Goal: Task Accomplishment & Management: Manage account settings

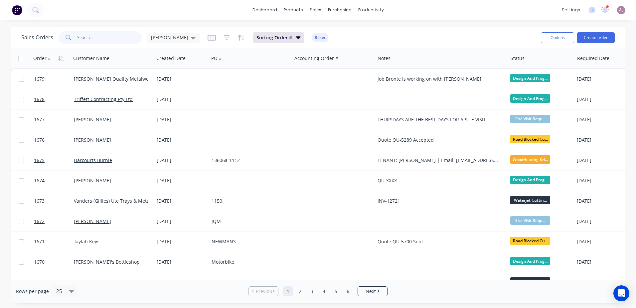
click at [83, 33] on input "text" at bounding box center [109, 37] width 65 height 13
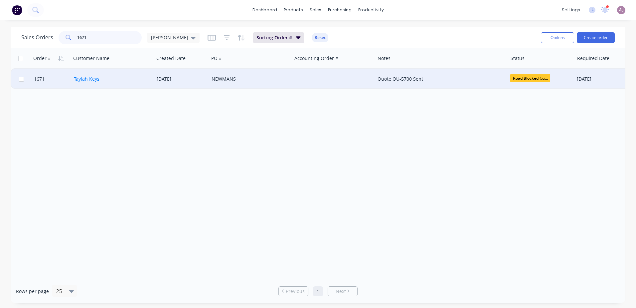
type input "1671"
click at [80, 80] on link "Taylah Keys" at bounding box center [87, 79] width 26 height 6
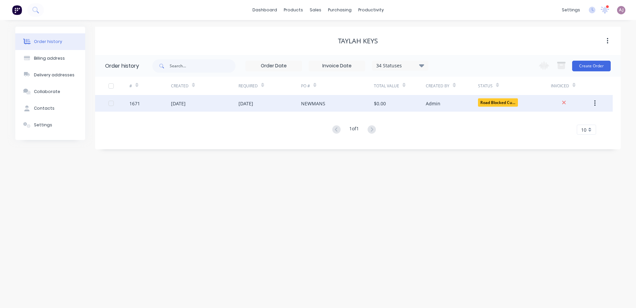
click at [186, 101] on div "09 Sep 2025" at bounding box center [178, 103] width 15 height 7
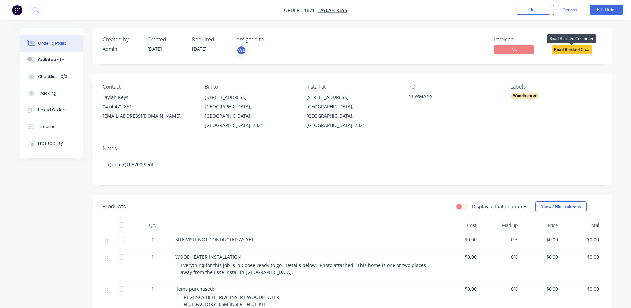
click at [559, 48] on span "Road Blocked Cu..." at bounding box center [572, 49] width 40 height 8
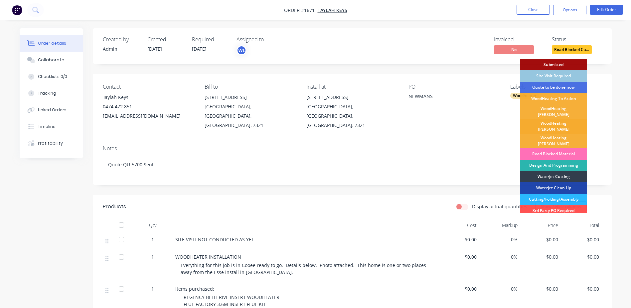
click at [556, 120] on div "WoodHeating [PERSON_NAME]" at bounding box center [554, 126] width 67 height 15
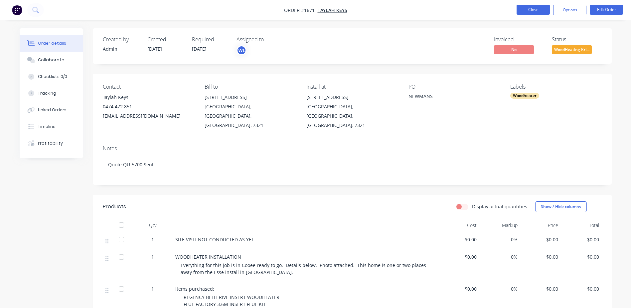
click at [536, 12] on button "Close" at bounding box center [533, 10] width 33 height 10
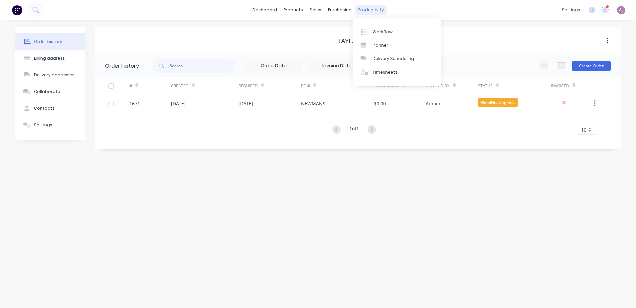
drag, startPoint x: 536, startPoint y: 12, endPoint x: 366, endPoint y: 14, distance: 169.4
click at [366, 14] on div "productivity" at bounding box center [371, 10] width 32 height 10
click at [372, 46] on link "Planner" at bounding box center [397, 45] width 88 height 13
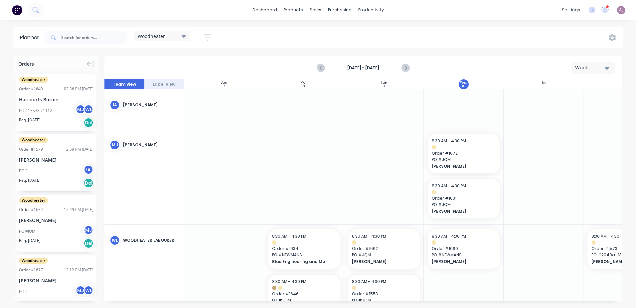
scroll to position [0, 0]
click at [76, 40] on input "text" at bounding box center [94, 37] width 66 height 13
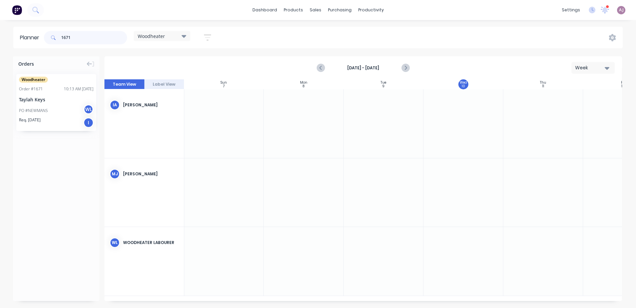
type input "1671"
drag, startPoint x: 49, startPoint y: 102, endPoint x: 532, endPoint y: 244, distance: 503.5
click at [62, 39] on input "1671" at bounding box center [94, 37] width 66 height 13
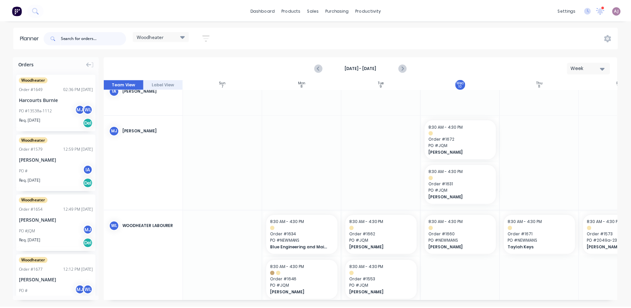
scroll to position [27, 0]
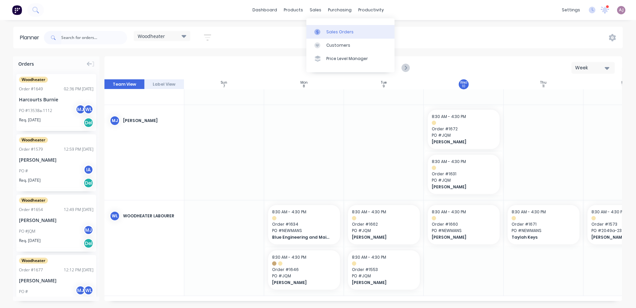
click at [320, 32] on icon at bounding box center [318, 32] width 6 height 6
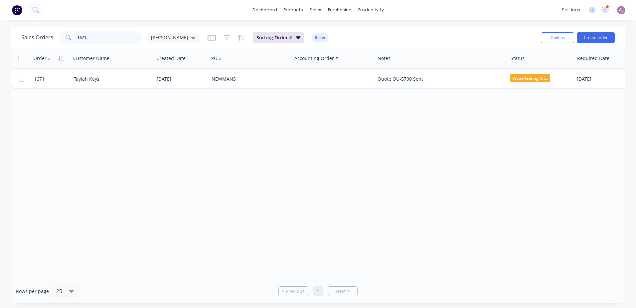
click at [101, 40] on input "1671" at bounding box center [109, 37] width 65 height 13
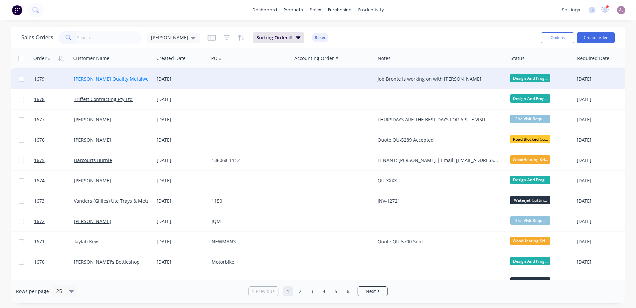
click at [122, 80] on link "[PERSON_NAME] Quality Metalworks" at bounding box center [115, 79] width 82 height 6
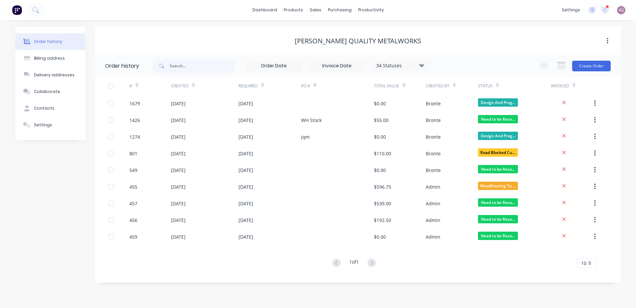
click at [49, 40] on div "Order history" at bounding box center [48, 42] width 28 height 6
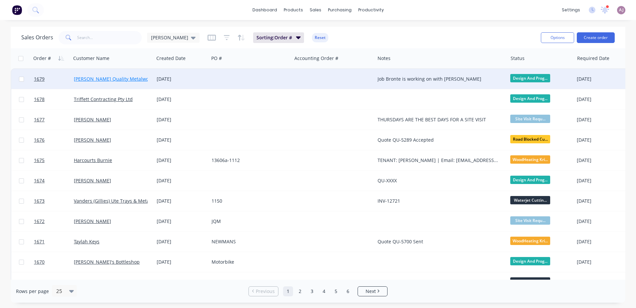
click at [113, 76] on link "[PERSON_NAME] Quality Metalworks" at bounding box center [115, 79] width 82 height 6
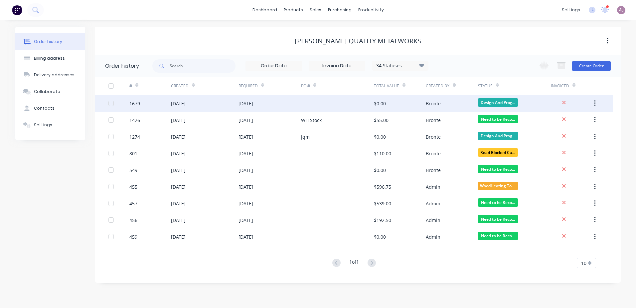
click at [185, 105] on div "[DATE]" at bounding box center [178, 103] width 15 height 7
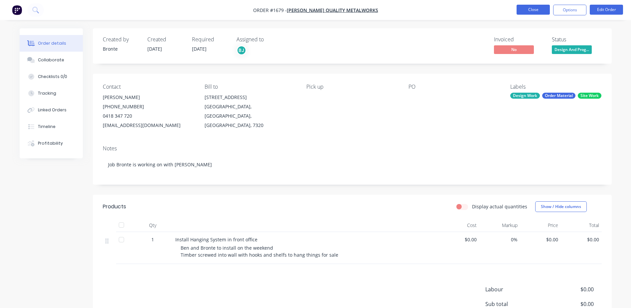
click at [530, 13] on button "Close" at bounding box center [533, 10] width 33 height 10
click at [526, 9] on button "Close" at bounding box center [533, 10] width 33 height 10
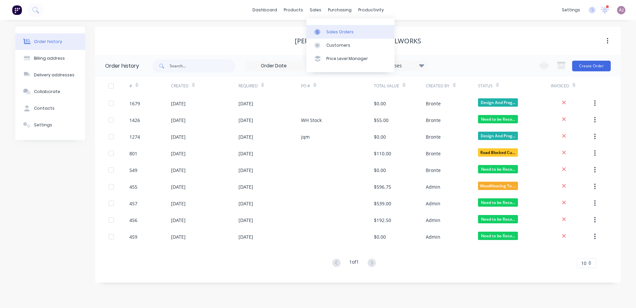
click at [329, 32] on div "Sales Orders" at bounding box center [339, 32] width 27 height 6
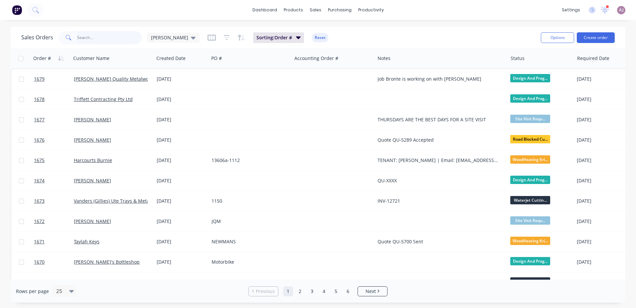
click at [105, 38] on input "text" at bounding box center [109, 37] width 65 height 13
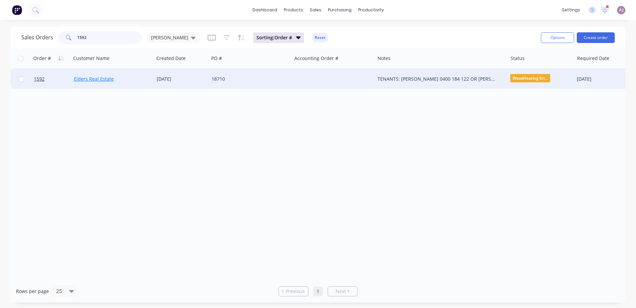
type input "1592"
click at [89, 80] on link "Elders Real Estate" at bounding box center [94, 79] width 40 height 6
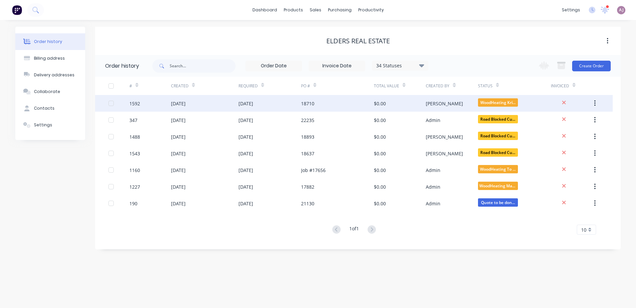
click at [177, 104] on div "[DATE]" at bounding box center [178, 103] width 15 height 7
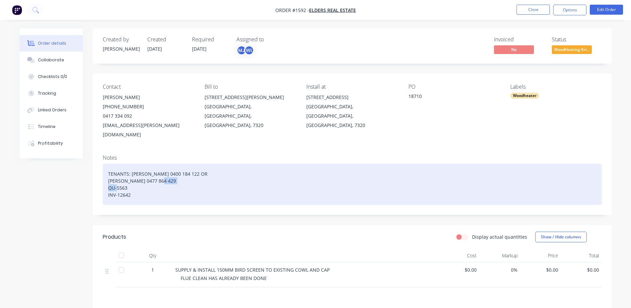
drag, startPoint x: 105, startPoint y: 186, endPoint x: 131, endPoint y: 187, distance: 26.0
click at [131, 187] on div "TENANTS: TAMIEKA 0400 184 122 OR JASON 0477 864 429 QU-5563 INV-12642" at bounding box center [352, 183] width 499 height 41
paste div
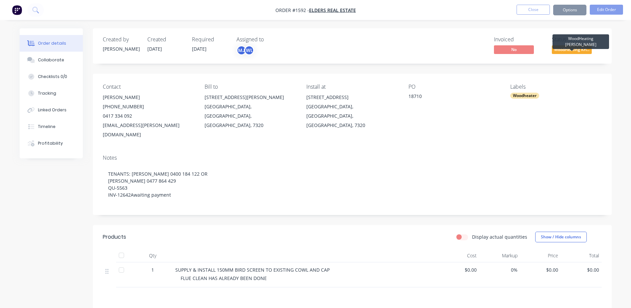
click at [570, 50] on span "WoodHeating Kri..." at bounding box center [572, 49] width 40 height 8
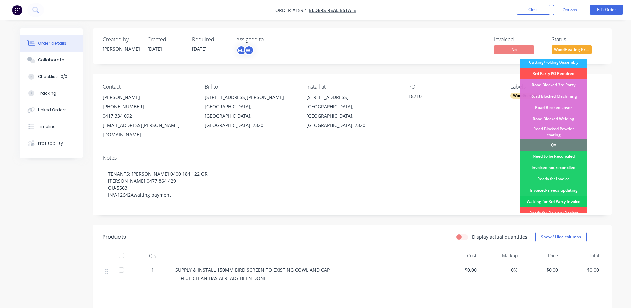
scroll to position [166, 0]
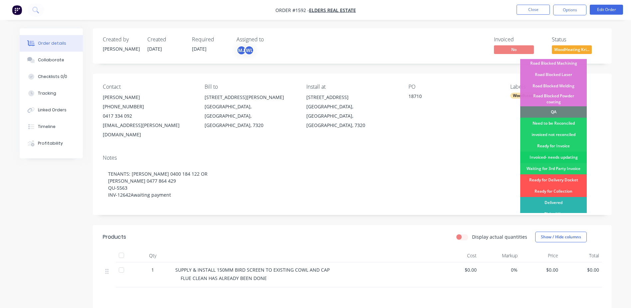
click at [552, 151] on div "Invoiced- needs updating" at bounding box center [554, 156] width 67 height 11
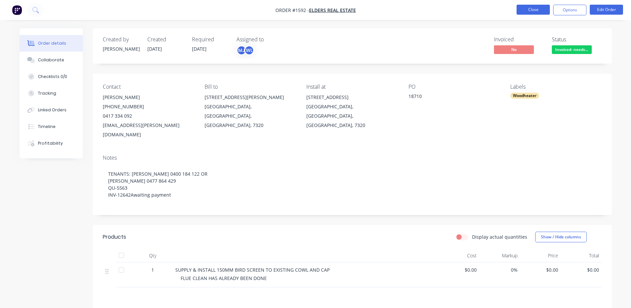
click at [533, 11] on button "Close" at bounding box center [533, 10] width 33 height 10
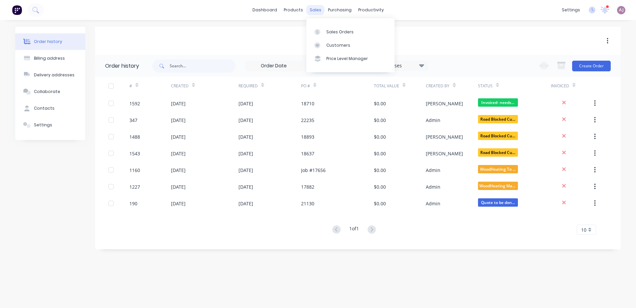
click at [311, 7] on div "sales" at bounding box center [316, 10] width 18 height 10
click at [331, 25] on link "Sales Orders" at bounding box center [351, 31] width 88 height 13
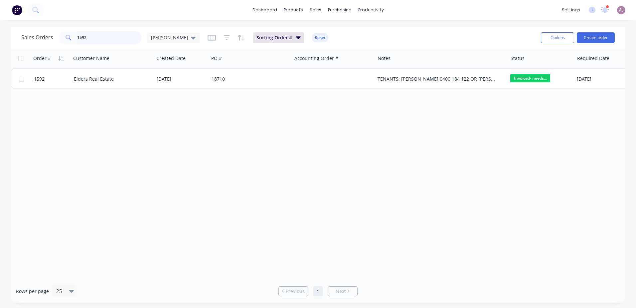
click at [80, 36] on input "1592" at bounding box center [109, 37] width 65 height 13
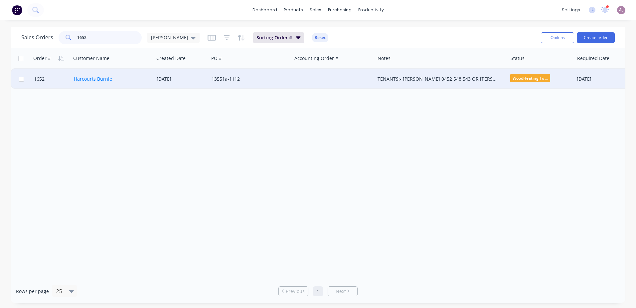
type input "1652"
click at [92, 80] on link "Harcourts Burnie" at bounding box center [93, 79] width 38 height 6
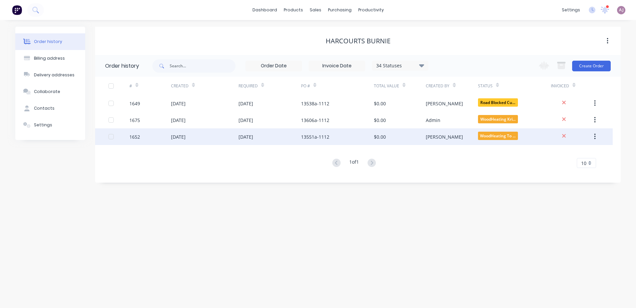
click at [186, 136] on div "[DATE]" at bounding box center [178, 136] width 15 height 7
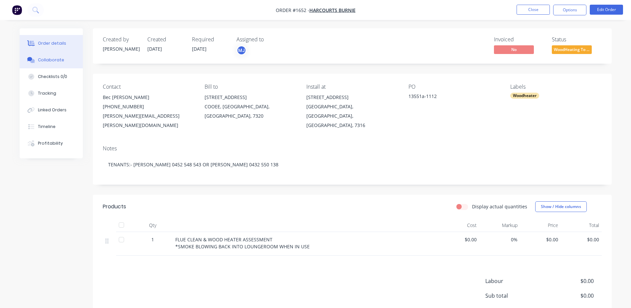
click at [45, 61] on div "Collaborate" at bounding box center [51, 60] width 26 height 6
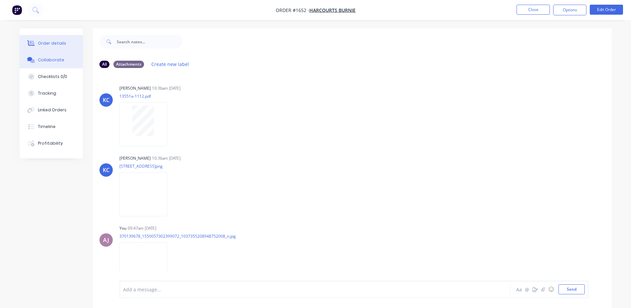
click at [50, 43] on div "Order details" at bounding box center [52, 43] width 28 height 6
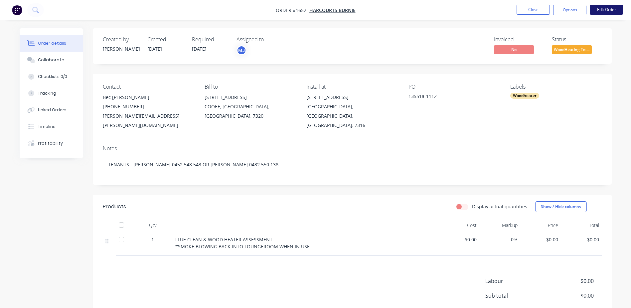
click at [599, 9] on button "Edit Order" at bounding box center [606, 10] width 33 height 10
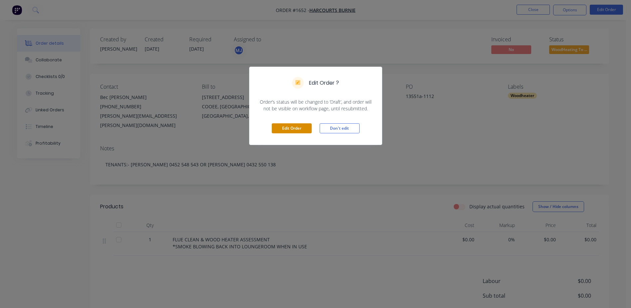
click at [290, 131] on button "Edit Order" at bounding box center [292, 128] width 40 height 10
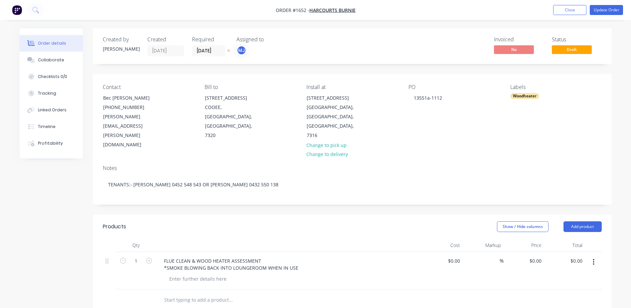
click at [172, 293] on input "text" at bounding box center [230, 299] width 133 height 13
paste input "ANNUAL FLUE CLEAN & WOOD HEATER ASSESSMENT - SINGLE STOREY - CONDUCTED ON: WEDN…"
type input "ANNUAL FLUE CLEAN & WOOD HEATER ASSESSMENT - SINGLE STOREY - CONDUCTED ON: WEDN…"
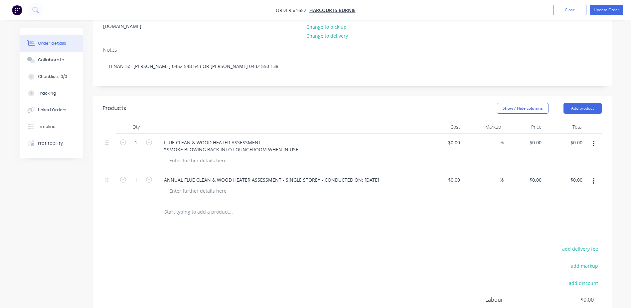
scroll to position [133, 0]
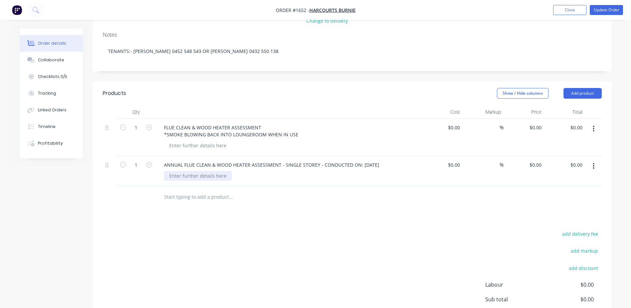
click at [192, 171] on div at bounding box center [198, 176] width 68 height 10
paste div
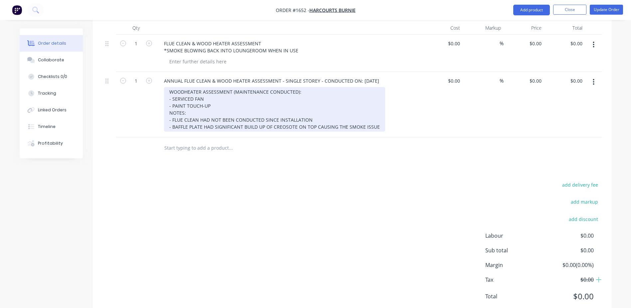
scroll to position [0, 0]
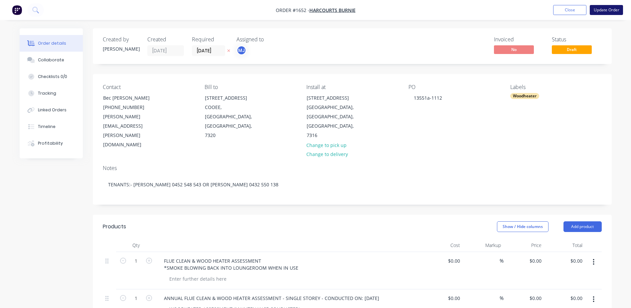
click at [609, 6] on button "Update Order" at bounding box center [606, 10] width 33 height 10
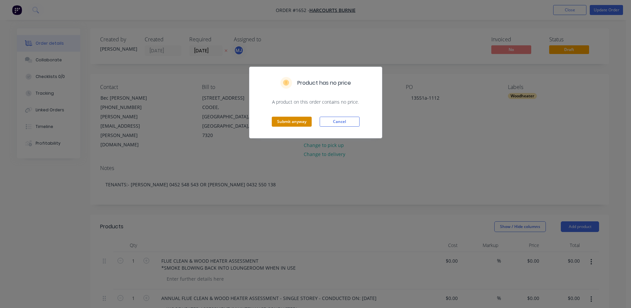
click at [278, 118] on button "Submit anyway" at bounding box center [292, 121] width 40 height 10
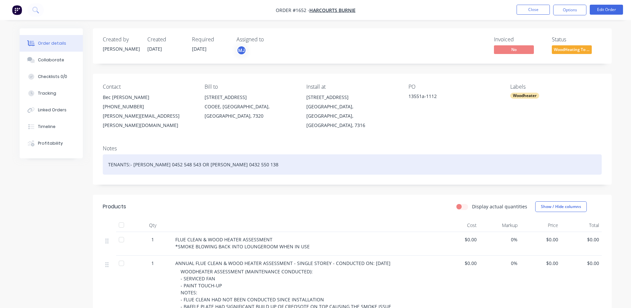
click at [107, 154] on div "TENANTS:- JANE BUCHANAN 0452 548 543 OR DAVID EMMERTON 0432 550 138" at bounding box center [352, 164] width 499 height 20
click at [108, 157] on div "TENANTS: - JANE BUCHANAN 0452 548 543 OR DAVID EMMERTON 0432 550 138" at bounding box center [352, 164] width 499 height 20
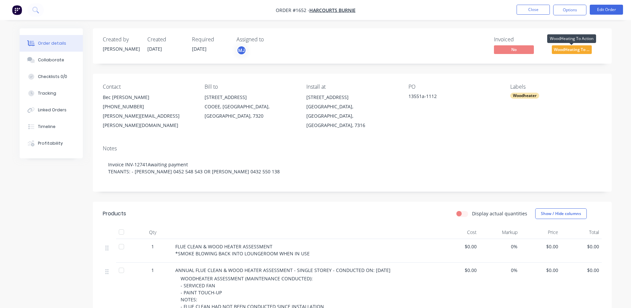
click at [572, 50] on span "WoodHeating To ..." at bounding box center [572, 49] width 40 height 8
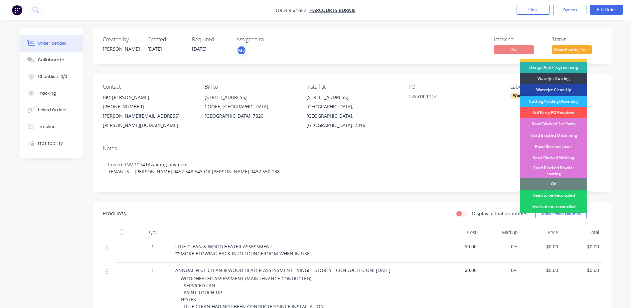
scroll to position [166, 0]
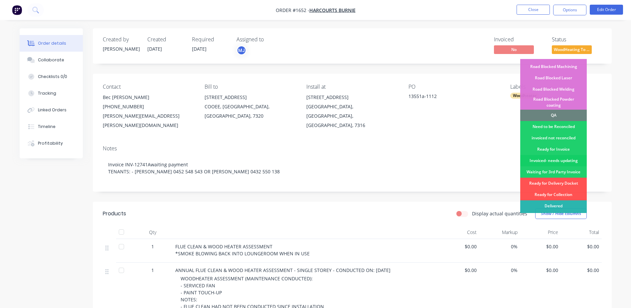
click at [549, 155] on div "Invoiced- needs updating" at bounding box center [554, 160] width 67 height 11
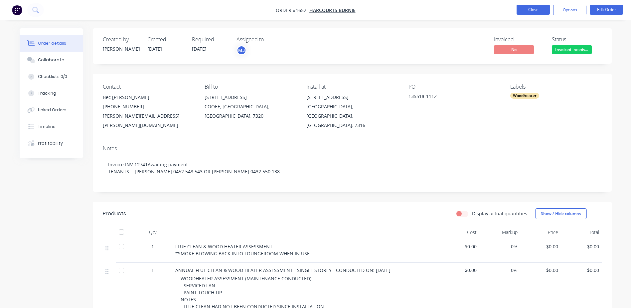
click at [525, 9] on button "Close" at bounding box center [533, 10] width 33 height 10
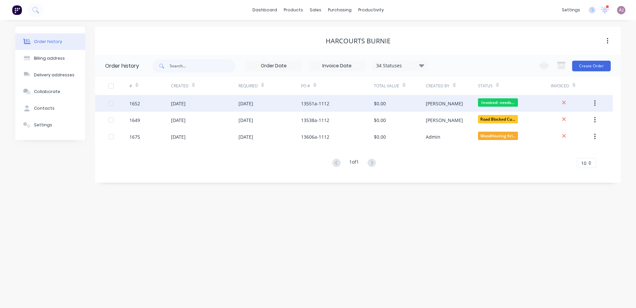
click at [186, 105] on div "[DATE]" at bounding box center [178, 103] width 15 height 7
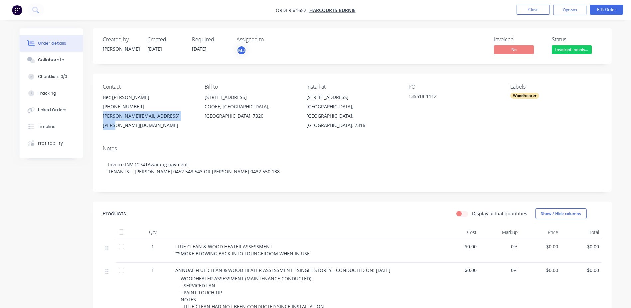
drag, startPoint x: 101, startPoint y: 116, endPoint x: 185, endPoint y: 126, distance: 85.0
click at [185, 126] on div "Contact Bec Sweetman (03) 6431 4200 rebecca.sweetman@harcourts.com.au Bill to 4…" at bounding box center [352, 107] width 519 height 66
copy div "rebecca.sweetman@harcourts.com.au"
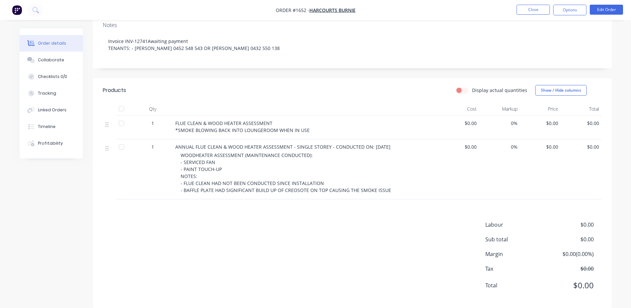
scroll to position [131, 0]
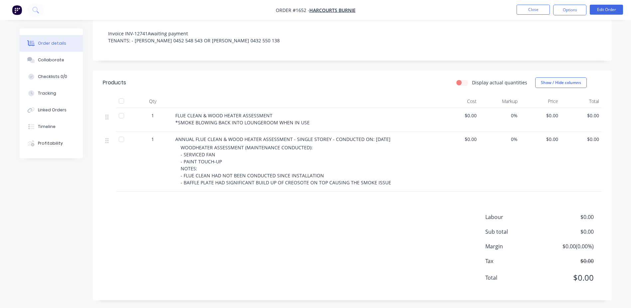
click at [222, 160] on div "WOODHEATER ASSESSMENT (MAINTENANCE CONDUCTED): - SERVICED FAN - PAINT TOUCH-UP …" at bounding box center [309, 165] width 256 height 42
click at [612, 8] on button "Edit Order" at bounding box center [606, 10] width 33 height 10
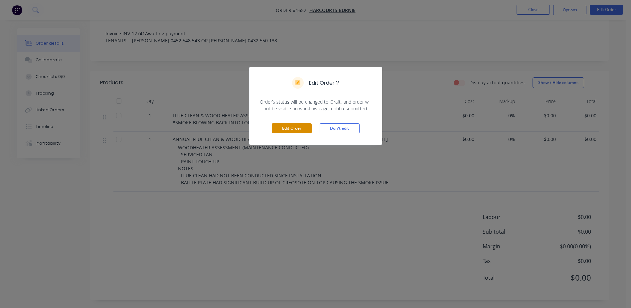
click at [293, 127] on button "Edit Order" at bounding box center [292, 128] width 40 height 10
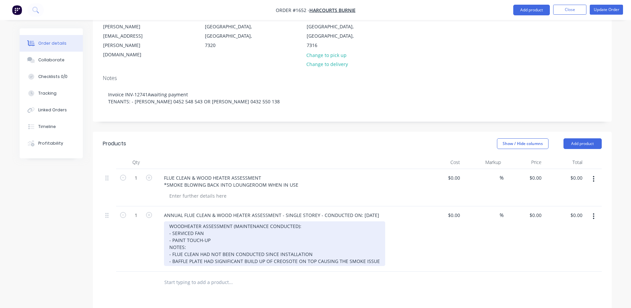
scroll to position [200, 0]
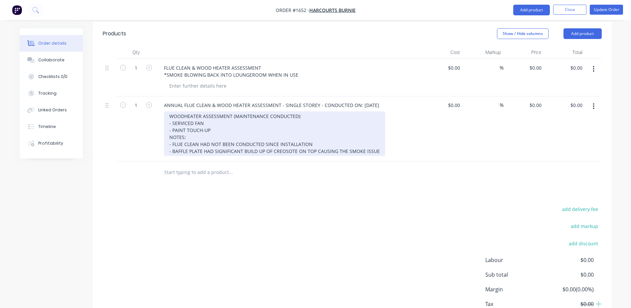
click at [210, 111] on div "WOODHEATER ASSESSMENT (MAINTENANCE CONDUCTED): - SERVICED FAN - PAINT TOUCH-UP …" at bounding box center [274, 133] width 221 height 45
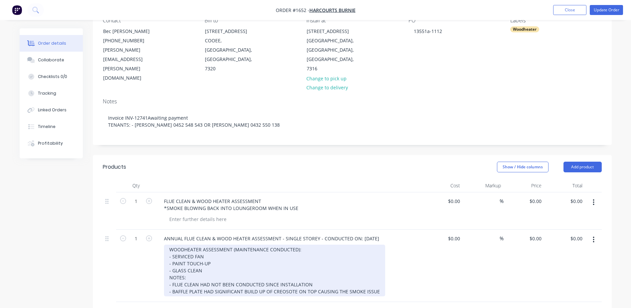
scroll to position [0, 0]
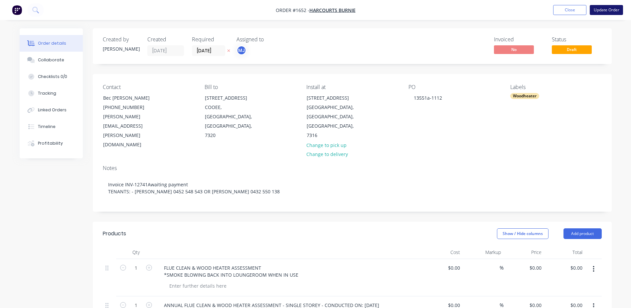
click at [606, 8] on button "Update Order" at bounding box center [606, 10] width 33 height 10
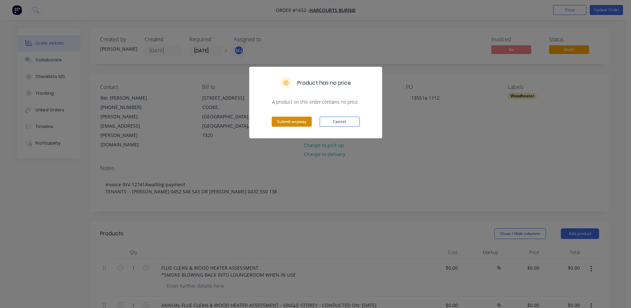
click at [291, 123] on button "Submit anyway" at bounding box center [292, 121] width 40 height 10
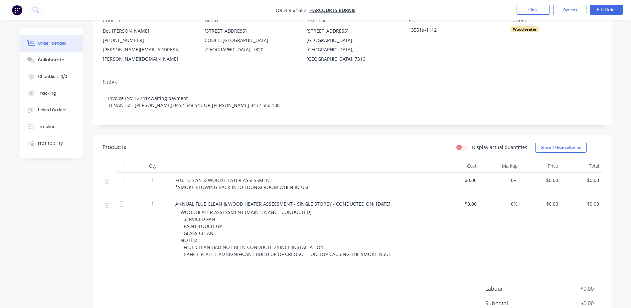
scroll to position [67, 0]
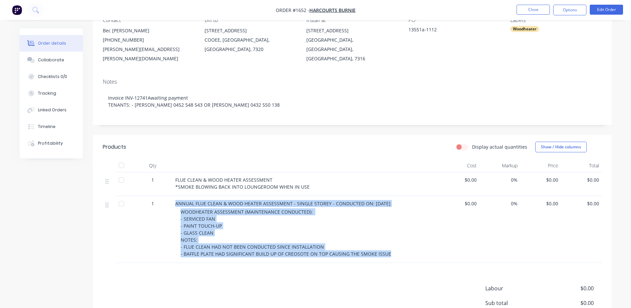
drag, startPoint x: 174, startPoint y: 195, endPoint x: 388, endPoint y: 255, distance: 221.8
click at [388, 255] on div "ANNUAL FLUE CLEAN & WOOD HEATER ASSESSMENT - SINGLE STOREY - CONDUCTED ON: WEDN…" at bounding box center [306, 229] width 266 height 67
copy div "ANNUAL FLUE CLEAN & WOOD HEATER ASSESSMENT - SINGLE STOREY - CONDUCTED ON: WEDN…"
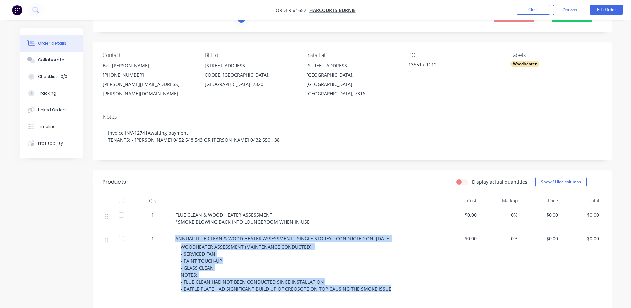
scroll to position [0, 0]
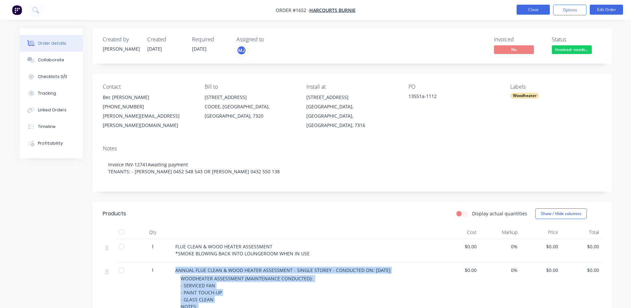
click at [524, 12] on button "Close" at bounding box center [533, 10] width 33 height 10
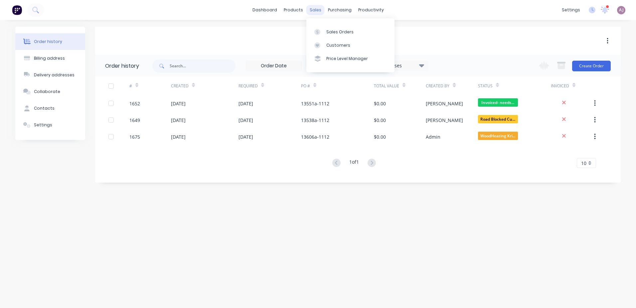
click at [314, 10] on div "sales" at bounding box center [316, 10] width 18 height 10
click at [321, 31] on div at bounding box center [320, 32] width 10 height 6
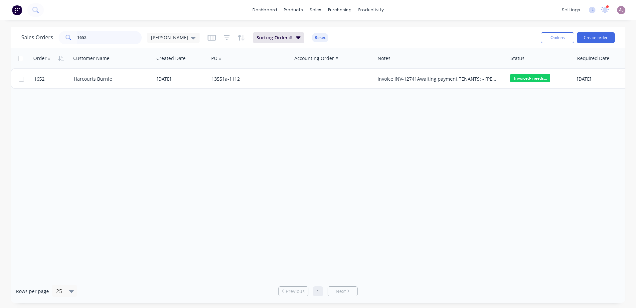
click at [91, 40] on input "1652" at bounding box center [109, 37] width 65 height 13
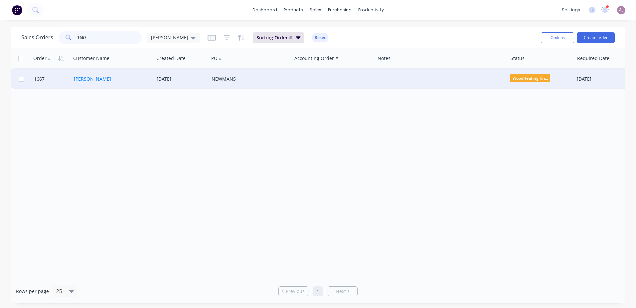
type input "1667"
click at [82, 77] on link "[PERSON_NAME]" at bounding box center [92, 79] width 37 height 6
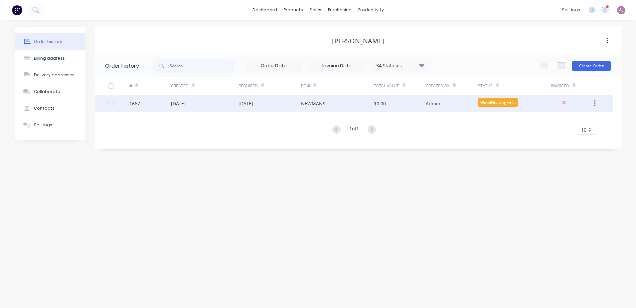
click at [243, 104] on div "[DATE]" at bounding box center [246, 103] width 15 height 7
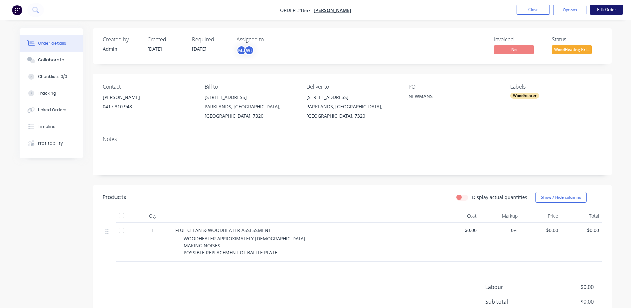
click at [601, 7] on button "Edit Order" at bounding box center [606, 10] width 33 height 10
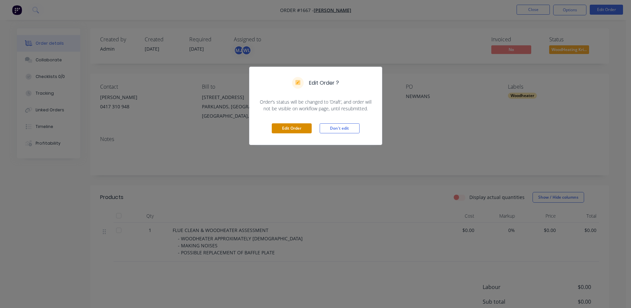
click at [288, 126] on button "Edit Order" at bounding box center [292, 128] width 40 height 10
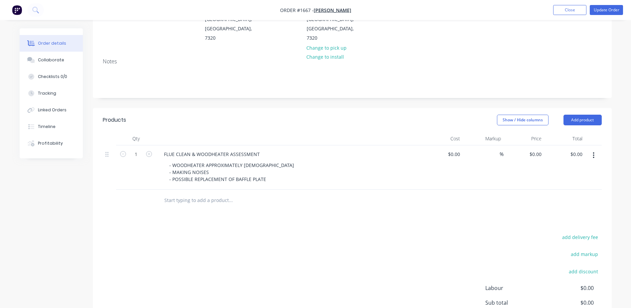
scroll to position [100, 0]
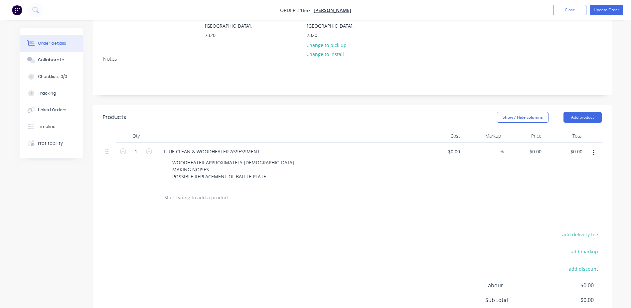
click at [174, 191] on input "text" at bounding box center [230, 197] width 133 height 13
click at [205, 191] on input "text" at bounding box center [230, 197] width 133 height 13
paste input "ANNUAL FLUE CLEAN & WOOD HEATER ASSESSMENT - SINGLE STOREY - CONDUCTED ON: WEDN…"
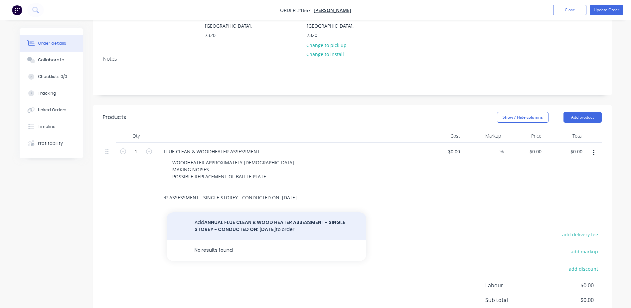
type input "ANNUAL FLUE CLEAN & WOOD HEATER ASSESSMENT - SINGLE STOREY - CONDUCTED ON: WEDN…"
click at [215, 212] on button "Add ANNUAL FLUE CLEAN & WOOD HEATER ASSESSMENT - SINGLE STOREY - CONDUCTED ON: …" at bounding box center [267, 225] width 200 height 27
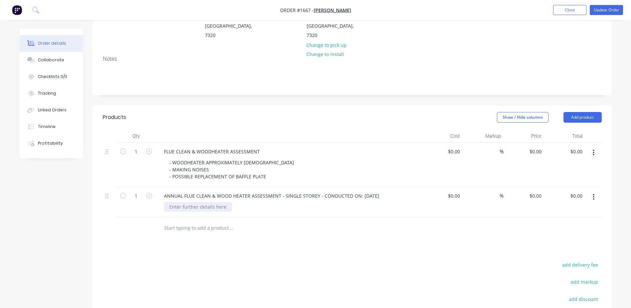
click at [187, 202] on div at bounding box center [198, 207] width 68 height 10
paste div
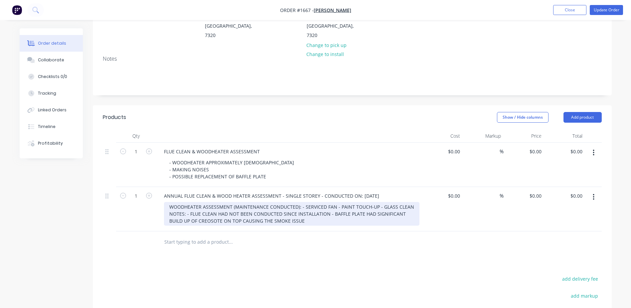
click at [300, 202] on div "WOODHEATER ASSESSMENT (MAINTENANCE CONDUCTED): - SERVICED FAN - PAINT TOUCH-UP …" at bounding box center [292, 214] width 256 height 24
click at [204, 202] on div "WOODHEATER ASSESSMENT (MAINTENANCE CONDUCTED): - SERVICED FAN - PAINT TOUCH-UP …" at bounding box center [292, 214] width 256 height 24
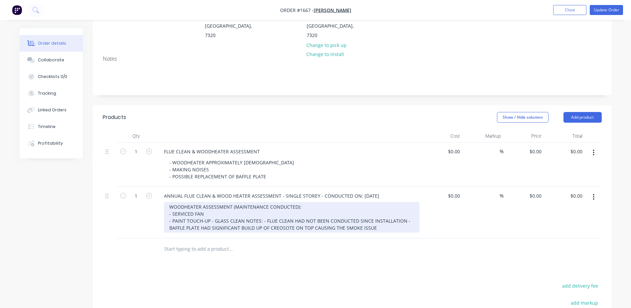
click at [210, 210] on div "WOODHEATER ASSESSMENT (MAINTENANCE CONDUCTED): - SERVICED FAN - PAINT TOUCH-UP …" at bounding box center [292, 217] width 256 height 31
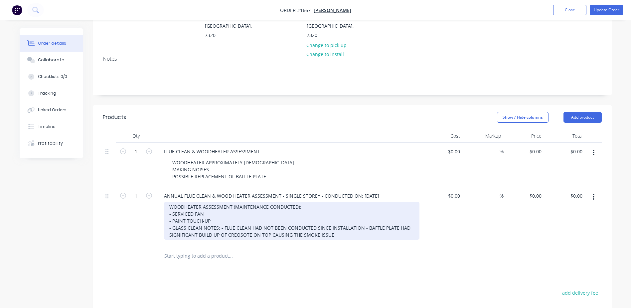
click at [202, 215] on div "WOODHEATER ASSESSMENT (MAINTENANCE CONDUCTED): - SERVICED FAN - PAINT TOUCH-UP …" at bounding box center [292, 221] width 256 height 38
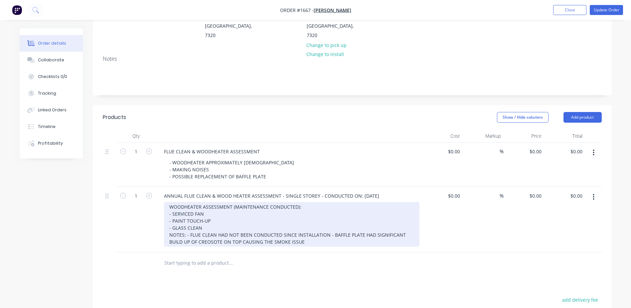
click at [186, 223] on div "WOODHEATER ASSESSMENT (MAINTENANCE CONDUCTED): - SERVICED FAN - PAINT TOUCH-UP …" at bounding box center [292, 224] width 256 height 45
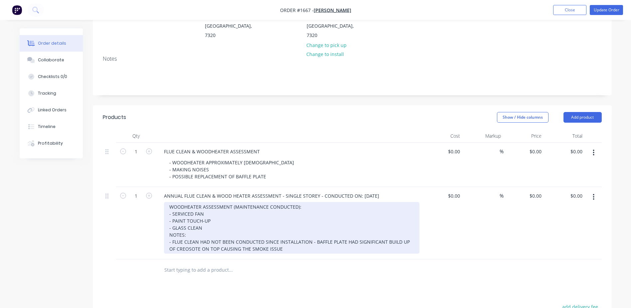
click at [310, 230] on div "WOODHEATER ASSESSMENT (MAINTENANCE CONDUCTED): - SERVICED FAN - PAINT TOUCH-UP …" at bounding box center [292, 228] width 256 height 52
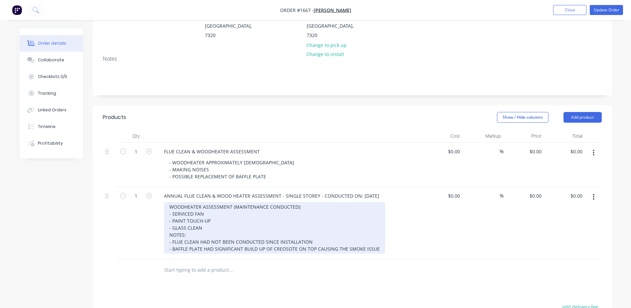
click at [208, 216] on div "WOODHEATER ASSESSMENT (MAINTENANCE CONDUCTED): - SERVICED FAN - PAINT TOUCH-UP …" at bounding box center [274, 228] width 221 height 52
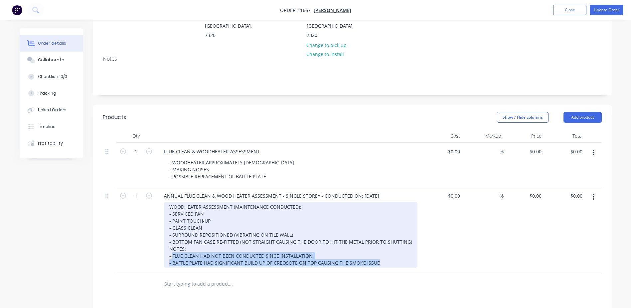
drag, startPoint x: 172, startPoint y: 244, endPoint x: 388, endPoint y: 253, distance: 216.2
click at [388, 253] on div "WOODHEATER ASSESSMENT (MAINTENANCE CONDUCTED): - SERVICED FAN - PAINT TOUCH-UP …" at bounding box center [291, 235] width 254 height 66
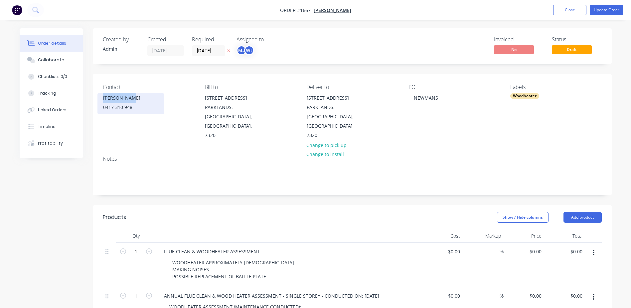
drag, startPoint x: 103, startPoint y: 98, endPoint x: 130, endPoint y: 99, distance: 27.3
click at [130, 99] on div "[PERSON_NAME]" at bounding box center [130, 97] width 55 height 9
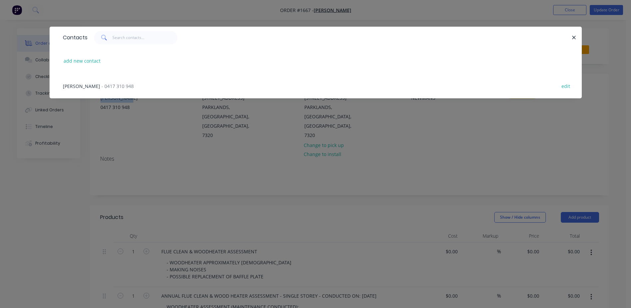
copy div "[PERSON_NAME]"
click at [577, 36] on button "button" at bounding box center [574, 37] width 8 height 8
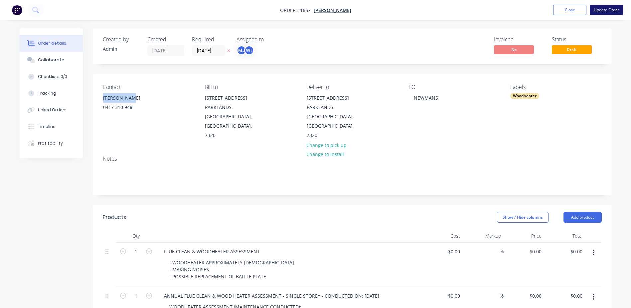
click at [608, 10] on button "Update Order" at bounding box center [606, 10] width 33 height 10
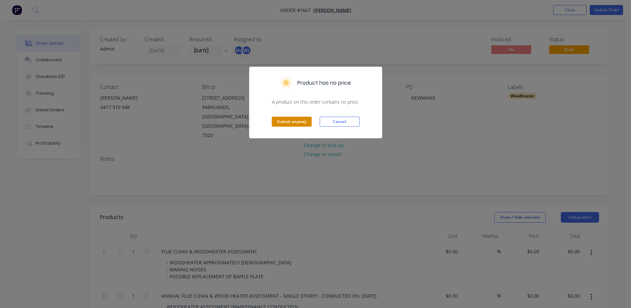
click at [309, 121] on button "Submit anyway" at bounding box center [292, 121] width 40 height 10
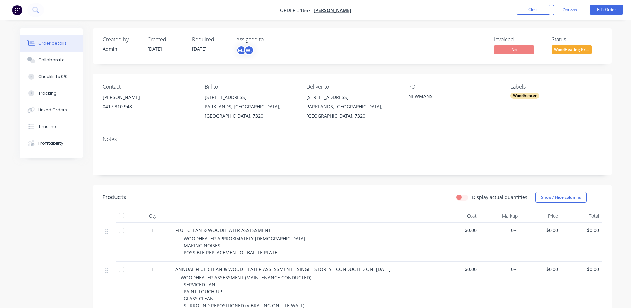
click at [200, 49] on span "08/09/25" at bounding box center [199, 49] width 15 height 6
click at [607, 3] on nav "Order #1667 - STEVE WILES Close Options Edit Order" at bounding box center [315, 10] width 631 height 20
click at [606, 7] on button "Edit Order" at bounding box center [606, 10] width 33 height 10
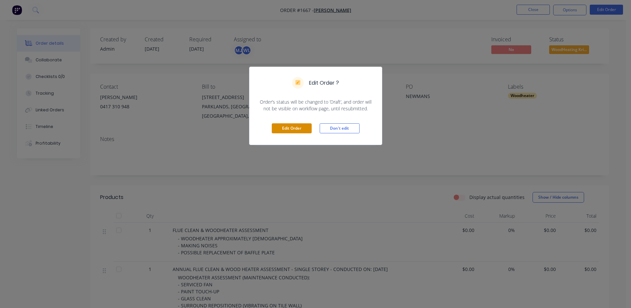
click at [283, 128] on button "Edit Order" at bounding box center [292, 128] width 40 height 10
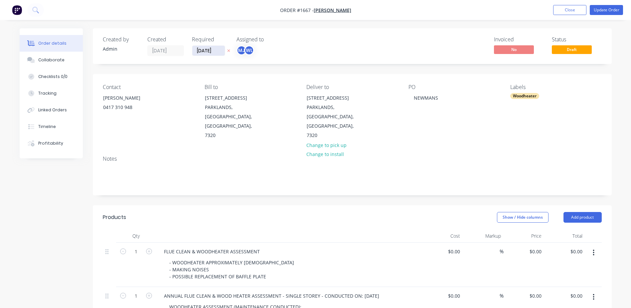
click at [212, 51] on input "08/09/25" at bounding box center [208, 51] width 33 height 10
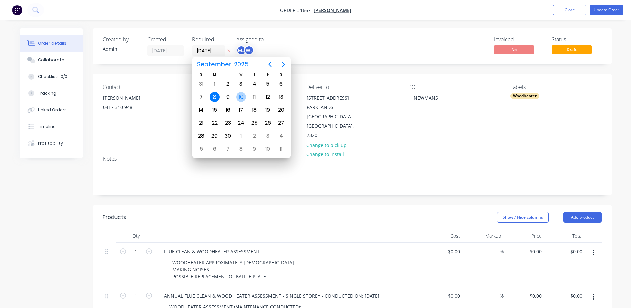
click at [242, 99] on div "10" at bounding box center [241, 97] width 10 height 10
type input "[DATE]"
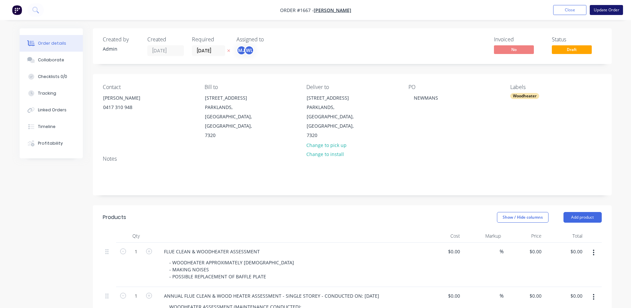
click at [601, 9] on button "Update Order" at bounding box center [606, 10] width 33 height 10
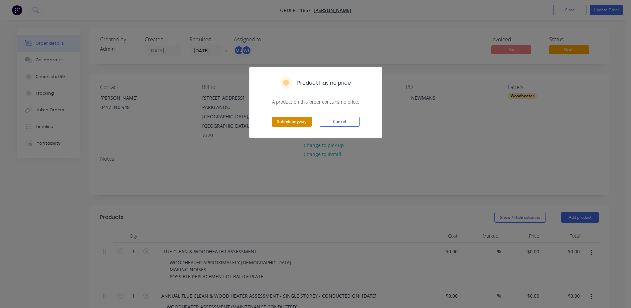
click at [286, 122] on button "Submit anyway" at bounding box center [292, 121] width 40 height 10
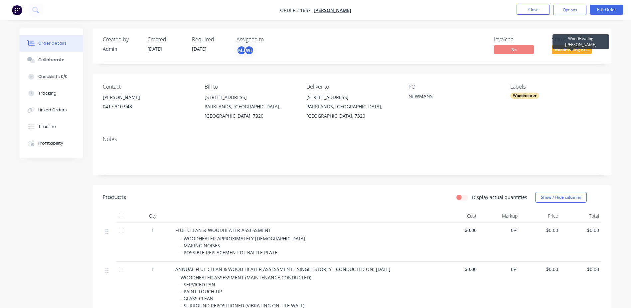
click at [561, 50] on span "WoodHeating Kri..." at bounding box center [572, 49] width 40 height 8
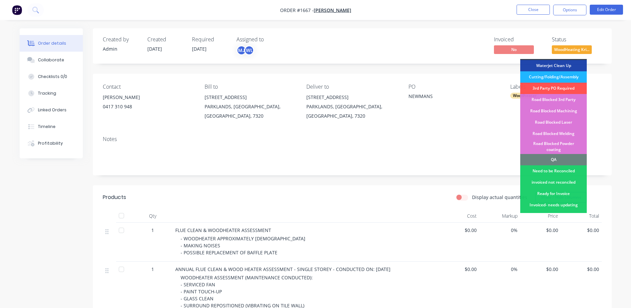
scroll to position [166, 0]
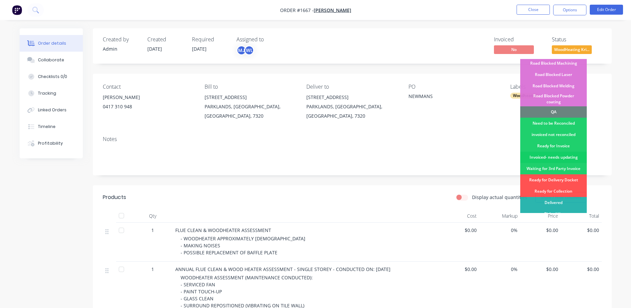
click at [552, 151] on div "Invoiced- needs updating" at bounding box center [554, 156] width 67 height 11
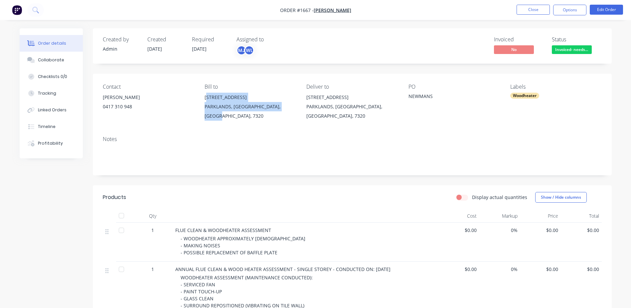
drag, startPoint x: 206, startPoint y: 97, endPoint x: 299, endPoint y: 105, distance: 93.6
click at [299, 105] on div "Contact STEVE WILES 0417 310 948 Bill to 20 MALUNNA CRESCENT PARKLANDS, Tasmani…" at bounding box center [352, 102] width 519 height 57
copy div "0 MALUNNA CRESCENT PARKLANDS, Tasmania, Australia, 7320"
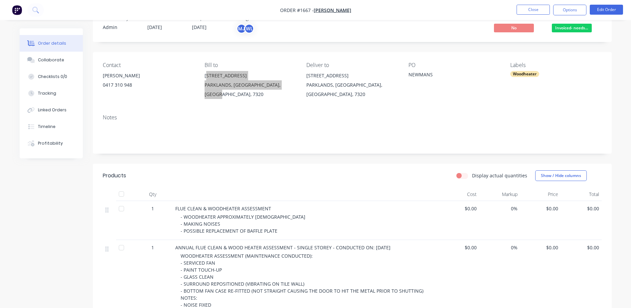
scroll to position [33, 0]
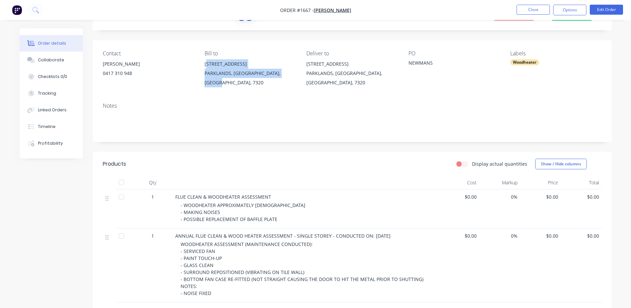
drag, startPoint x: 372, startPoint y: 228, endPoint x: 372, endPoint y: 233, distance: 5.3
click at [372, 233] on div "ANNUAL FLUE CLEAN & WOOD HEATER ASSESSMENT - SINGLE STOREY - CONDUCTED ON: WEDN…" at bounding box center [305, 235] width 261 height 7
copy span "WEDNESDAY THE 10TH OF SEPTEMBER 2025"
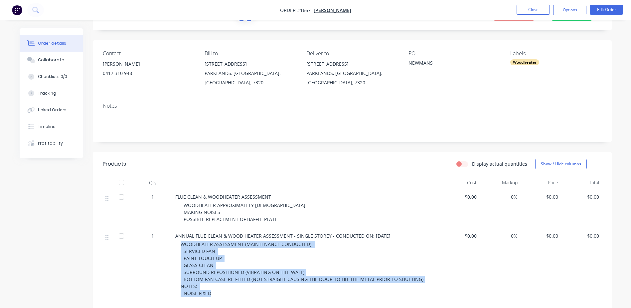
drag, startPoint x: 180, startPoint y: 246, endPoint x: 216, endPoint y: 290, distance: 56.8
click at [216, 290] on div "ANNUAL FLUE CLEAN & WOOD HEATER ASSESSMENT - SINGLE STOREY - CONDUCTED ON: WEDN…" at bounding box center [306, 265] width 266 height 74
copy span "WOODHEATER ASSESSMENT (MAINTENANCE CONDUCTED): - SERVICED FAN - PAINT TOUCH-UP …"
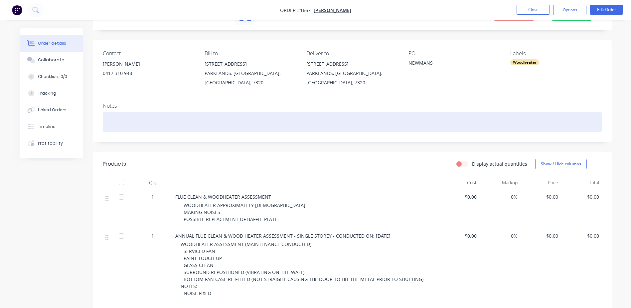
click at [119, 116] on div at bounding box center [352, 121] width 499 height 20
paste div
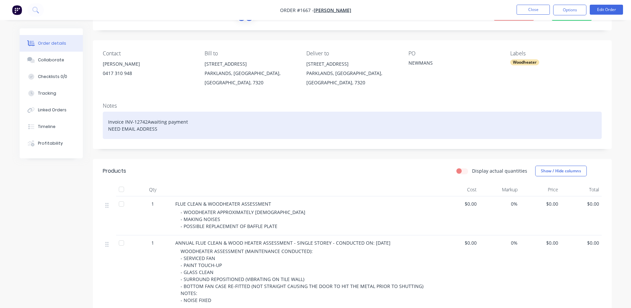
scroll to position [0, 0]
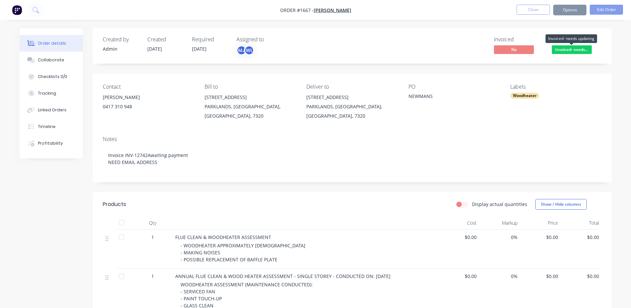
click at [573, 52] on span "Invoiced- needs..." at bounding box center [572, 49] width 40 height 8
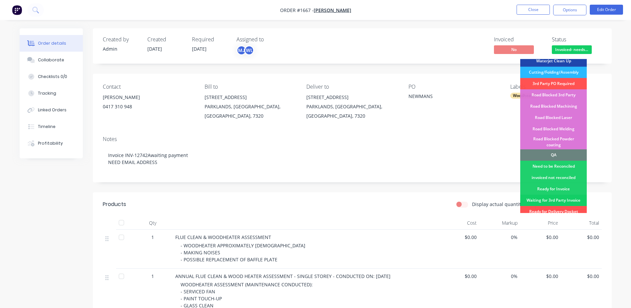
scroll to position [166, 0]
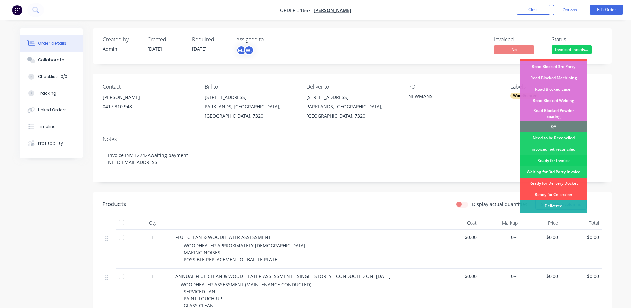
click at [546, 155] on div "Ready for Invoice" at bounding box center [554, 160] width 67 height 11
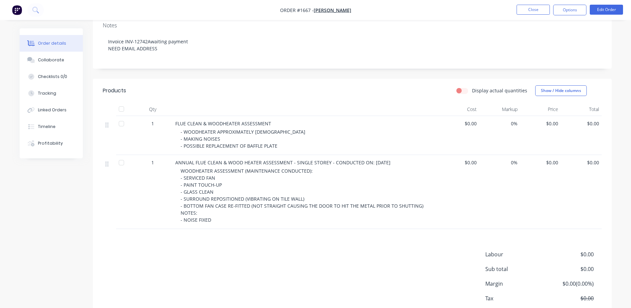
scroll to position [0, 0]
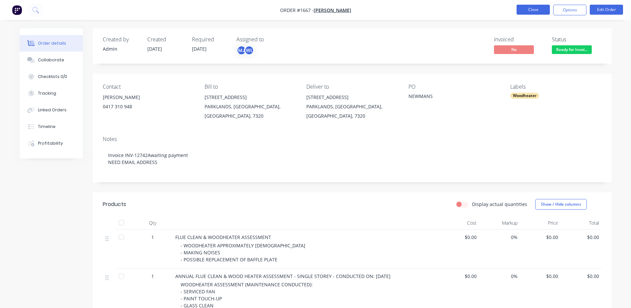
click at [538, 11] on button "Close" at bounding box center [533, 10] width 33 height 10
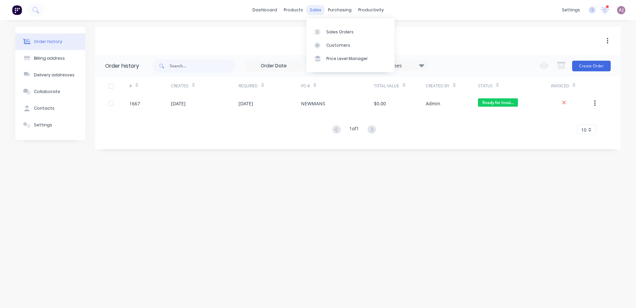
click at [317, 9] on div "sales" at bounding box center [316, 10] width 18 height 10
click at [332, 32] on div "Sales Orders" at bounding box center [339, 32] width 27 height 6
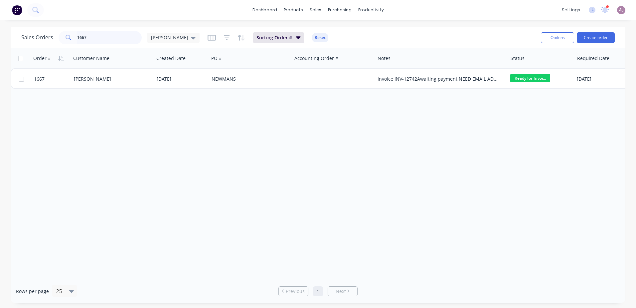
click at [94, 37] on input "1667" at bounding box center [109, 37] width 65 height 13
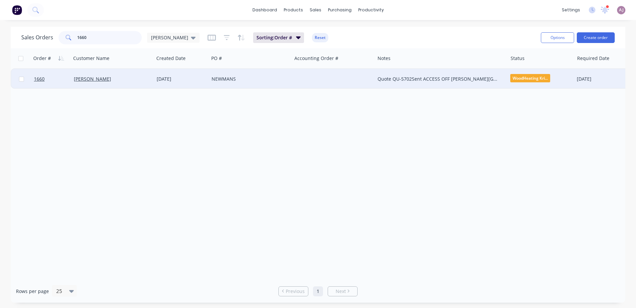
type input "1660"
click at [100, 77] on div "[PERSON_NAME]" at bounding box center [111, 79] width 74 height 7
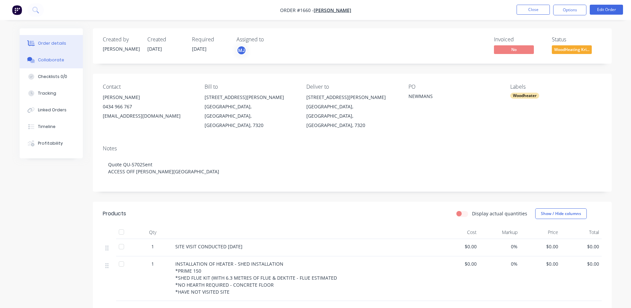
click at [57, 57] on button "Collaborate" at bounding box center [51, 60] width 63 height 17
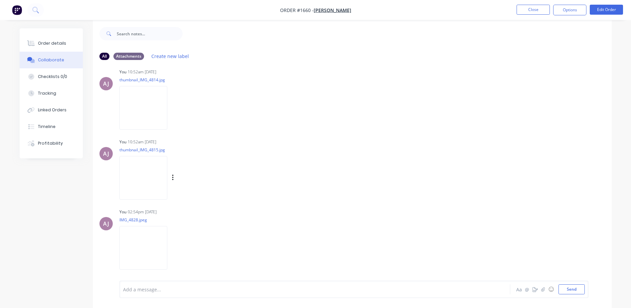
scroll to position [10, 0]
click at [542, 287] on icon "button" at bounding box center [543, 289] width 4 height 5
click at [580, 291] on button "Send" at bounding box center [572, 289] width 26 height 10
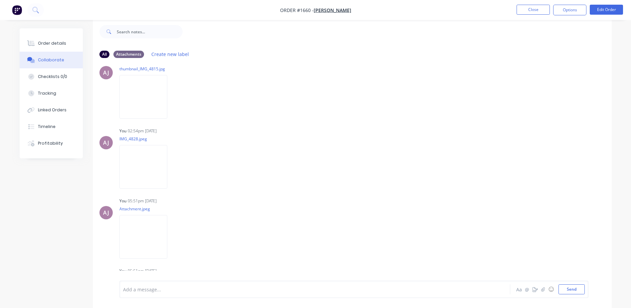
scroll to position [322, 0]
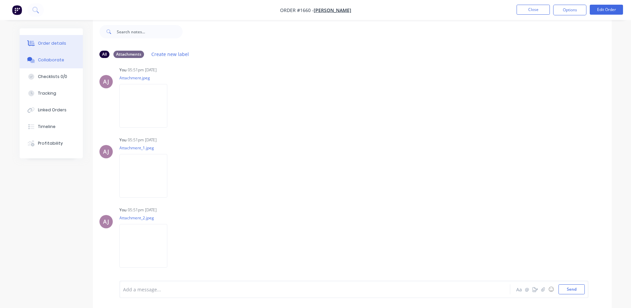
click at [40, 38] on button "Order details" at bounding box center [51, 43] width 63 height 17
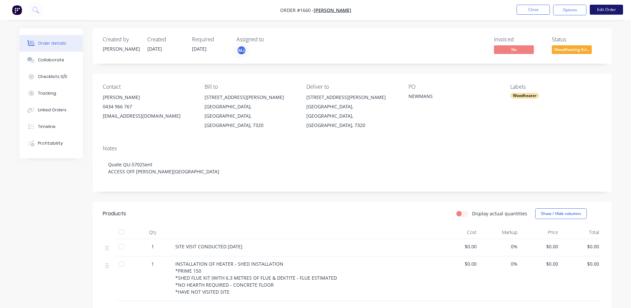
click at [602, 12] on button "Edit Order" at bounding box center [606, 10] width 33 height 10
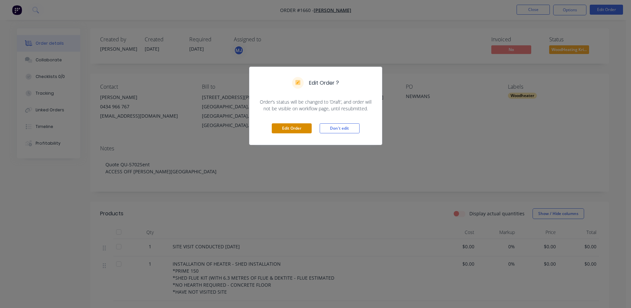
click at [296, 129] on button "Edit Order" at bounding box center [292, 128] width 40 height 10
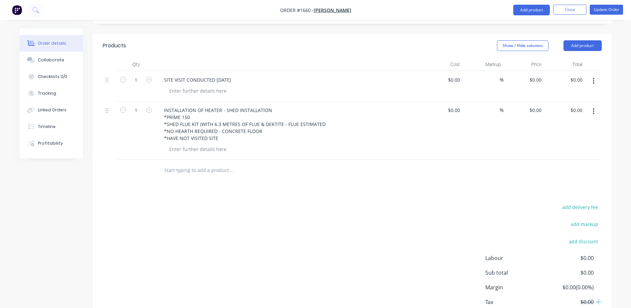
scroll to position [200, 0]
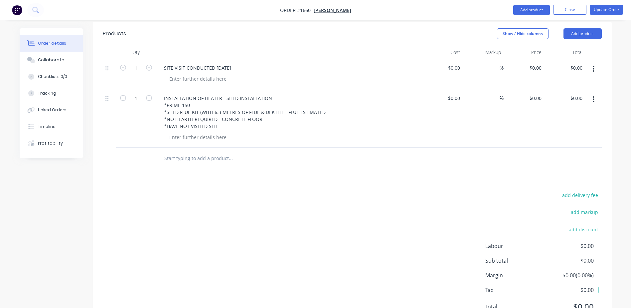
click at [184, 151] on input "text" at bounding box center [230, 157] width 133 height 13
click at [188, 151] on input "KRIS NOTE:" at bounding box center [230, 157] width 133 height 13
type input "KRIS NOTES:"
click at [224, 158] on div "Products Show / Hide columns Add product Qty Cost Markup Price Total 1 SITE VIS…" at bounding box center [352, 175] width 519 height 307
click at [186, 151] on input "KRIS NOTES:" at bounding box center [230, 157] width 133 height 13
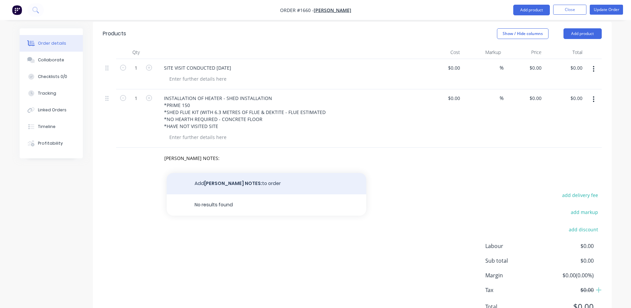
click at [204, 173] on button "Add KRIS NOTES: to order" at bounding box center [267, 183] width 200 height 21
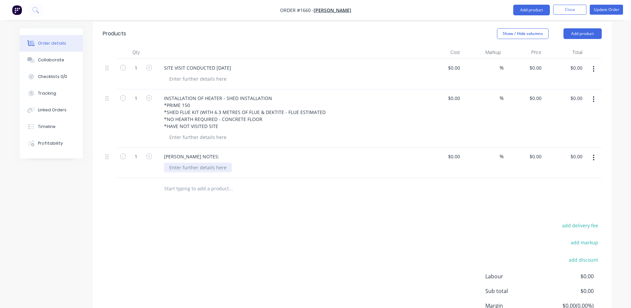
click at [188, 162] on div at bounding box center [198, 167] width 68 height 10
paste div
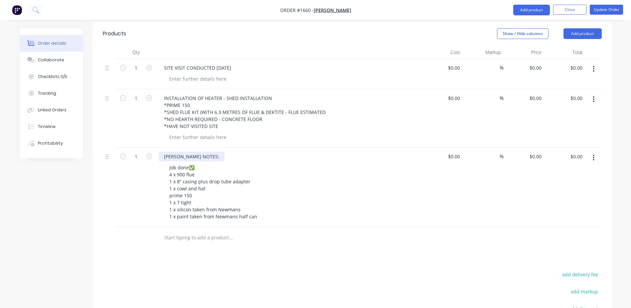
scroll to position [0, 0]
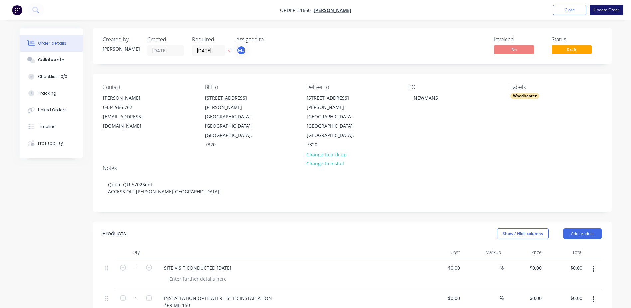
click at [606, 10] on button "Update Order" at bounding box center [606, 10] width 33 height 10
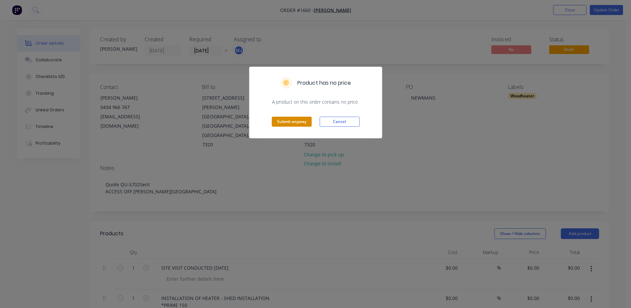
click at [291, 122] on button "Submit anyway" at bounding box center [292, 121] width 40 height 10
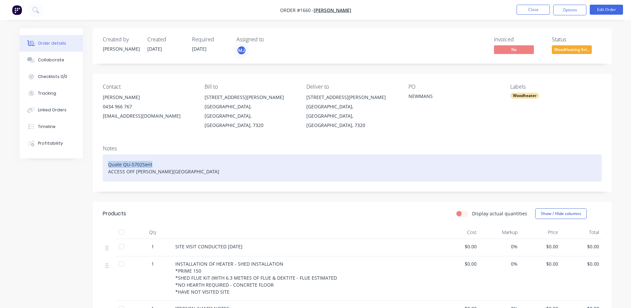
drag, startPoint x: 108, startPoint y: 154, endPoint x: 151, endPoint y: 155, distance: 43.6
click at [151, 155] on div "Quote QU-5702Sent ACCESS OFF MOODY STREET" at bounding box center [352, 167] width 499 height 27
paste div
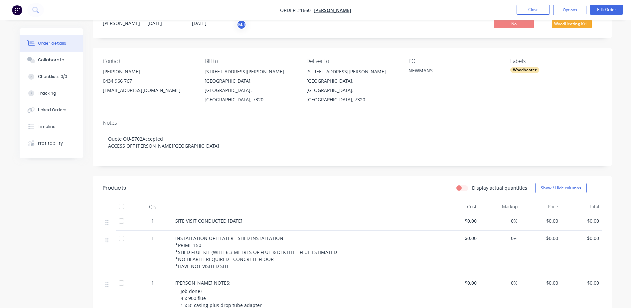
scroll to position [100, 0]
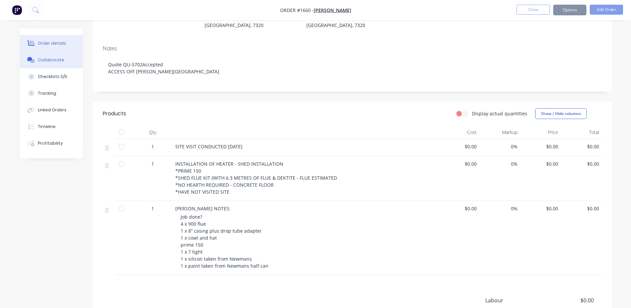
click at [47, 58] on div "Collaborate" at bounding box center [51, 60] width 26 height 6
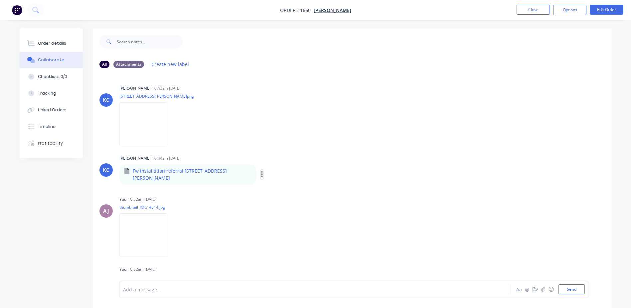
click at [261, 170] on icon "button" at bounding box center [262, 174] width 2 height 8
click at [269, 184] on button "Download" at bounding box center [306, 191] width 75 height 15
click at [427, 45] on div at bounding box center [397, 41] width 429 height 27
click at [46, 40] on div "Order details" at bounding box center [52, 43] width 28 height 6
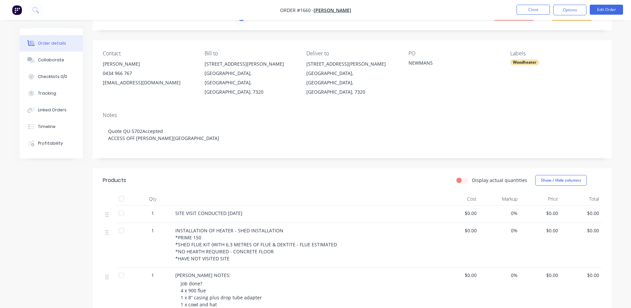
scroll to position [100, 0]
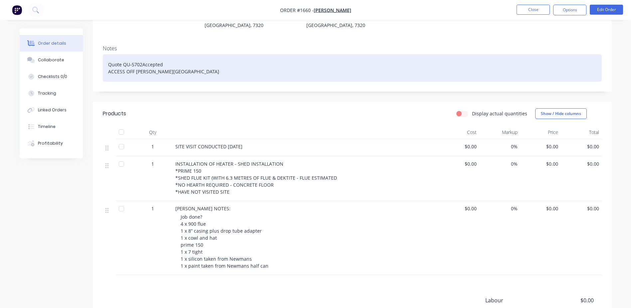
click at [166, 55] on div "Quote QU-5702Accepted ACCESS OFF MOODY STREET" at bounding box center [352, 67] width 499 height 27
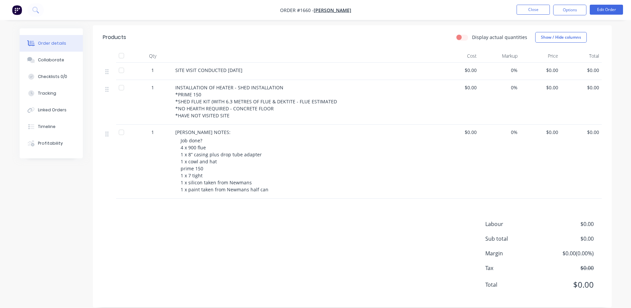
scroll to position [0, 0]
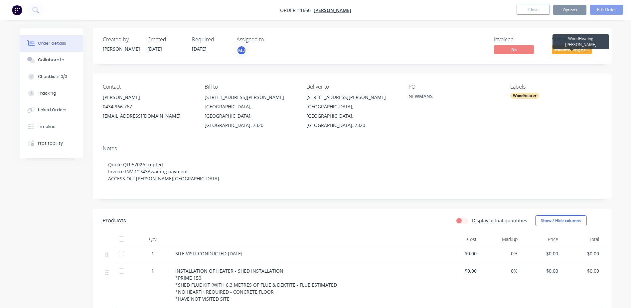
click at [570, 48] on span "WoodHeating Kri..." at bounding box center [572, 49] width 40 height 8
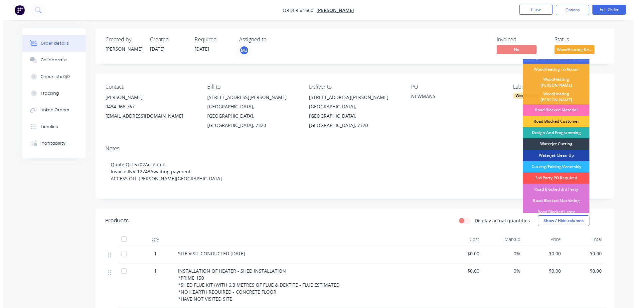
scroll to position [166, 0]
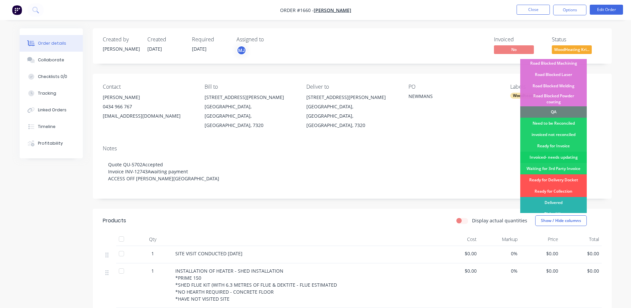
click at [560, 151] on div "Invoiced- needs updating" at bounding box center [554, 156] width 67 height 11
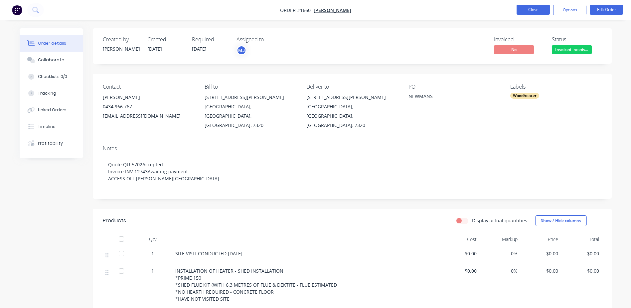
click at [537, 9] on button "Close" at bounding box center [533, 10] width 33 height 10
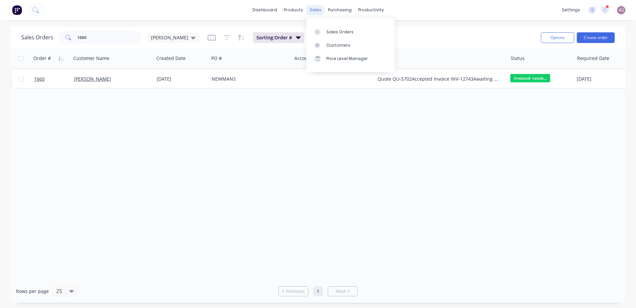
click at [312, 10] on div "sales" at bounding box center [316, 10] width 18 height 10
drag, startPoint x: 322, startPoint y: 26, endPoint x: 319, endPoint y: 27, distance: 3.5
click at [322, 26] on link "Sales Orders" at bounding box center [351, 31] width 88 height 13
click at [99, 35] on input "1660" at bounding box center [109, 37] width 65 height 13
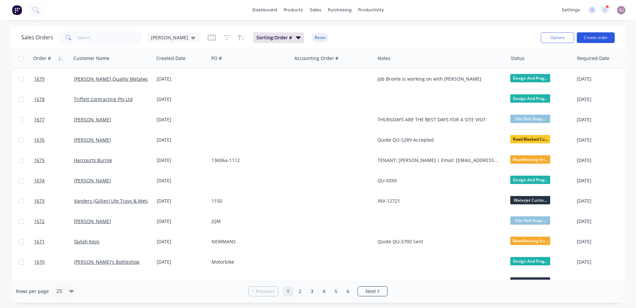
click at [592, 41] on button "Create order" at bounding box center [596, 37] width 38 height 11
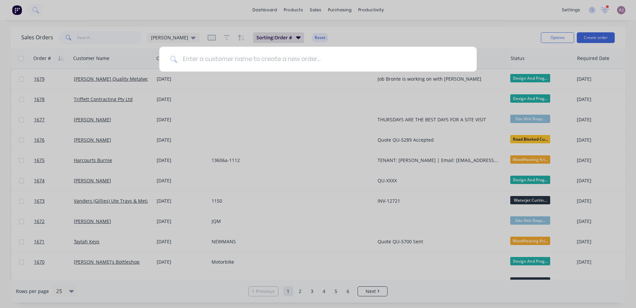
click at [214, 58] on input at bounding box center [321, 59] width 289 height 25
paste input "[PERSON_NAME] & [PERSON_NAME]"
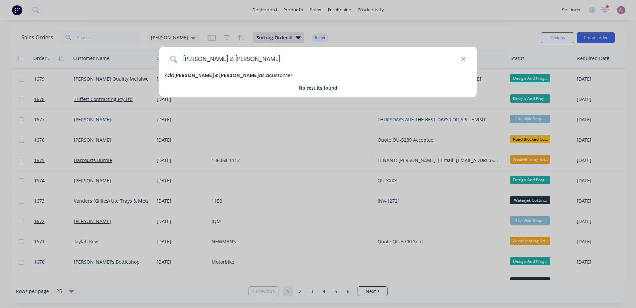
type input "[PERSON_NAME] & [PERSON_NAME]"
click at [229, 73] on span "Add Mike & Debbie Hawke as a customer" at bounding box center [229, 75] width 128 height 7
select select "AU"
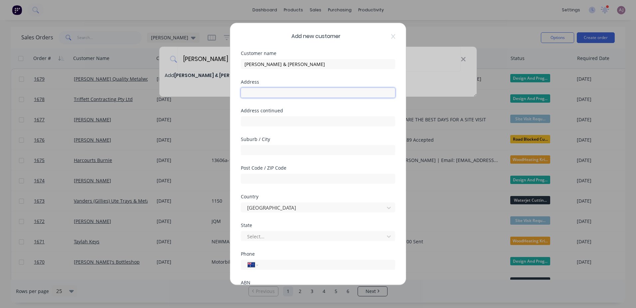
click at [251, 92] on input "text" at bounding box center [318, 93] width 154 height 10
paste input "8 Hepples Rd Boat Harbour Beach"
drag, startPoint x: 275, startPoint y: 93, endPoint x: 339, endPoint y: 93, distance: 64.6
click at [339, 93] on input "8 Hepples Rd Boat Harbour Beach" at bounding box center [318, 93] width 154 height 10
type input "8 Hepples Rd"
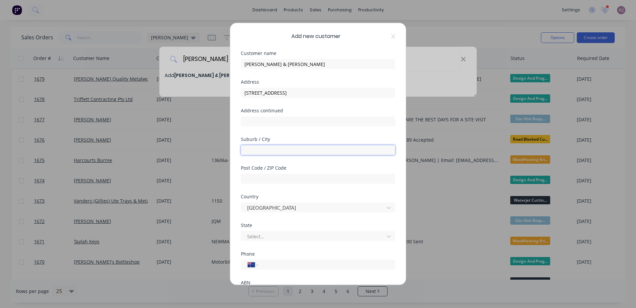
click at [283, 146] on input "text" at bounding box center [318, 150] width 154 height 10
paste input "Boat Harbour Beach"
type input "Boat Harbour Beach"
drag, startPoint x: 245, startPoint y: 92, endPoint x: 274, endPoint y: 95, distance: 28.8
click at [274, 95] on input "8 Hepples Rd" at bounding box center [318, 93] width 154 height 10
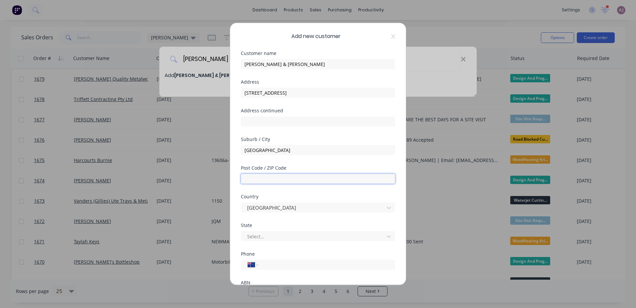
click at [269, 179] on input "text" at bounding box center [318, 178] width 154 height 10
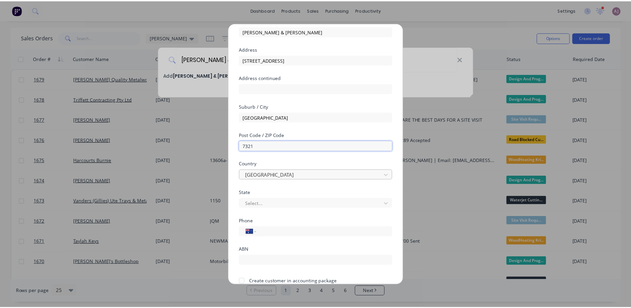
scroll to position [64, 0]
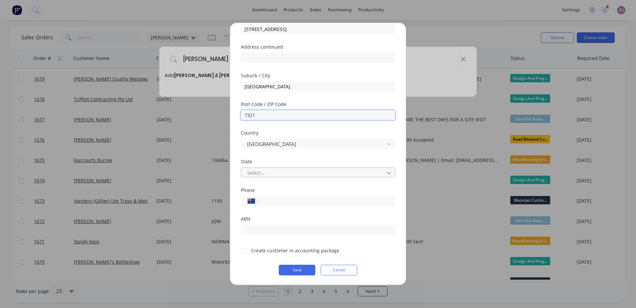
type input "7321"
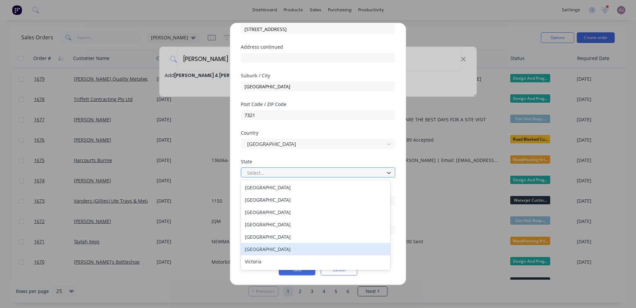
click at [268, 250] on div "[GEOGRAPHIC_DATA]" at bounding box center [315, 249] width 149 height 12
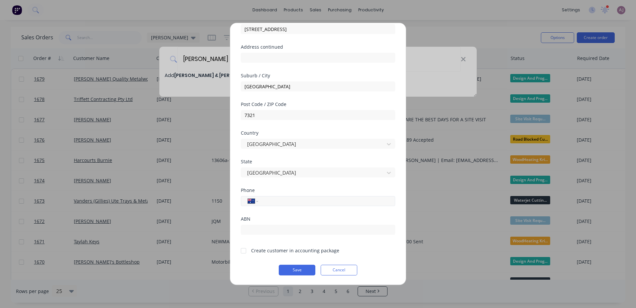
click at [301, 202] on input "tel" at bounding box center [325, 201] width 125 height 8
paste input "0403 333 767"
type input "0403 333 767"
click at [244, 252] on div at bounding box center [243, 250] width 13 height 13
click at [293, 270] on button "Save" at bounding box center [297, 269] width 37 height 11
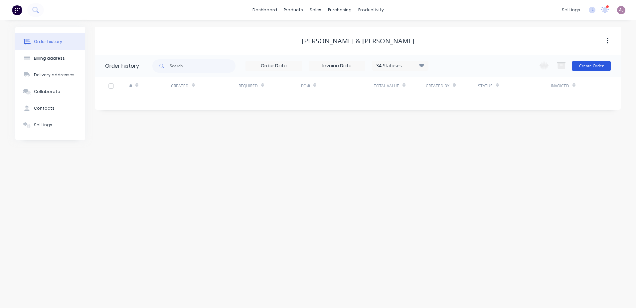
click at [587, 66] on button "Create Order" at bounding box center [591, 66] width 39 height 11
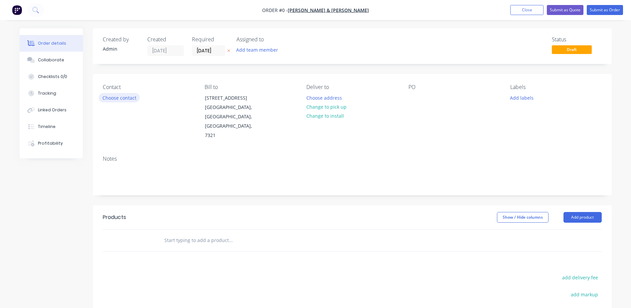
click at [113, 96] on button "Choose contact" at bounding box center [119, 97] width 41 height 9
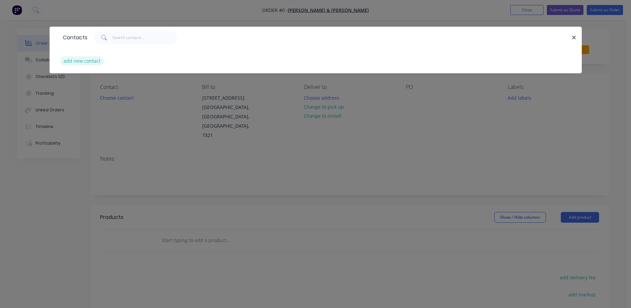
click at [77, 63] on button "add new contact" at bounding box center [82, 60] width 44 height 9
select select "AU"
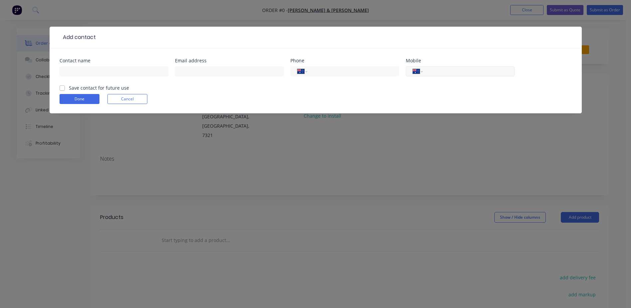
click at [438, 71] on input "tel" at bounding box center [468, 72] width 80 height 8
paste input "0403 333 767"
type input "0403 333 767"
click at [83, 73] on input "text" at bounding box center [114, 71] width 109 height 10
paste input "[PERSON_NAME] & [PERSON_NAME]"
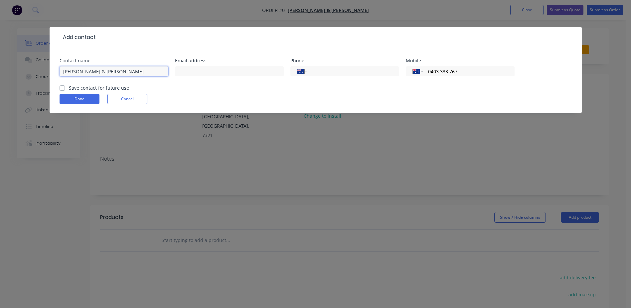
type input "[PERSON_NAME] & [PERSON_NAME]"
click at [226, 71] on input "text" at bounding box center [229, 71] width 109 height 10
paste input "mjhawke@gmail.com"
type input "mjhawke@gmail.com"
click at [69, 86] on label "Save contact for future use" at bounding box center [99, 87] width 60 height 7
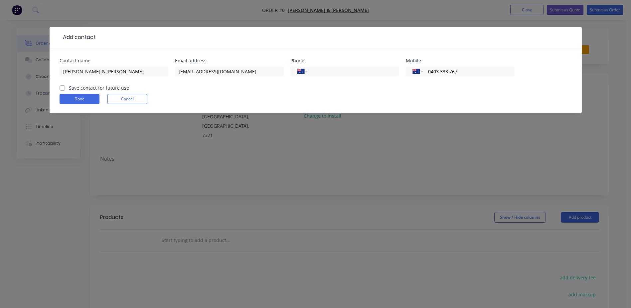
click at [62, 86] on input "Save contact for future use" at bounding box center [62, 87] width 5 height 6
checkbox input "true"
click at [74, 96] on button "Done" at bounding box center [80, 99] width 40 height 10
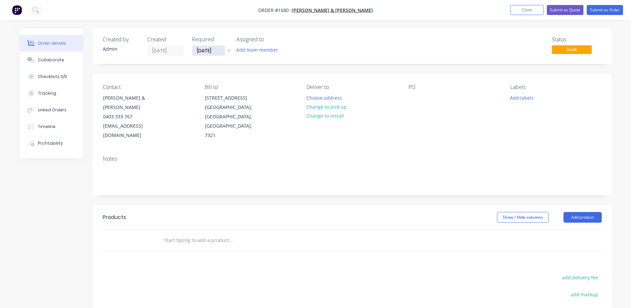
click at [216, 54] on input "[DATE]" at bounding box center [208, 51] width 33 height 10
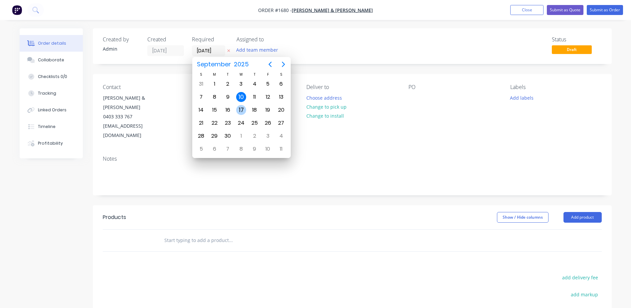
click at [246, 109] on div "17" at bounding box center [241, 110] width 10 height 10
type input "[DATE]"
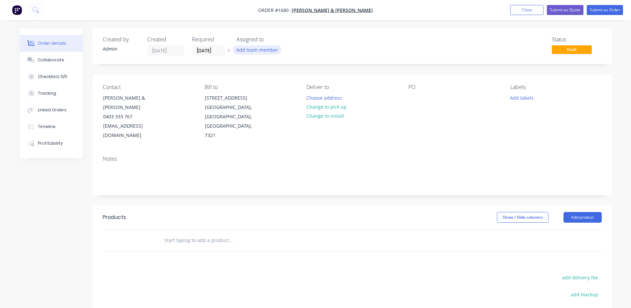
click at [248, 50] on button "Add team member" at bounding box center [257, 49] width 49 height 9
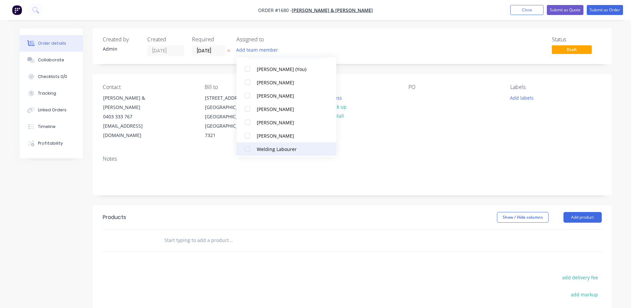
scroll to position [33, 0]
click at [266, 149] on div "Woodheater Labourer" at bounding box center [290, 146] width 67 height 7
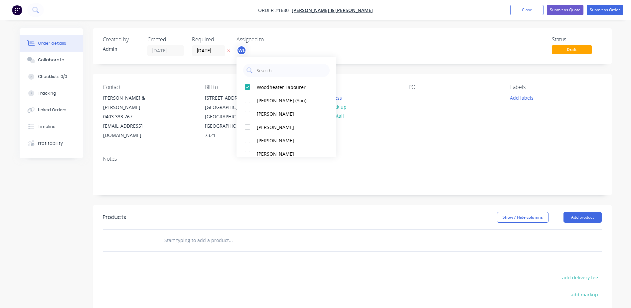
click at [175, 126] on div "Contact Mike & Debbie Hawke 0403 333 767 mjhawke@gmail.com Bill to 8 Hepples Rd…" at bounding box center [352, 112] width 519 height 76
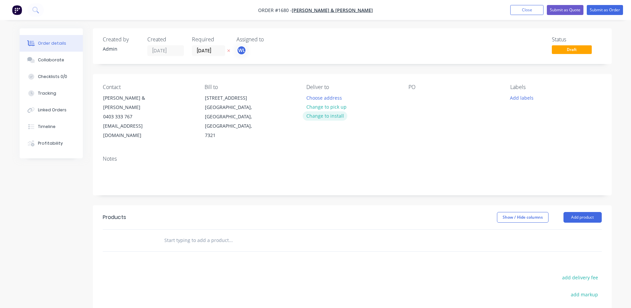
click at [332, 115] on button "Change to install" at bounding box center [325, 115] width 45 height 9
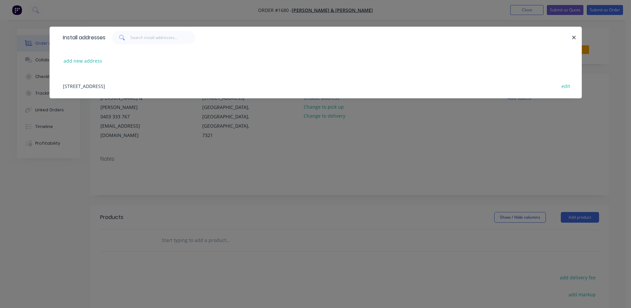
click at [136, 83] on div "8 Hepples Rd, Boat Harbour Beach, Tasmania, Australia, 7321 edit" at bounding box center [316, 85] width 513 height 25
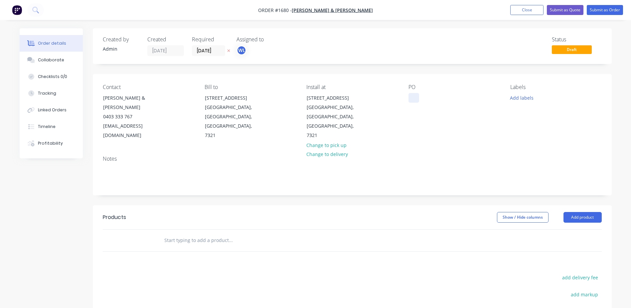
click at [414, 98] on div at bounding box center [414, 98] width 11 height 10
click at [535, 97] on button "Add labels" at bounding box center [522, 97] width 31 height 9
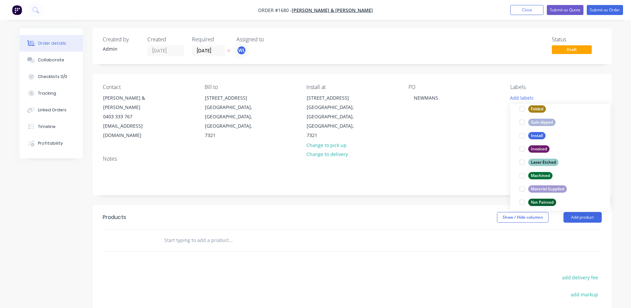
scroll to position [320, 0]
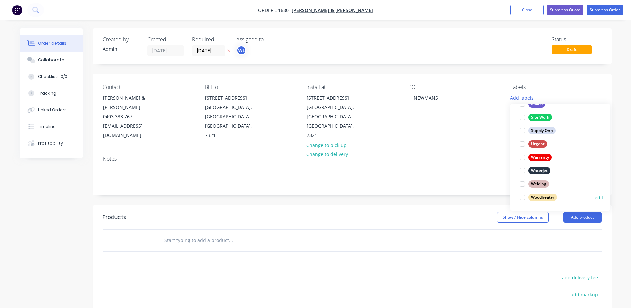
click at [544, 199] on div "Woodheater" at bounding box center [543, 196] width 29 height 7
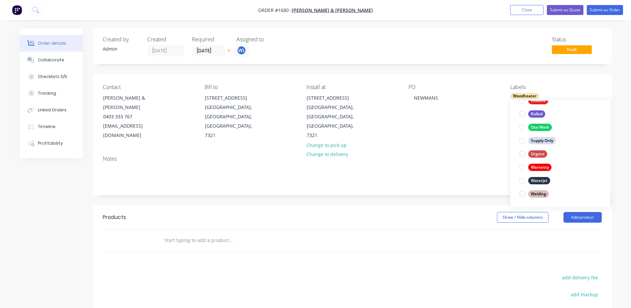
scroll to position [0, 0]
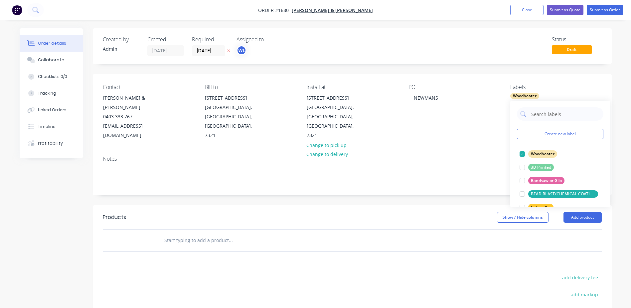
click at [196, 233] on input "text" at bounding box center [230, 239] width 133 height 13
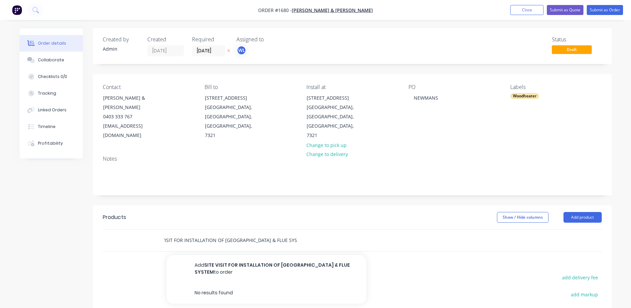
scroll to position [0, 17]
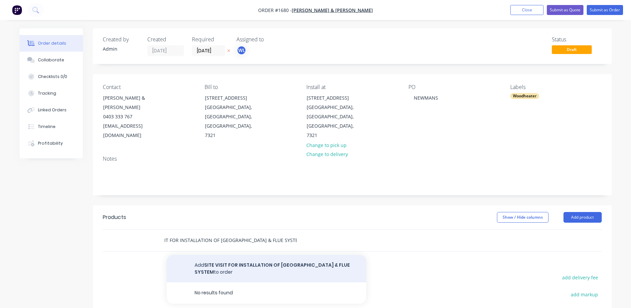
type input "SITE VISIT FOR INSTALLATION OF NEW WOODHEATER & FLUE SYSTEM"
click at [224, 255] on button "Add SITE VISIT FOR INSTALLATION OF NEW WOODHEATER & FLUE SYSTEM to order" at bounding box center [267, 268] width 200 height 27
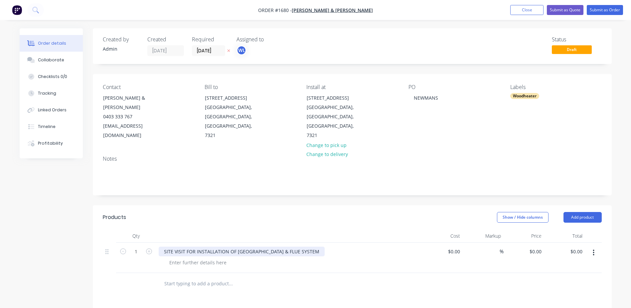
click at [185, 246] on div "SITE VISIT FOR INSTALLATION OF NEW WOODHEATER & FLUE SYSTEM" at bounding box center [242, 251] width 166 height 10
click at [187, 257] on div at bounding box center [198, 262] width 68 height 10
click at [189, 257] on div at bounding box center [198, 262] width 68 height 10
paste div
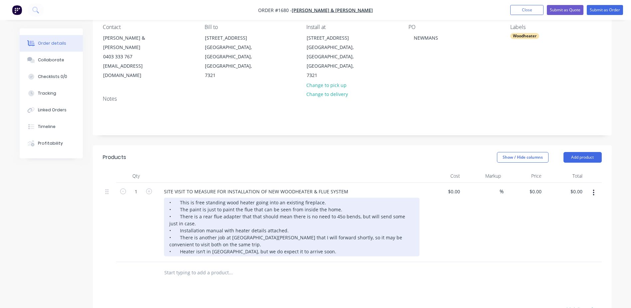
scroll to position [67, 0]
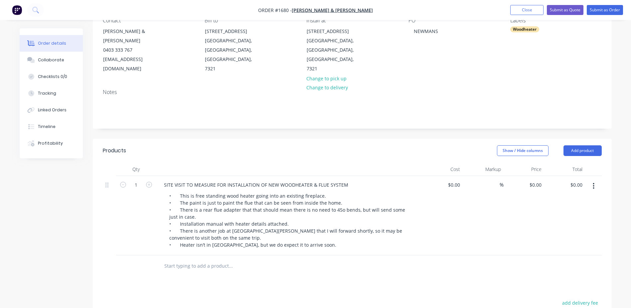
click at [281, 259] on input "text" at bounding box center [230, 265] width 133 height 13
click at [53, 61] on div "Collaborate" at bounding box center [51, 60] width 26 height 6
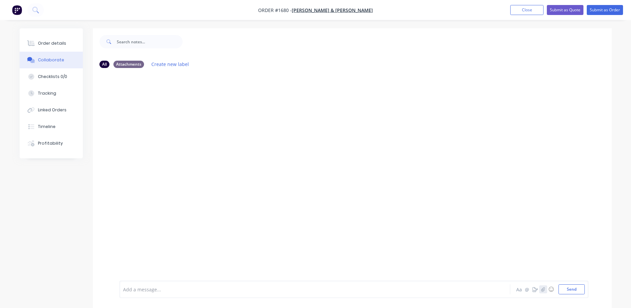
click at [545, 290] on icon "button" at bounding box center [543, 289] width 4 height 5
click at [569, 287] on button "Send" at bounding box center [572, 289] width 26 height 10
click at [54, 38] on button "Order details" at bounding box center [51, 43] width 63 height 17
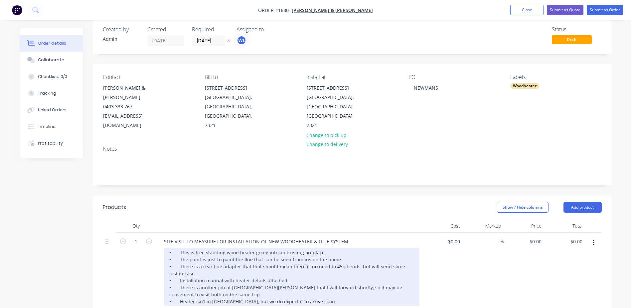
scroll to position [100, 0]
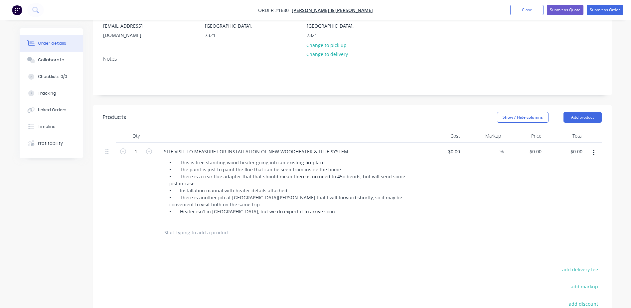
click at [180, 226] on input "text" at bounding box center [230, 232] width 133 height 13
type input "ITEMS PURCHASED:"
drag, startPoint x: 217, startPoint y: 223, endPoint x: 248, endPoint y: 238, distance: 33.5
click at [248, 247] on button "Add ITEMS PURCHASED: to order" at bounding box center [267, 257] width 200 height 21
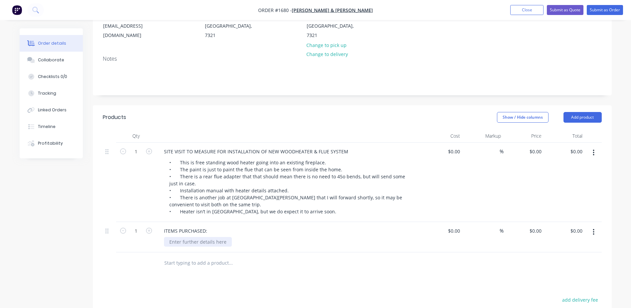
click at [188, 237] on div at bounding box center [198, 242] width 68 height 10
drag, startPoint x: 220, startPoint y: 222, endPoint x: 224, endPoint y: 223, distance: 3.9
click at [224, 237] on div "CHARMWOOD ISLAND 11 WOOD HEATER" at bounding box center [213, 242] width 98 height 10
click at [167, 237] on div "CHARMWOOD ISLAND ll WOOD HEATER" at bounding box center [212, 242] width 96 height 10
click at [258, 237] on div "- CHARMWOOD ISLAND ll WOOD HEATER" at bounding box center [213, 242] width 99 height 10
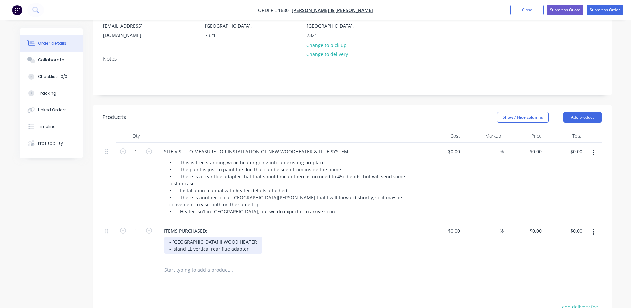
click at [175, 237] on div "- CHARMWOOD ISLAND ll WOOD HEATER - island LL vertical rear flue adapter" at bounding box center [213, 245] width 99 height 17
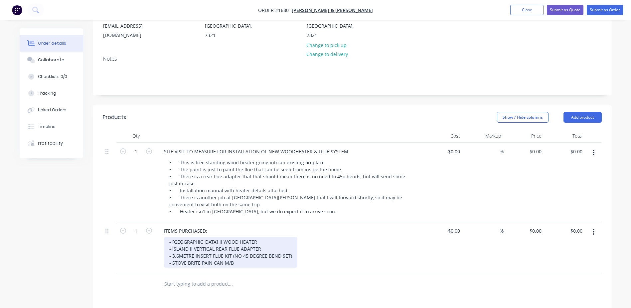
click at [225, 244] on div "- CHARMWOOD ISLAND ll WOOD HEATER - ISLAND ll VERTICAL REAR FLUE ADAPTER - 3.6M…" at bounding box center [230, 252] width 133 height 31
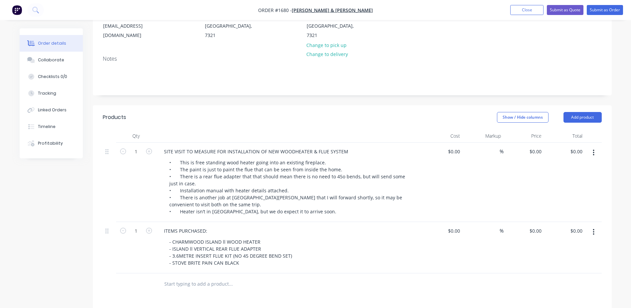
click at [205, 277] on input "text" at bounding box center [230, 283] width 133 height 13
type input "JQM TO MAKE/SUPPLY:"
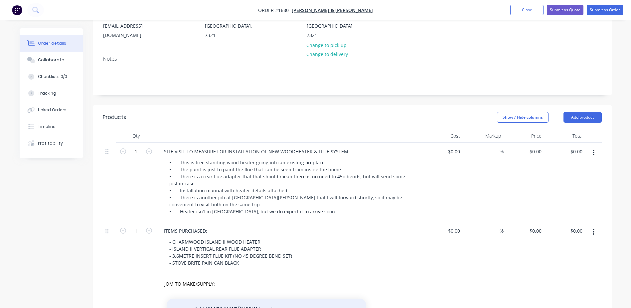
click at [228, 298] on button "Add JQM TO MAKE/SUPPLY: to order" at bounding box center [267, 308] width 200 height 21
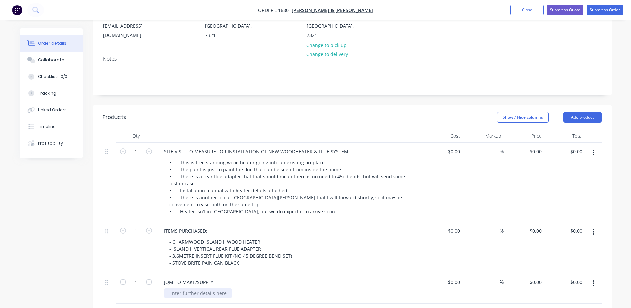
click at [210, 288] on div at bounding box center [198, 293] width 68 height 10
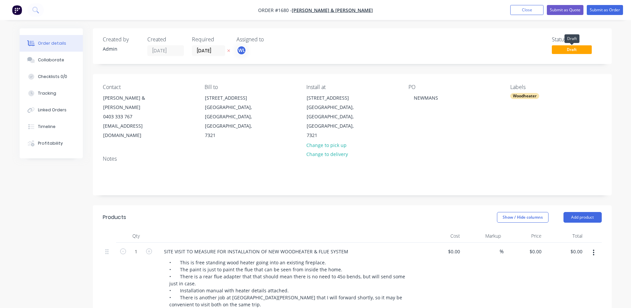
click at [567, 49] on span "Draft" at bounding box center [572, 49] width 40 height 8
click at [602, 10] on button "Submit as Order" at bounding box center [605, 10] width 36 height 10
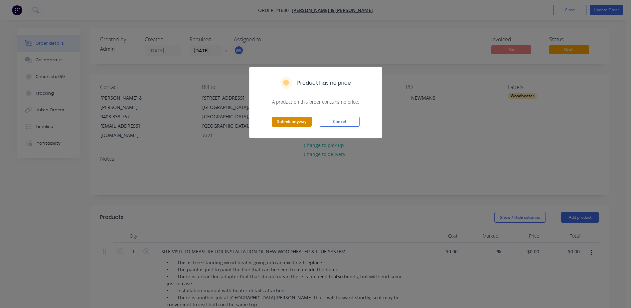
click at [304, 120] on button "Submit anyway" at bounding box center [292, 121] width 40 height 10
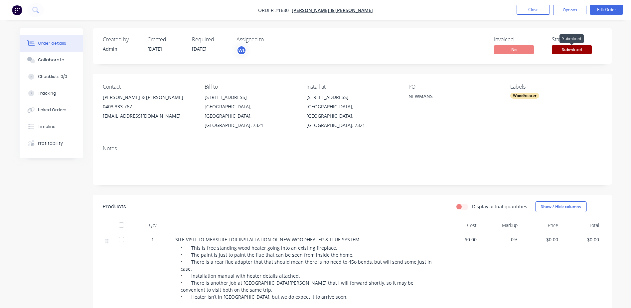
click at [571, 46] on span "Submitted" at bounding box center [572, 49] width 40 height 8
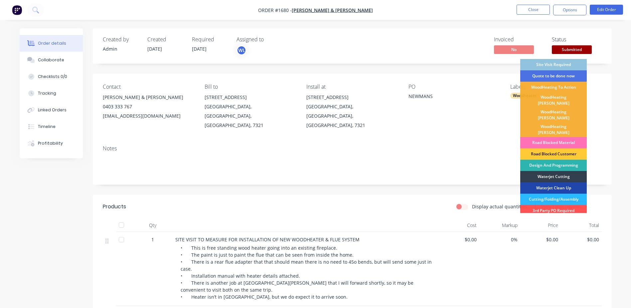
click at [562, 65] on div "Site Visit Required" at bounding box center [554, 64] width 67 height 11
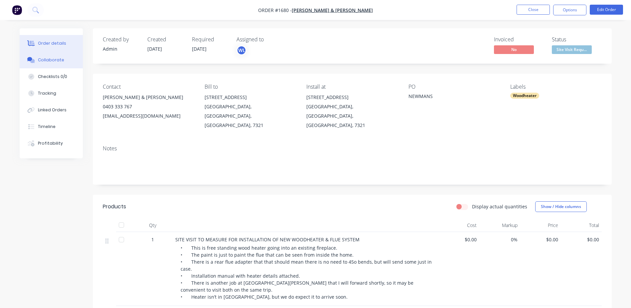
click at [63, 60] on button "Collaborate" at bounding box center [51, 60] width 63 height 17
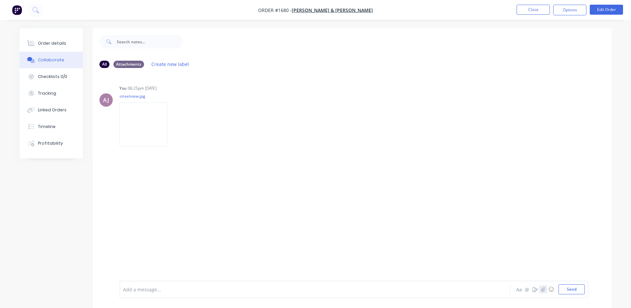
click at [545, 291] on button "button" at bounding box center [544, 289] width 8 height 8
click at [574, 291] on button "Send" at bounding box center [572, 289] width 26 height 10
click at [37, 39] on button "Order details" at bounding box center [51, 43] width 63 height 17
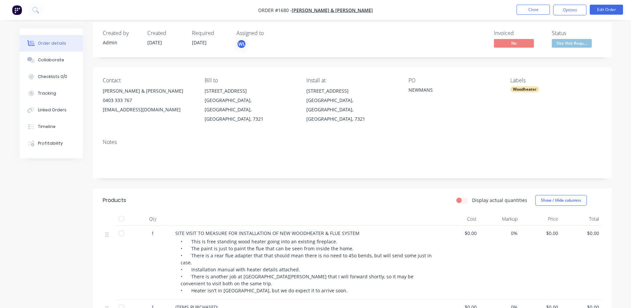
scroll to position [5, 0]
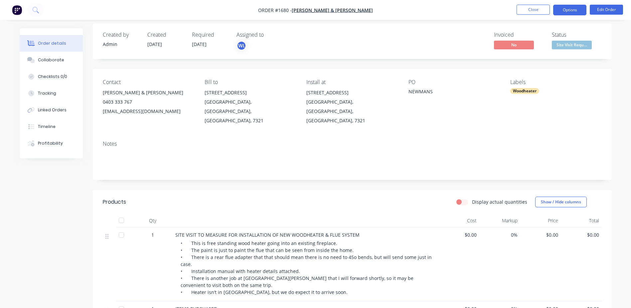
click at [577, 11] on button "Options" at bounding box center [569, 10] width 33 height 11
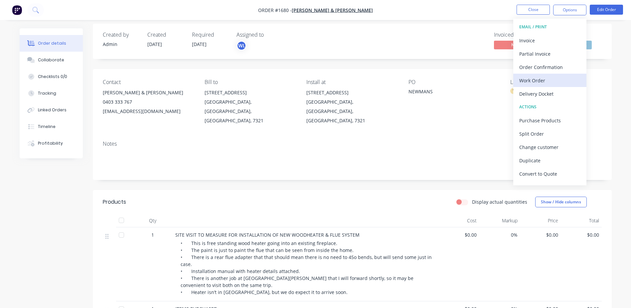
click at [546, 79] on div "Work Order" at bounding box center [550, 81] width 61 height 10
click at [545, 78] on div "Custom" at bounding box center [550, 81] width 61 height 10
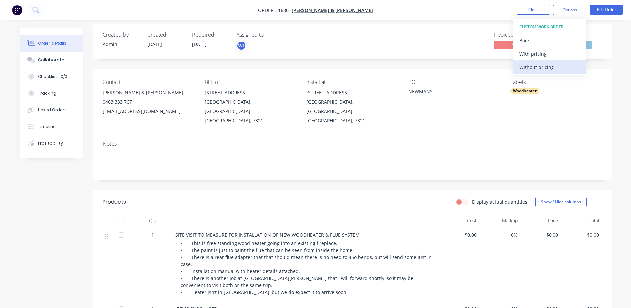
click at [543, 68] on div "Without pricing" at bounding box center [550, 67] width 61 height 10
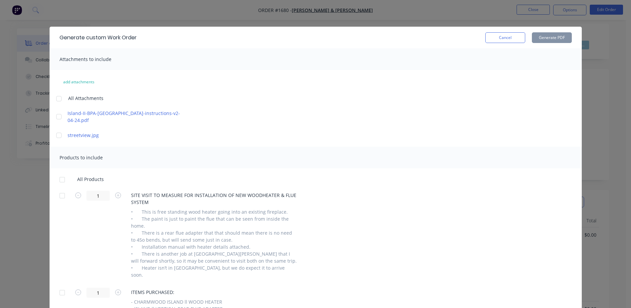
click at [57, 99] on div at bounding box center [58, 98] width 13 height 13
click at [60, 173] on div at bounding box center [62, 179] width 13 height 13
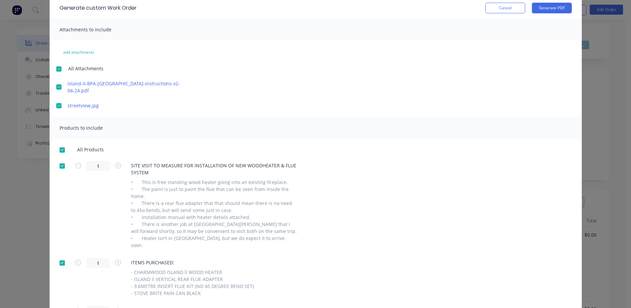
scroll to position [0, 0]
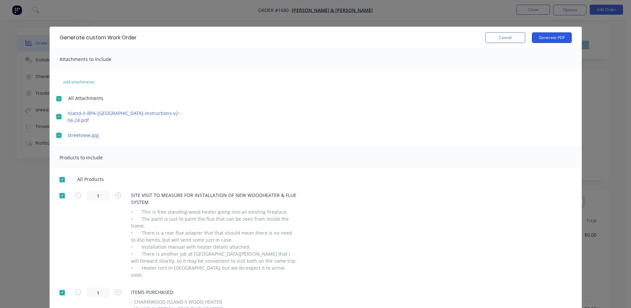
click at [541, 36] on button "Generate PDF" at bounding box center [552, 37] width 40 height 11
click at [512, 37] on button "Cancel" at bounding box center [506, 37] width 40 height 11
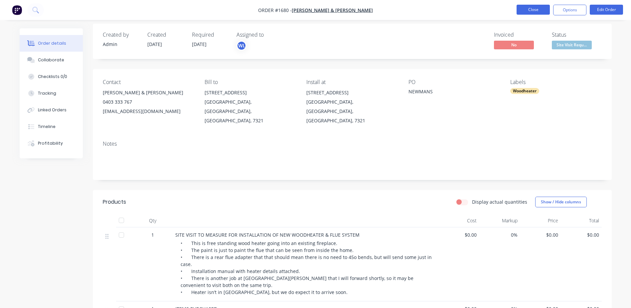
click at [531, 8] on button "Close" at bounding box center [533, 10] width 33 height 10
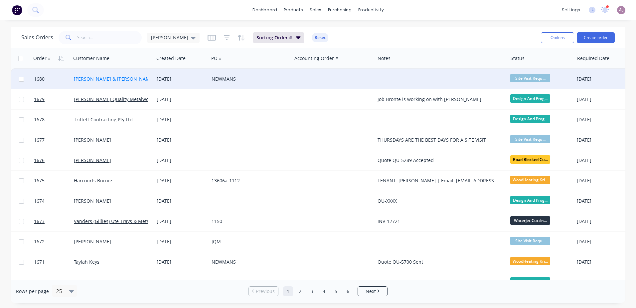
click at [112, 79] on link "[PERSON_NAME] & [PERSON_NAME]" at bounding box center [114, 79] width 81 height 6
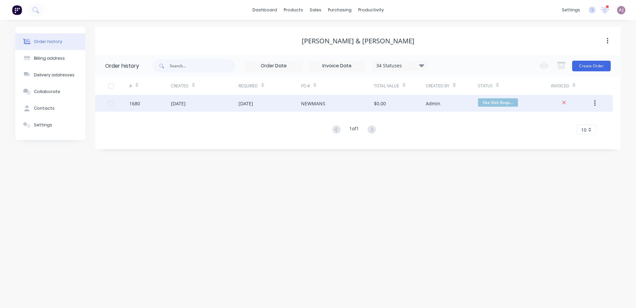
click at [206, 107] on div "[DATE]" at bounding box center [205, 103] width 68 height 17
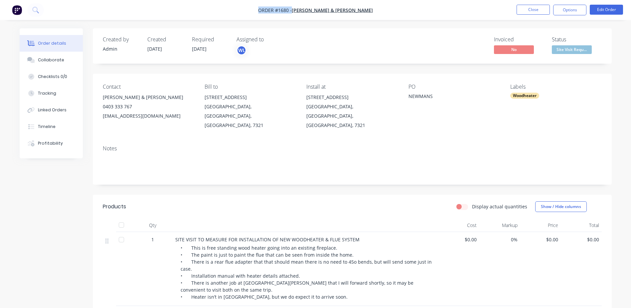
drag, startPoint x: 274, startPoint y: 12, endPoint x: 301, endPoint y: 14, distance: 27.7
click at [301, 14] on nav "Order #1680 - Mike & Debbie Hawke Close Options Edit Order" at bounding box center [315, 10] width 631 height 20
copy div "Order #1680 - Mike & Debbie Hawke Close Options Edit Order"
drag, startPoint x: 103, startPoint y: 97, endPoint x: 149, endPoint y: 99, distance: 46.3
click at [149, 99] on div "[PERSON_NAME] & [PERSON_NAME]" at bounding box center [148, 97] width 91 height 9
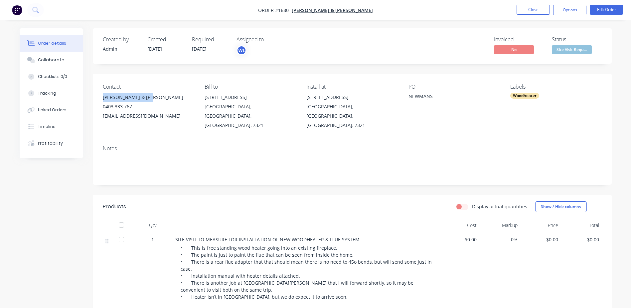
copy div "[PERSON_NAME] & [PERSON_NAME]"
drag, startPoint x: 204, startPoint y: 96, endPoint x: 232, endPoint y: 99, distance: 28.5
click at [232, 99] on div "Contact Mike & Debbie Hawke 0403 333 767 mjhawke@gmail.com Bill to 8 Hepples Rd…" at bounding box center [352, 107] width 519 height 66
copy div "8 Hepples Rd"
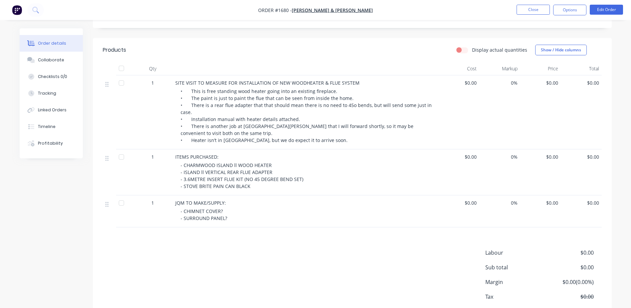
scroll to position [171, 0]
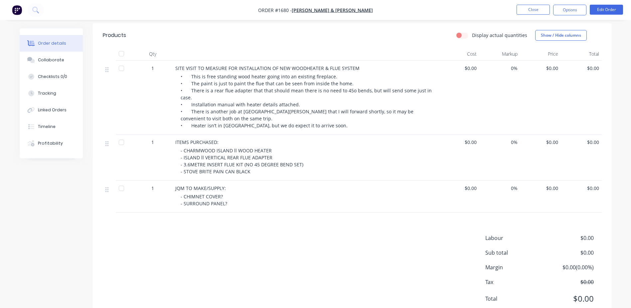
click at [223, 148] on span "- CHARMWOOD ISLAND ll WOOD HEATER - ISLAND ll VERTICAL REAR FLUE ADAPTER - 3.6M…" at bounding box center [242, 160] width 123 height 27
click at [222, 147] on span "- CHARMWOOD ISLAND ll WOOD HEATER - ISLAND ll VERTICAL REAR FLUE ADAPTER - 3.6M…" at bounding box center [242, 160] width 123 height 27
click at [608, 9] on button "Edit Order" at bounding box center [606, 10] width 33 height 10
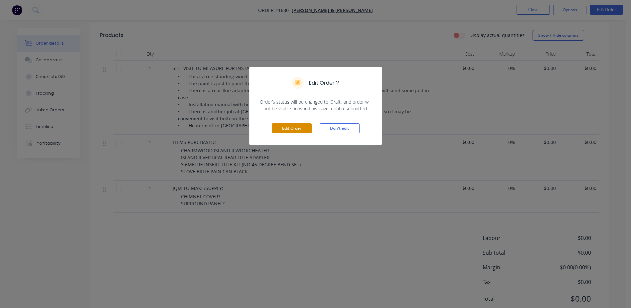
click at [292, 125] on button "Edit Order" at bounding box center [292, 128] width 40 height 10
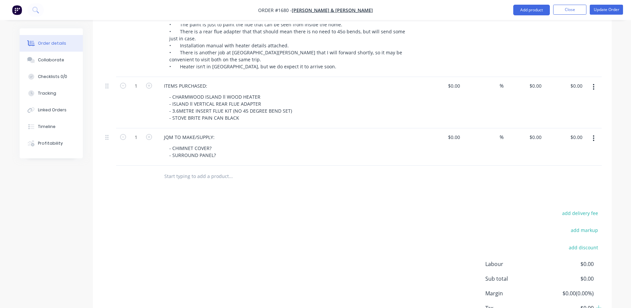
scroll to position [266, 0]
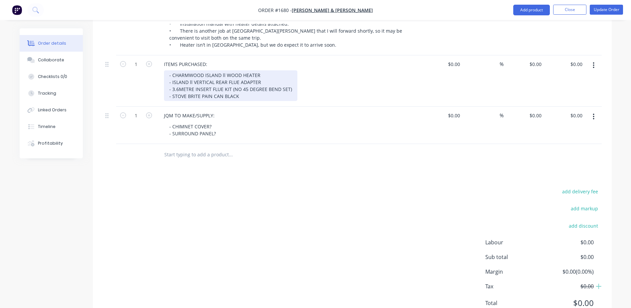
click at [211, 77] on div "- CHARMWOOD ISLAND ll WOOD HEATER - ISLAND ll VERTICAL REAR FLUE ADAPTER - 3.6M…" at bounding box center [230, 85] width 133 height 31
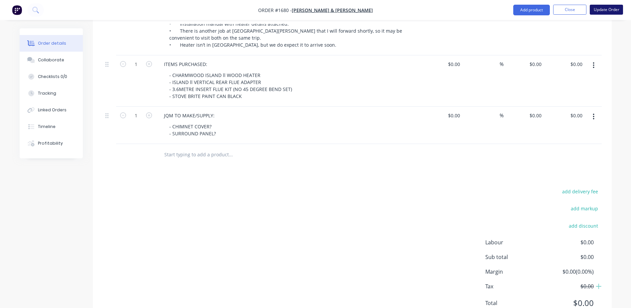
click at [610, 8] on button "Update Order" at bounding box center [606, 10] width 33 height 10
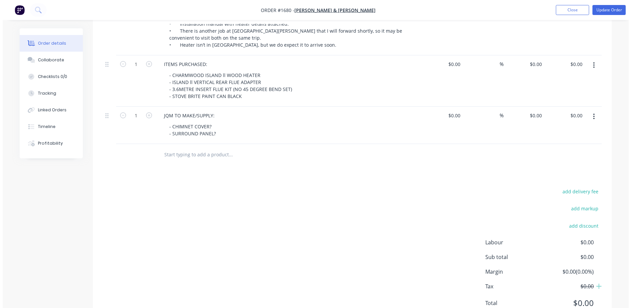
scroll to position [0, 0]
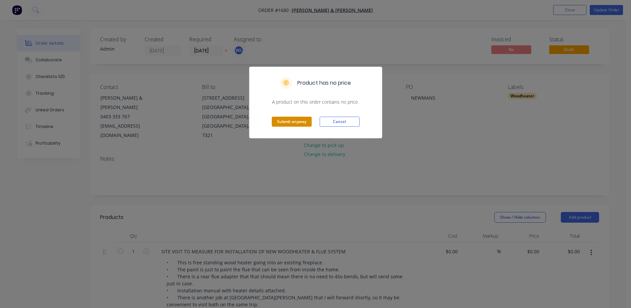
click at [284, 120] on button "Submit anyway" at bounding box center [292, 121] width 40 height 10
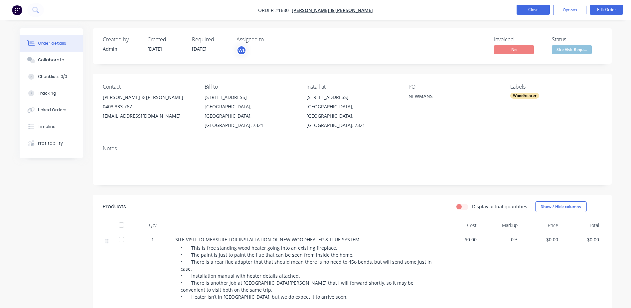
click at [533, 10] on button "Close" at bounding box center [533, 10] width 33 height 10
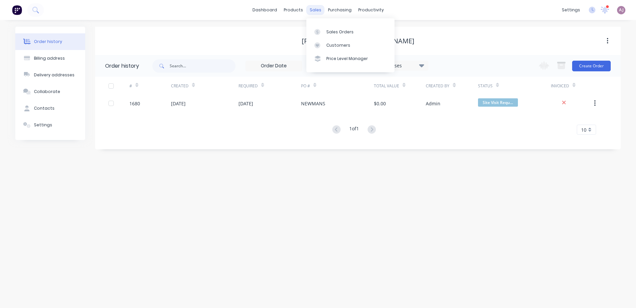
click at [316, 10] on div "sales" at bounding box center [316, 10] width 18 height 10
click at [328, 29] on div "Sales Orders" at bounding box center [339, 32] width 27 height 6
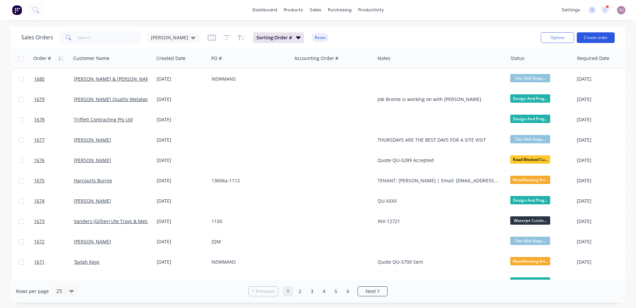
click at [599, 38] on button "Create order" at bounding box center [596, 37] width 38 height 11
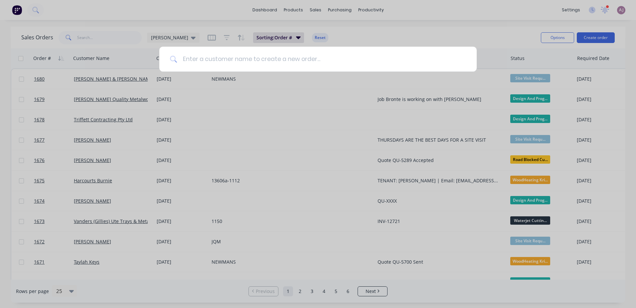
click at [205, 60] on input at bounding box center [321, 59] width 289 height 25
paste input "[PERSON_NAME]"
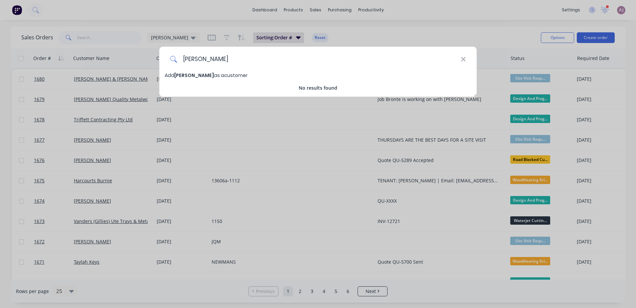
type input "[PERSON_NAME]"
click at [206, 77] on span "[PERSON_NAME]" at bounding box center [194, 75] width 40 height 7
select select "AU"
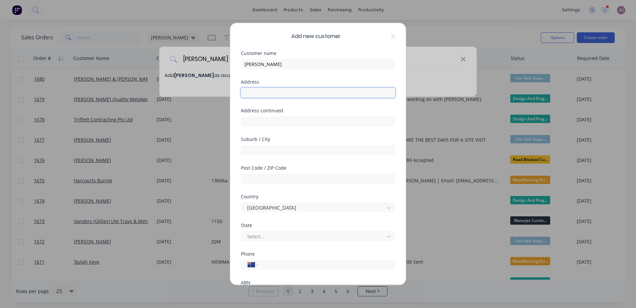
click at [248, 95] on input "text" at bounding box center [318, 93] width 154 height 10
paste input "1051 Mount Hicks Road"
drag, startPoint x: 302, startPoint y: 95, endPoint x: 237, endPoint y: 95, distance: 64.9
click at [237, 95] on div "Add new customer Customer name Sahba Sabeti Address 1051 Mount Hicks Road Addre…" at bounding box center [318, 153] width 176 height 261
type input "1051 Mount Hicks Road"
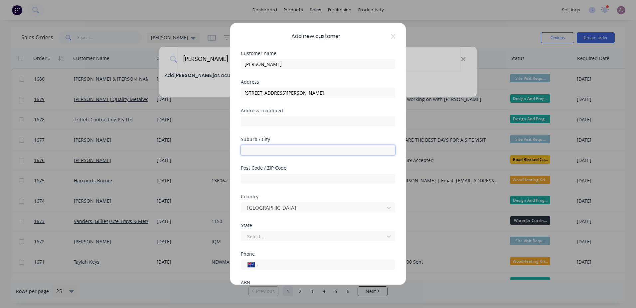
click at [275, 146] on input "text" at bounding box center [318, 150] width 154 height 10
drag, startPoint x: 258, startPoint y: 93, endPoint x: 283, endPoint y: 95, distance: 25.1
click at [283, 95] on input "1051 Mount Hicks Road" at bounding box center [318, 93] width 154 height 10
click at [262, 149] on input "text" at bounding box center [318, 150] width 154 height 10
paste input "Mount Hicks"
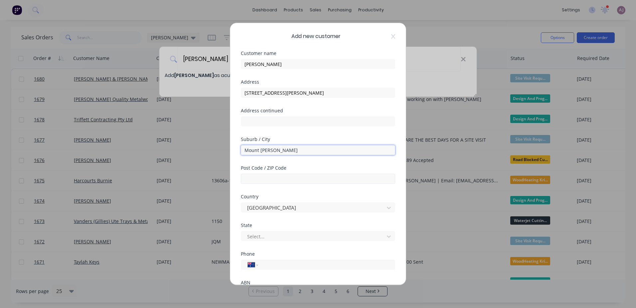
type input "Mount Hicks"
click at [264, 175] on input "text" at bounding box center [318, 178] width 154 height 10
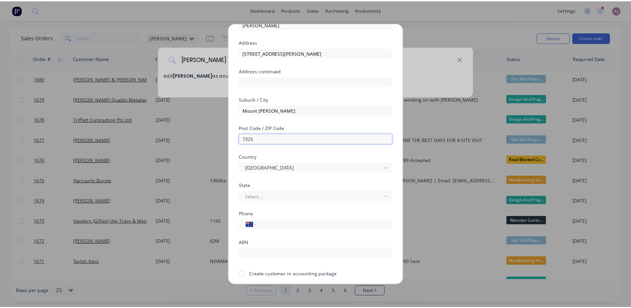
scroll to position [64, 0]
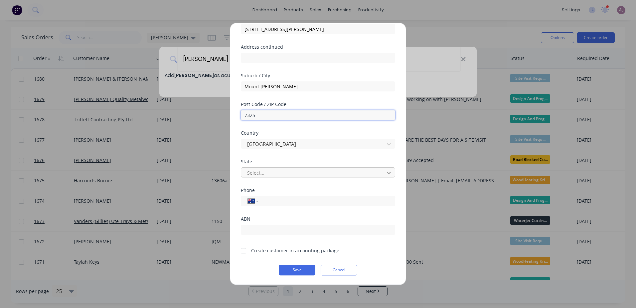
type input "7325"
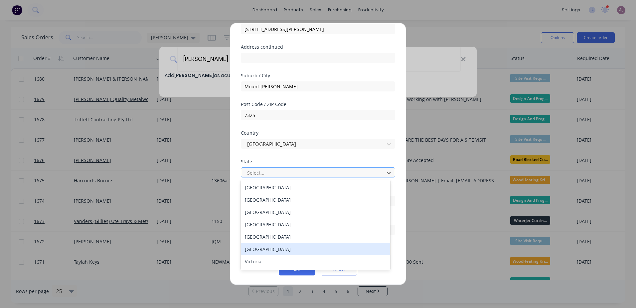
click at [280, 249] on div "[GEOGRAPHIC_DATA]" at bounding box center [315, 249] width 149 height 12
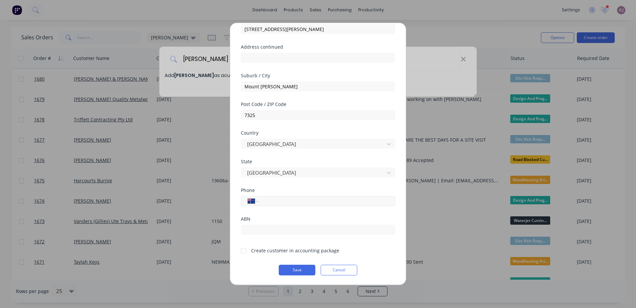
click at [272, 201] on input "tel" at bounding box center [325, 201] width 125 height 8
paste input "0401 423 328"
type input "0401 423 328"
click at [243, 251] on div at bounding box center [243, 250] width 13 height 13
click at [293, 266] on button "Save" at bounding box center [297, 269] width 37 height 11
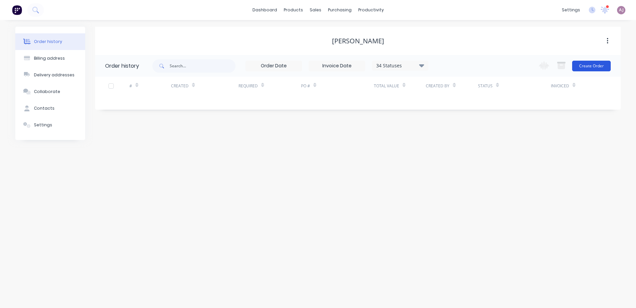
click at [592, 62] on button "Create Order" at bounding box center [591, 66] width 39 height 11
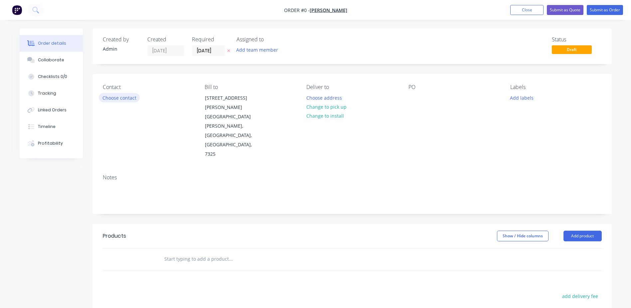
click at [117, 98] on button "Choose contact" at bounding box center [119, 97] width 41 height 9
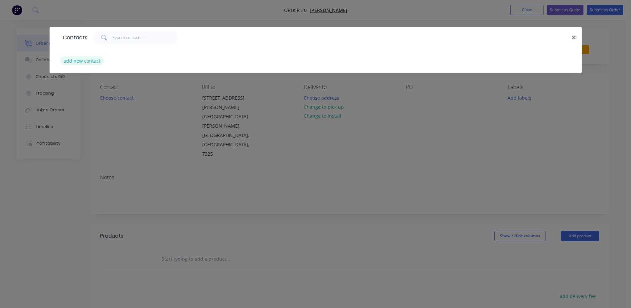
click at [85, 64] on button "add new contact" at bounding box center [82, 60] width 44 height 9
select select "AU"
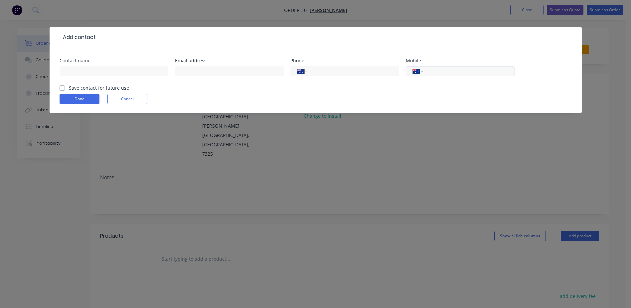
click at [440, 70] on input "tel" at bounding box center [468, 72] width 80 height 8
paste input "0401 423 328"
type input "0401 423 328"
click at [78, 73] on input "text" at bounding box center [114, 71] width 109 height 10
paste input "[PERSON_NAME]"
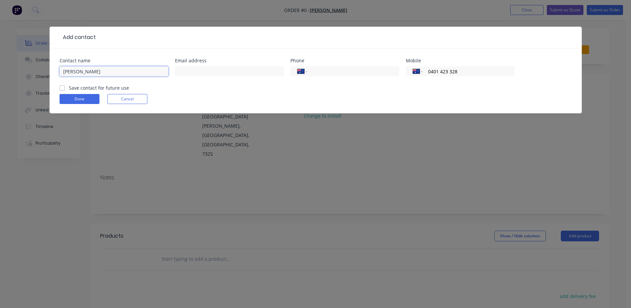
type input "[PERSON_NAME]"
click at [210, 68] on input "text" at bounding box center [229, 71] width 109 height 10
paste input "mailto:sahbasabeti1@gmail.com"
click at [194, 72] on input "mailto:sahbasabeti1@gmail.com" at bounding box center [229, 71] width 109 height 10
type input "sahbasabeti1@gmail.com"
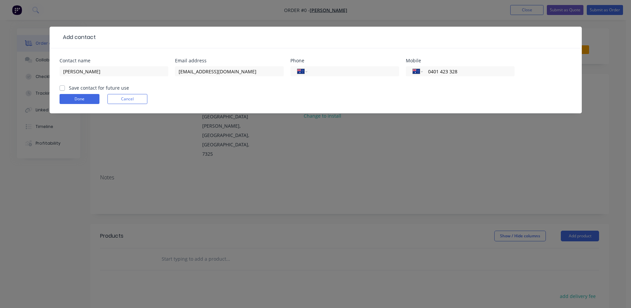
click at [69, 88] on label "Save contact for future use" at bounding box center [99, 87] width 60 height 7
click at [64, 88] on input "Save contact for future use" at bounding box center [62, 87] width 5 height 6
checkbox input "true"
click at [77, 99] on button "Done" at bounding box center [80, 99] width 40 height 10
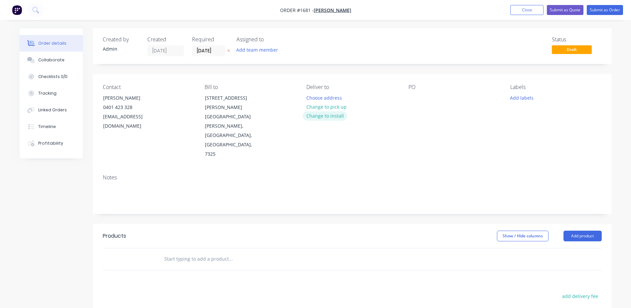
click at [324, 115] on button "Change to install" at bounding box center [325, 115] width 45 height 9
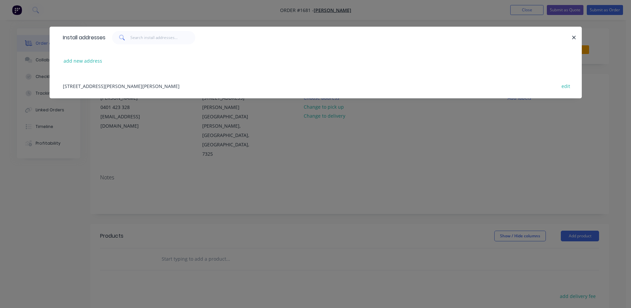
click at [108, 88] on div "1051 Mount Hicks Road, Mount Hicks, Tasmania, Australia, 7325 edit" at bounding box center [316, 85] width 513 height 25
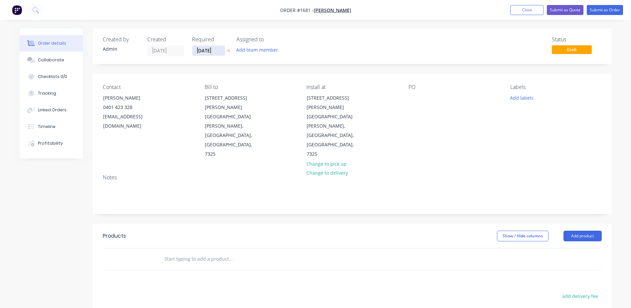
click at [210, 49] on input "[DATE]" at bounding box center [208, 51] width 33 height 10
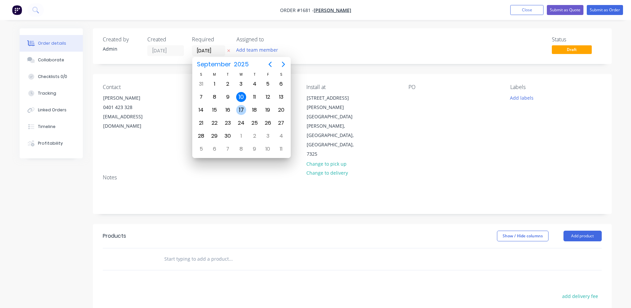
click at [242, 111] on div "17" at bounding box center [241, 110] width 10 height 10
type input "[DATE]"
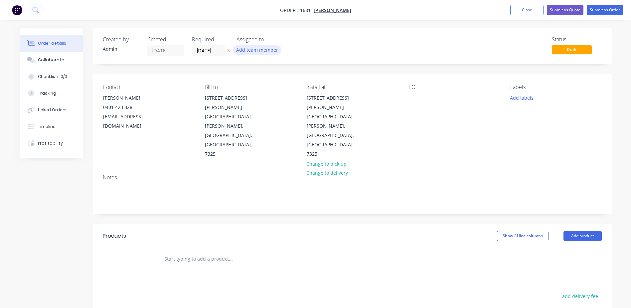
click at [255, 50] on button "Add team member" at bounding box center [257, 49] width 49 height 9
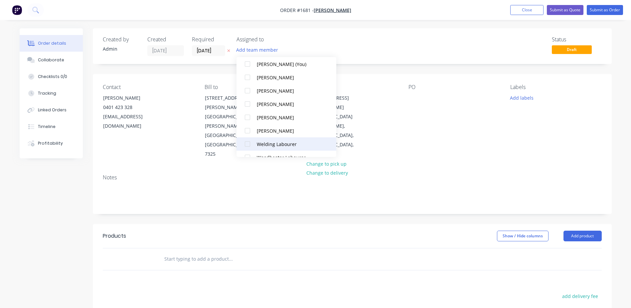
scroll to position [33, 0]
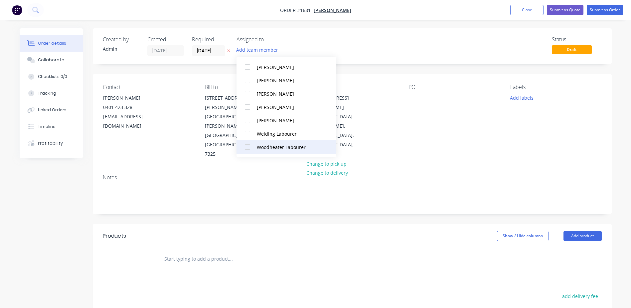
click at [267, 148] on div "Woodheater Labourer" at bounding box center [290, 146] width 67 height 7
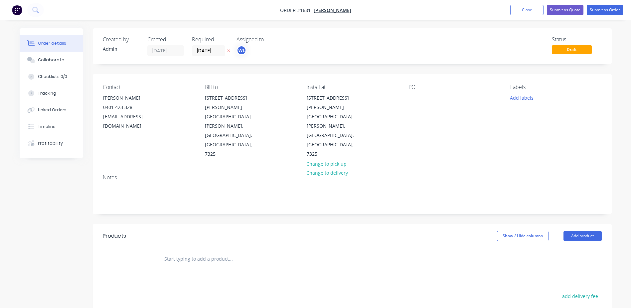
click at [381, 59] on div "Created by Admin Created 10/09/25 Required 17/09/25 Assigned to WL Status Draft" at bounding box center [352, 46] width 519 height 36
click at [414, 95] on div at bounding box center [414, 98] width 11 height 10
click at [514, 102] on button "Add labels" at bounding box center [522, 97] width 31 height 9
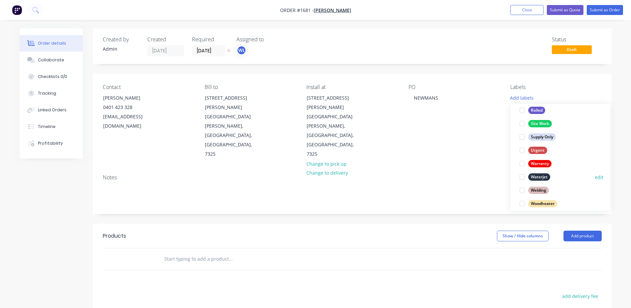
scroll to position [320, 0]
click at [546, 197] on div "Woodheater" at bounding box center [543, 196] width 29 height 7
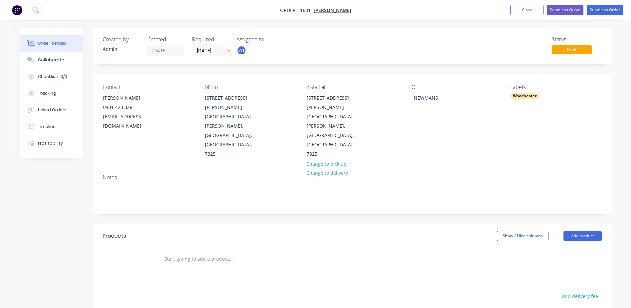
click at [199, 252] on input "text" at bounding box center [230, 258] width 133 height 13
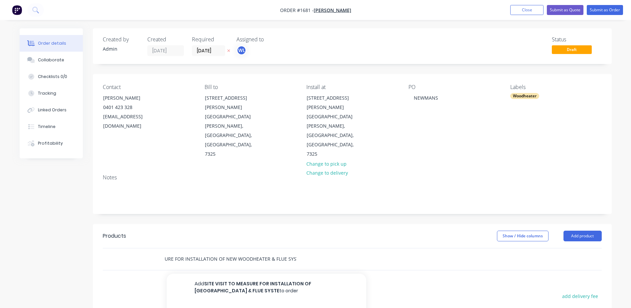
scroll to position [0, 47]
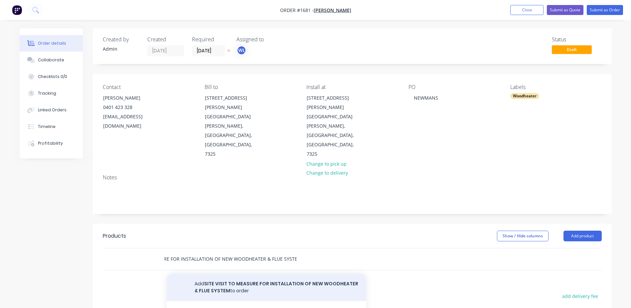
type input "SITE VISIT TO MEASURE FOR INSTALLATION OF NEW WOODHEATER & FLUE SYSTEM"
click at [213, 273] on button "Add SITE VISIT TO MEASURE FOR INSTALLATION OF NEW WOODHEATER & FLUE SYSTEM to o…" at bounding box center [267, 286] width 200 height 27
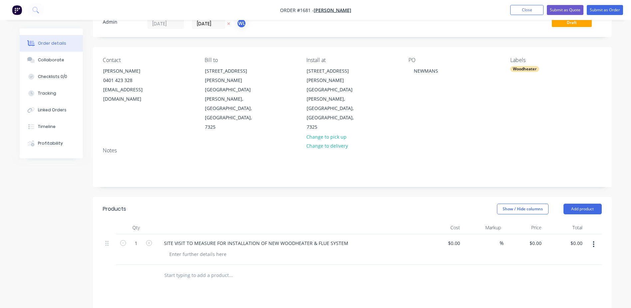
scroll to position [67, 0]
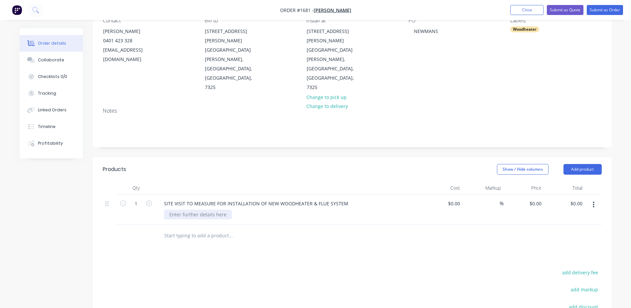
click at [196, 209] on div at bounding box center [198, 214] width 68 height 10
paste div
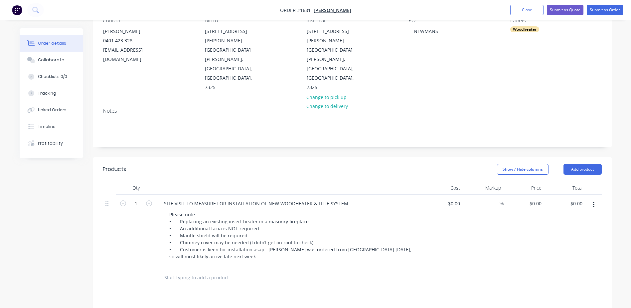
click at [184, 271] on input "text" at bounding box center [230, 277] width 133 height 13
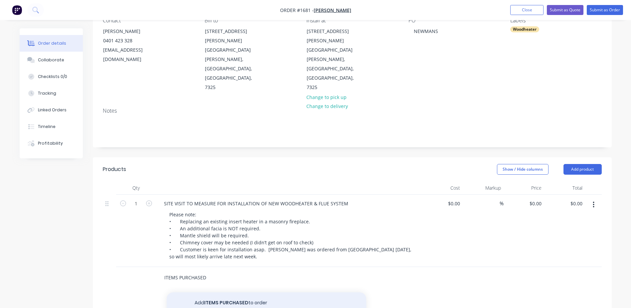
type input "ITEMS PURCHASED"
click at [218, 292] on button "Add ITEMS PURCHASED to order" at bounding box center [267, 302] width 200 height 21
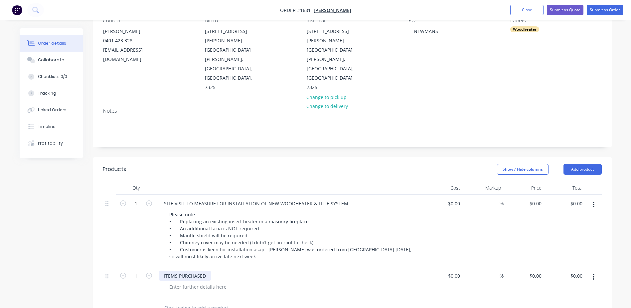
click at [208, 271] on div "ITEMS PURCHASED" at bounding box center [185, 276] width 53 height 10
click at [200, 282] on div at bounding box center [198, 287] width 68 height 10
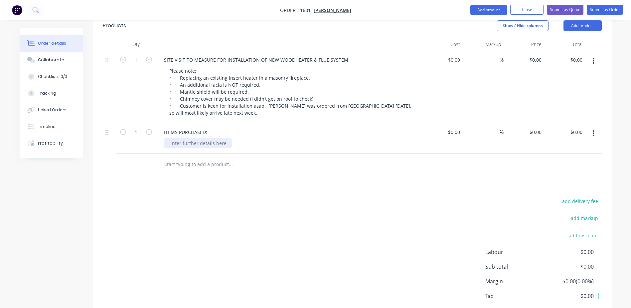
click at [197, 138] on div at bounding box center [198, 143] width 68 height 10
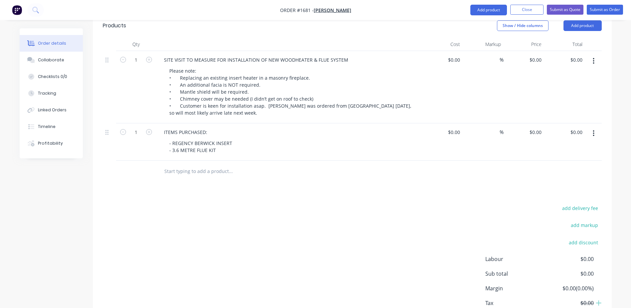
click at [185, 164] on input "text" at bounding box center [230, 170] width 133 height 13
type input "JQM TO MAKE/SUPPLY:"
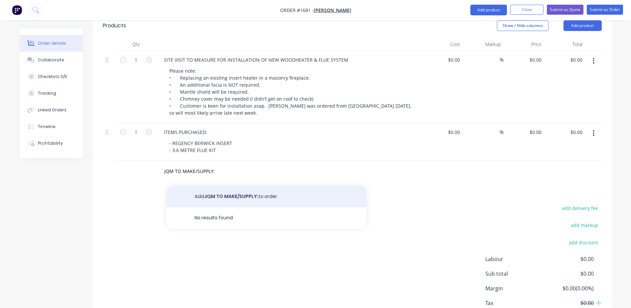
click at [222, 186] on button "Add JQM TO MAKE/SUPPLY: to order" at bounding box center [267, 196] width 200 height 21
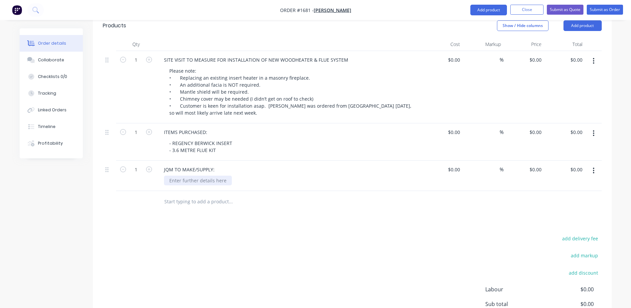
click at [192, 175] on div at bounding box center [198, 180] width 68 height 10
click at [215, 138] on div "- REGENCY BERWICK INSERT - 3.6 METRE FLUE KIT" at bounding box center [201, 146] width 74 height 17
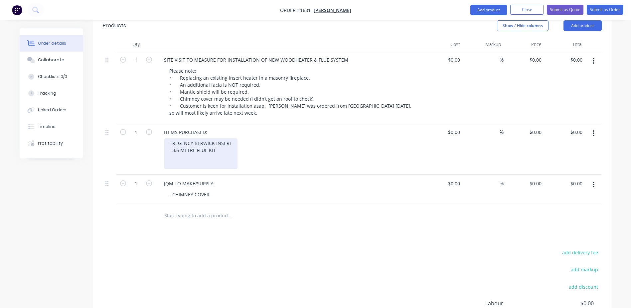
click at [190, 138] on div "- REGENCY BERWICK INSERT - 3.6 METRE FLUE KIT" at bounding box center [201, 153] width 74 height 31
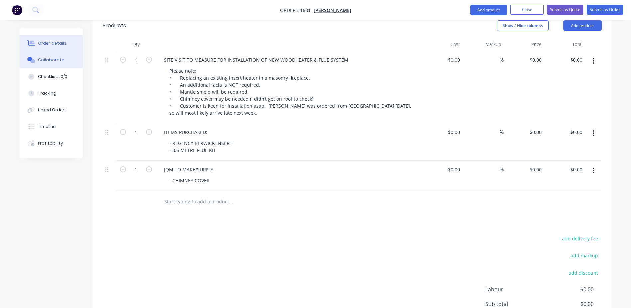
click at [63, 61] on button "Collaborate" at bounding box center [51, 60] width 63 height 17
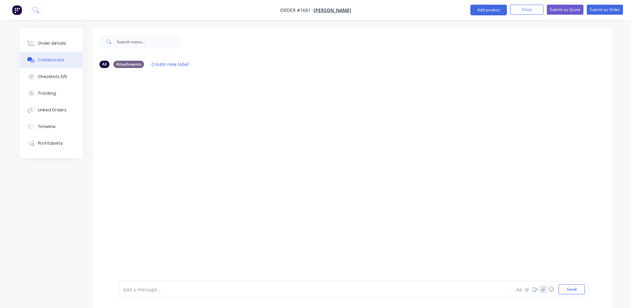
click at [545, 289] on icon "button" at bounding box center [543, 289] width 4 height 5
click at [576, 287] on button "Send" at bounding box center [572, 289] width 26 height 10
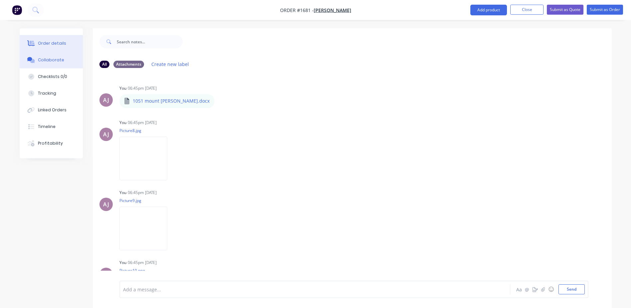
click at [47, 40] on div "Order details" at bounding box center [52, 43] width 28 height 6
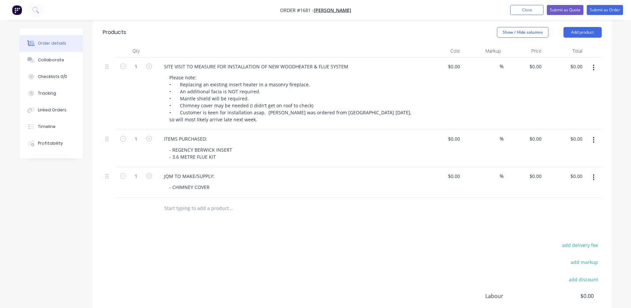
scroll to position [247, 0]
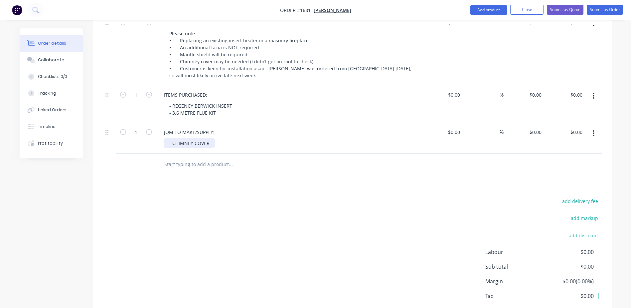
click at [212, 138] on div "- CHIMNEY COVER" at bounding box center [189, 143] width 51 height 10
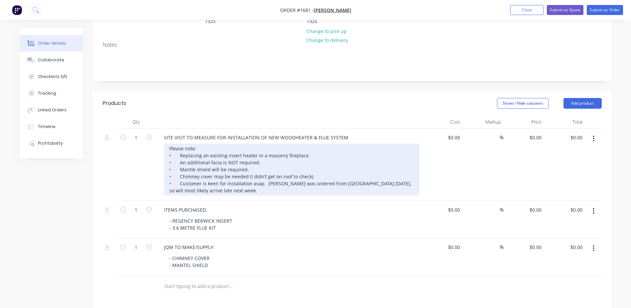
scroll to position [147, 0]
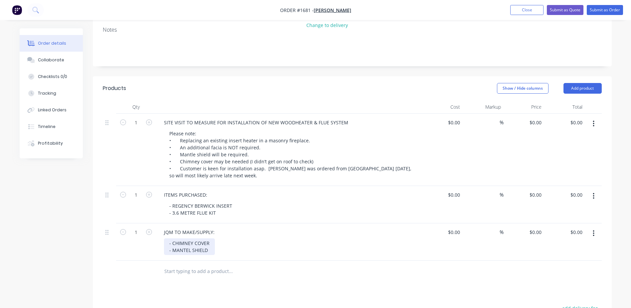
click at [209, 238] on div "- CHIMNEY COVER - MANTEL SHIELD" at bounding box center [189, 246] width 51 height 17
click at [189, 238] on div "- CHIMNEY COVER - MANTEL SHIELD" at bounding box center [189, 250] width 51 height 24
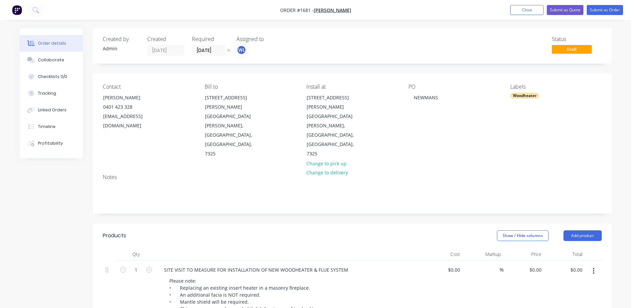
scroll to position [0, 0]
click at [604, 9] on button "Submit as Order" at bounding box center [605, 10] width 36 height 10
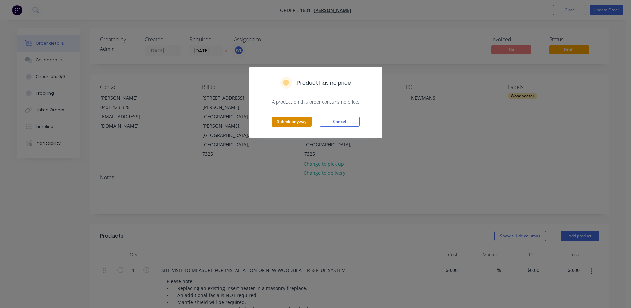
click at [276, 124] on button "Submit anyway" at bounding box center [292, 121] width 40 height 10
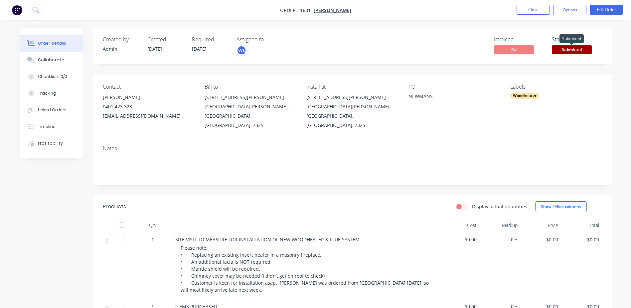
click at [574, 49] on span "Submitted" at bounding box center [572, 49] width 40 height 8
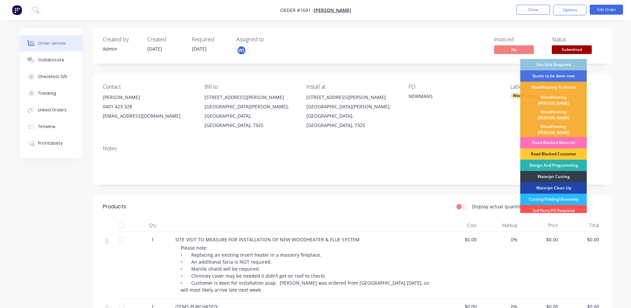
click at [565, 63] on div "Site Visit Required" at bounding box center [554, 64] width 67 height 11
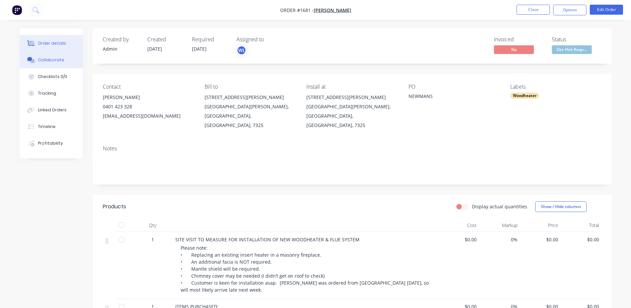
click at [47, 63] on button "Collaborate" at bounding box center [51, 60] width 63 height 17
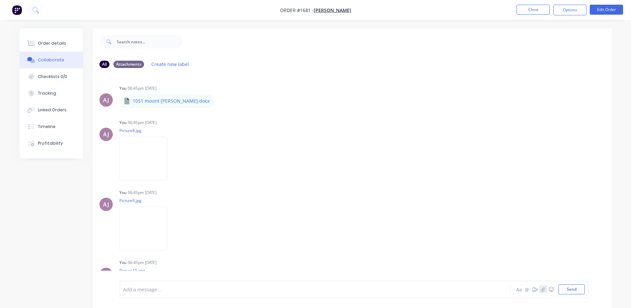
click at [543, 288] on icon "button" at bounding box center [543, 289] width 4 height 5
click at [575, 289] on button "Send" at bounding box center [572, 289] width 26 height 10
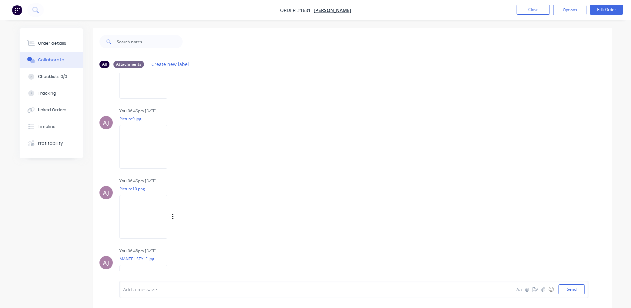
scroll to position [112, 0]
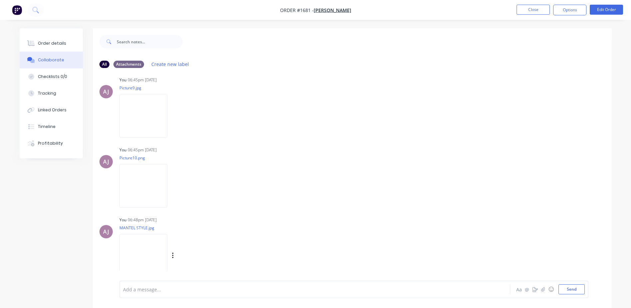
click at [149, 254] on img at bounding box center [143, 256] width 48 height 44
click at [59, 40] on button "Order details" at bounding box center [51, 43] width 63 height 17
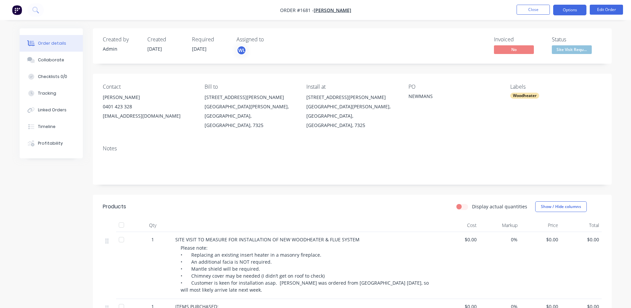
click at [560, 12] on button "Options" at bounding box center [569, 10] width 33 height 11
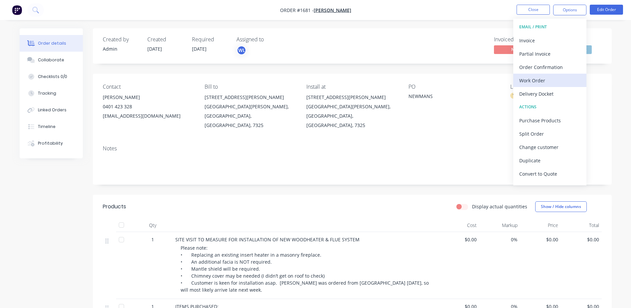
click at [537, 81] on div "Work Order" at bounding box center [550, 81] width 61 height 10
click at [537, 80] on div "Custom" at bounding box center [550, 81] width 61 height 10
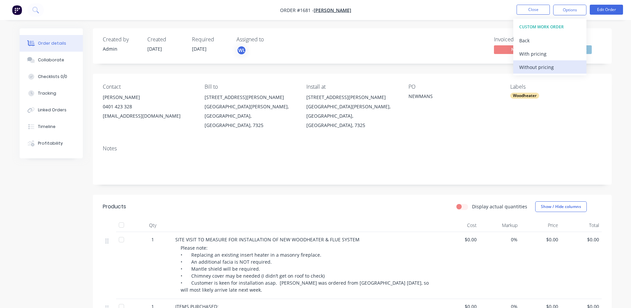
click at [537, 66] on div "Without pricing" at bounding box center [550, 67] width 61 height 10
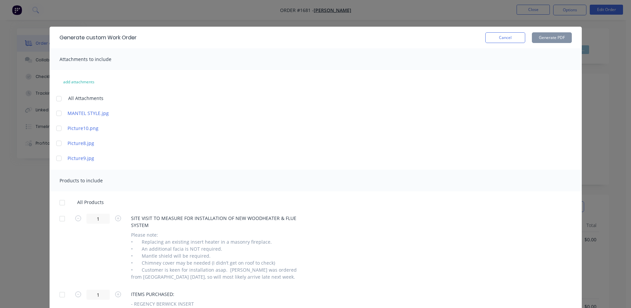
click at [58, 98] on div at bounding box center [58, 98] width 13 height 13
click at [60, 201] on div at bounding box center [62, 202] width 13 height 13
click at [545, 38] on button "Generate PDF" at bounding box center [552, 37] width 40 height 11
click at [503, 35] on button "Cancel" at bounding box center [506, 37] width 40 height 11
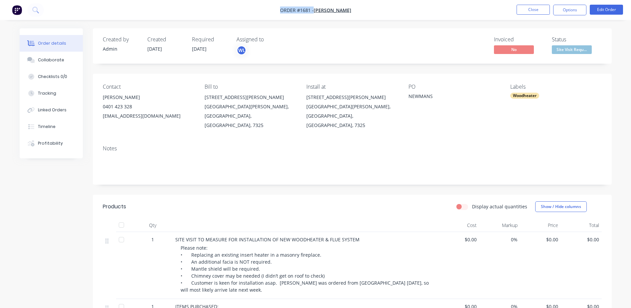
drag, startPoint x: 283, startPoint y: 11, endPoint x: 317, endPoint y: 11, distance: 33.6
click at [314, 11] on span "Order #1681 -" at bounding box center [297, 10] width 34 height 6
copy span "Order #1681 -"
drag, startPoint x: 103, startPoint y: 98, endPoint x: 130, endPoint y: 99, distance: 27.3
click at [130, 99] on div "[PERSON_NAME]" at bounding box center [148, 97] width 91 height 9
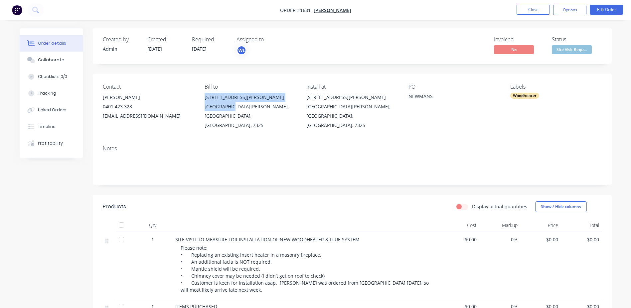
drag, startPoint x: 205, startPoint y: 98, endPoint x: 231, endPoint y: 108, distance: 28.0
click at [231, 108] on div "1051 Mount Hicks Road Mount Hicks, Tasmania, Australia, 7325" at bounding box center [250, 111] width 91 height 37
click at [215, 117] on div "Bill to 1051 Mount Hicks Road Mount Hicks, Tasmania, Australia, 7325" at bounding box center [250, 107] width 91 height 46
drag, startPoint x: 204, startPoint y: 106, endPoint x: 231, endPoint y: 108, distance: 26.8
click at [231, 108] on div "Mount Hicks, Tasmania, Australia, 7325" at bounding box center [250, 116] width 91 height 28
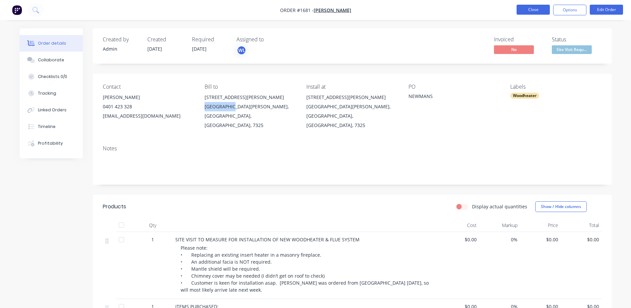
click at [529, 6] on button "Close" at bounding box center [533, 10] width 33 height 10
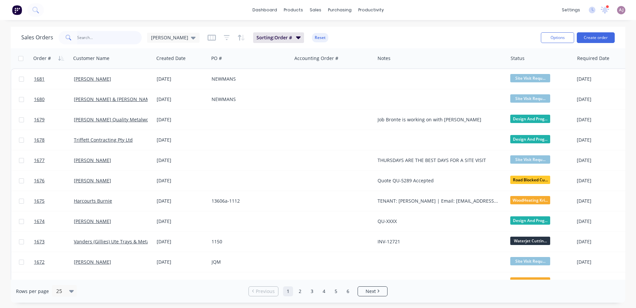
click at [102, 38] on input "text" at bounding box center [109, 37] width 65 height 13
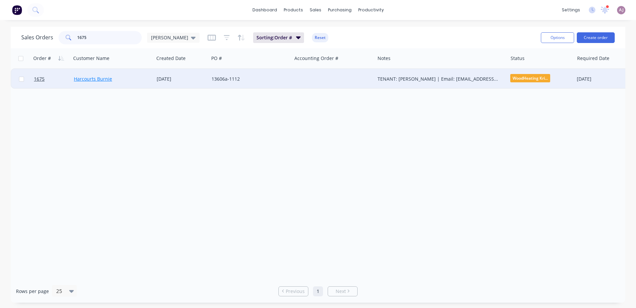
type input "1675"
click at [82, 79] on link "Harcourts Burnie" at bounding box center [93, 79] width 38 height 6
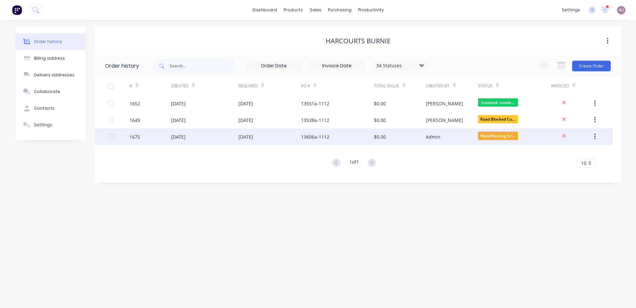
click at [182, 136] on div "[DATE]" at bounding box center [178, 136] width 15 height 7
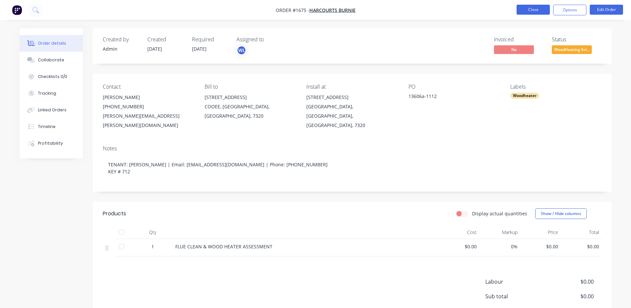
click at [534, 9] on button "Close" at bounding box center [533, 10] width 33 height 10
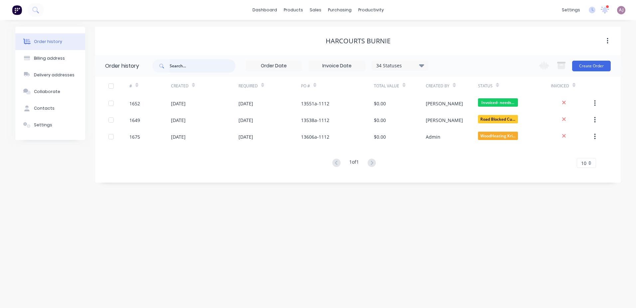
click at [178, 66] on input "text" at bounding box center [203, 65] width 66 height 13
type input "1515"
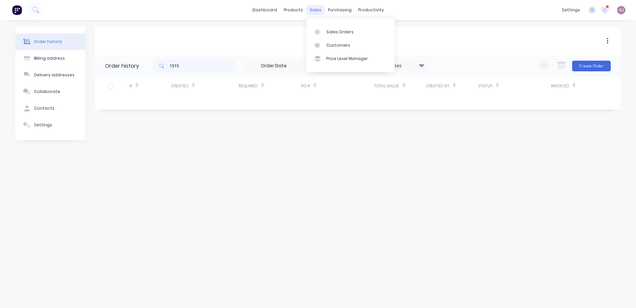
click at [314, 7] on div "sales" at bounding box center [316, 10] width 18 height 10
click at [325, 26] on link "Sales Orders" at bounding box center [351, 31] width 88 height 13
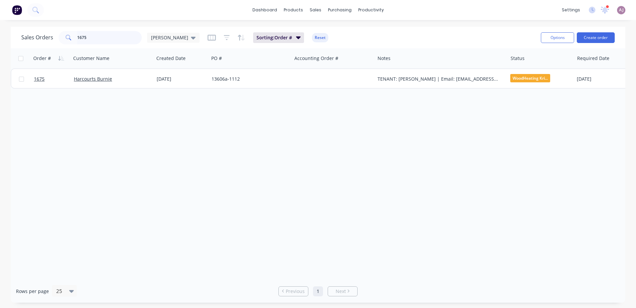
click at [92, 38] on input "1675" at bounding box center [109, 37] width 65 height 13
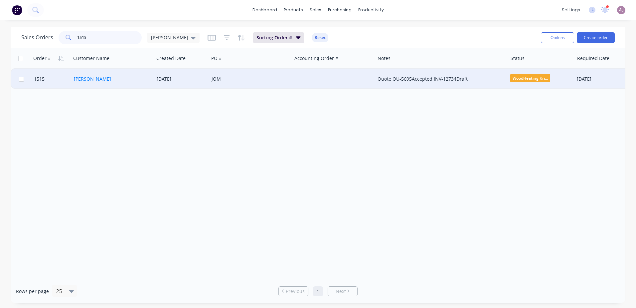
type input "1515"
click at [88, 78] on link "Anne Williams" at bounding box center [92, 79] width 37 height 6
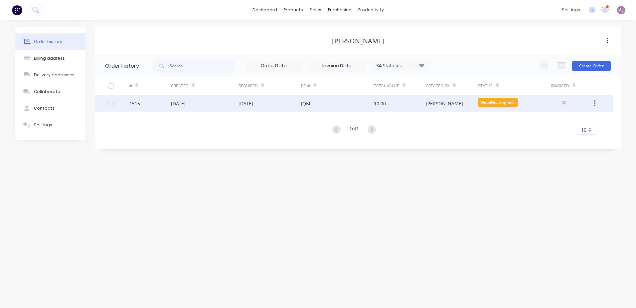
click at [191, 108] on div "28 Jul 2025" at bounding box center [205, 103] width 68 height 17
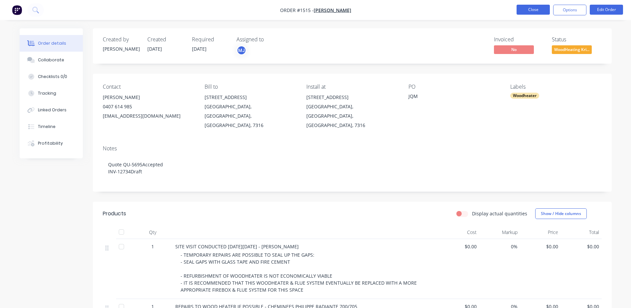
click at [528, 7] on button "Close" at bounding box center [533, 10] width 33 height 10
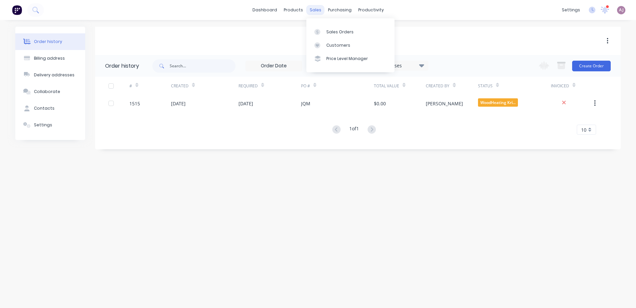
click at [313, 12] on div "sales" at bounding box center [316, 10] width 18 height 10
click at [320, 29] on icon at bounding box center [318, 32] width 6 height 6
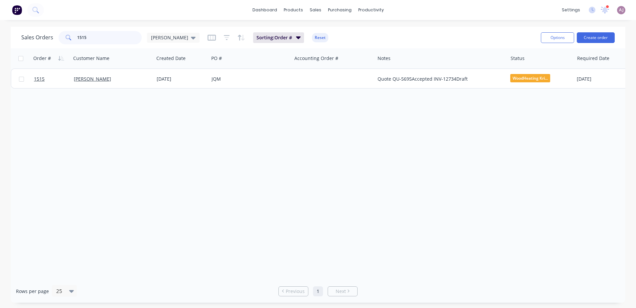
click at [92, 38] on input "1515" at bounding box center [109, 37] width 65 height 13
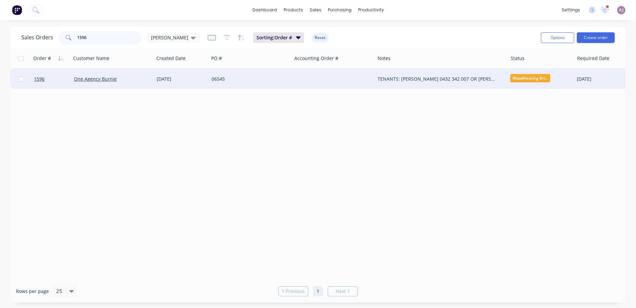
type input "1596"
click at [102, 83] on div "One Agency Burnie" at bounding box center [112, 79] width 83 height 20
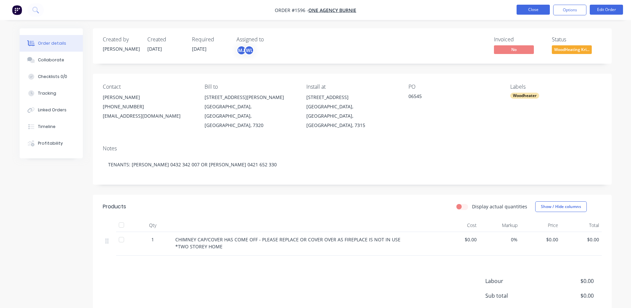
click at [532, 12] on button "Close" at bounding box center [533, 10] width 33 height 10
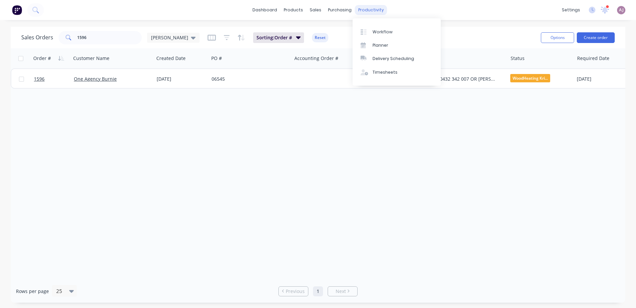
click at [374, 11] on div "productivity" at bounding box center [371, 10] width 32 height 10
click at [387, 45] on div "Planner" at bounding box center [381, 45] width 16 height 6
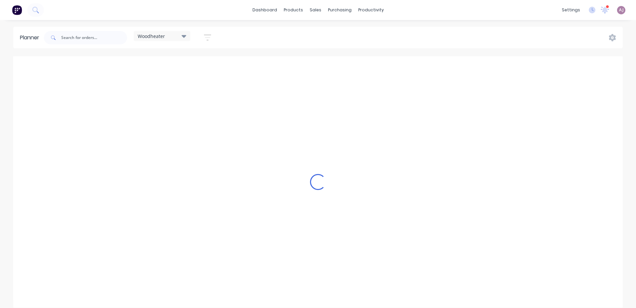
scroll to position [0, 0]
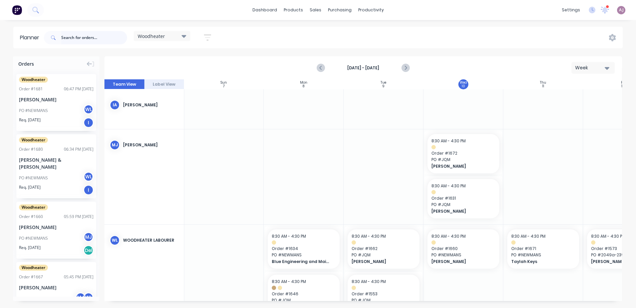
click at [79, 39] on input "text" at bounding box center [94, 37] width 66 height 13
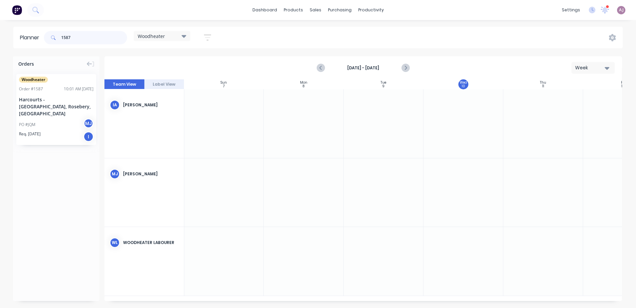
type input "1587"
drag, startPoint x: 46, startPoint y: 99, endPoint x: 598, endPoint y: 172, distance: 557.0
click at [71, 39] on input "1587" at bounding box center [94, 37] width 66 height 13
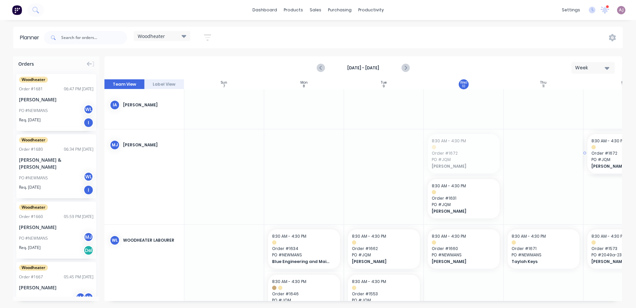
drag, startPoint x: 463, startPoint y: 151, endPoint x: 611, endPoint y: 199, distance: 155.8
drag, startPoint x: 455, startPoint y: 162, endPoint x: 593, endPoint y: 161, distance: 138.1
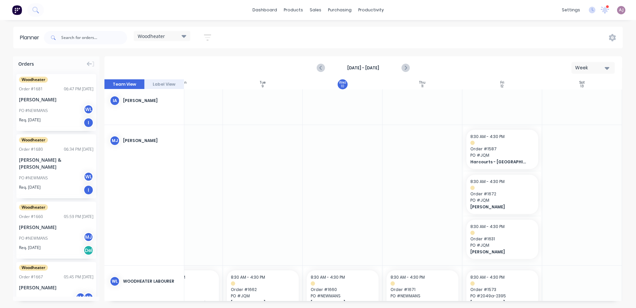
scroll to position [0, 124]
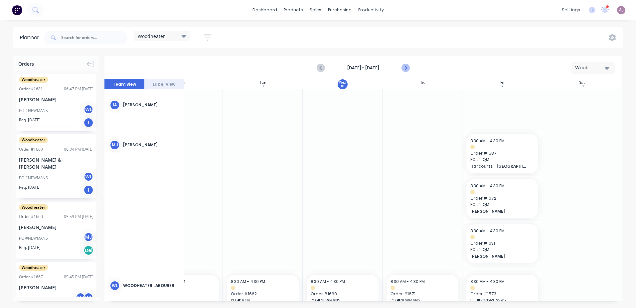
click at [404, 67] on icon "Next page" at bounding box center [406, 68] width 8 height 8
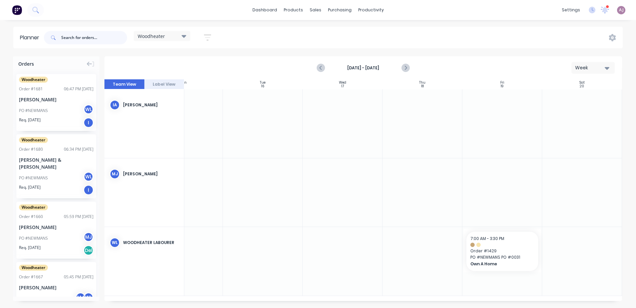
click at [69, 39] on input "text" at bounding box center [94, 37] width 66 height 13
click at [88, 40] on input "text" at bounding box center [94, 37] width 66 height 13
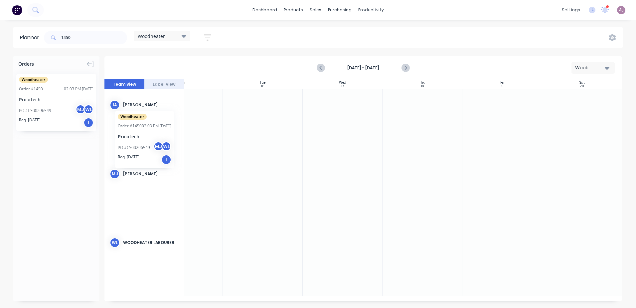
scroll to position [0, 119]
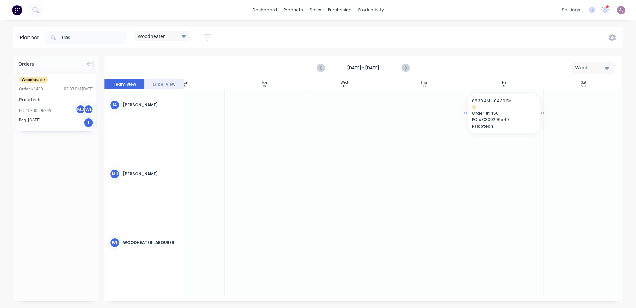
drag, startPoint x: 46, startPoint y: 100, endPoint x: 512, endPoint y: 125, distance: 466.6
click at [68, 39] on input "1450" at bounding box center [94, 37] width 66 height 13
type input "1642"
drag, startPoint x: 46, startPoint y: 106, endPoint x: 490, endPoint y: 126, distance: 444.8
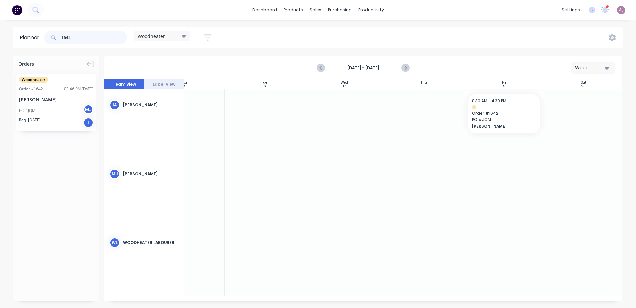
click at [65, 36] on input "1642" at bounding box center [94, 37] width 66 height 13
type input "1381"
drag, startPoint x: 37, startPoint y: 94, endPoint x: 480, endPoint y: 103, distance: 443.4
click at [69, 39] on input "1381" at bounding box center [94, 37] width 66 height 13
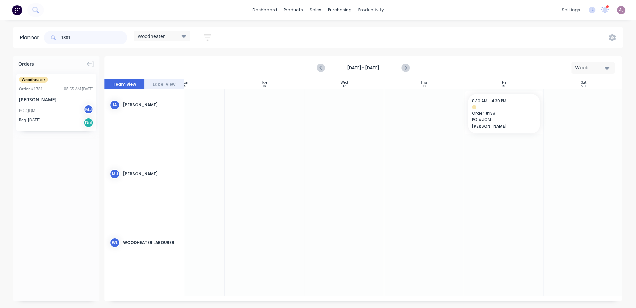
click at [69, 39] on input "1381" at bounding box center [94, 37] width 66 height 13
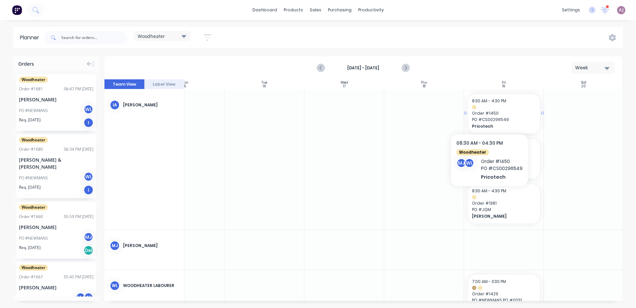
click at [489, 113] on span "Order # 1450" at bounding box center [504, 113] width 64 height 6
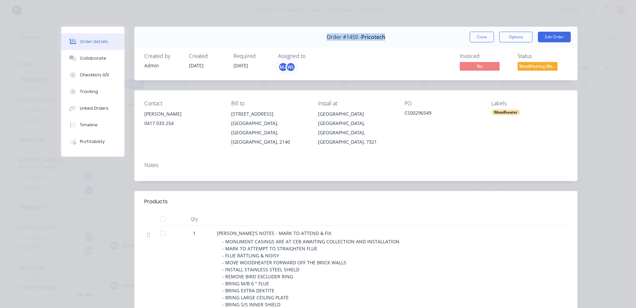
drag, startPoint x: 324, startPoint y: 38, endPoint x: 385, endPoint y: 40, distance: 61.0
click at [385, 40] on div "Order #1450 - Pricotech Close Options Edit Order" at bounding box center [355, 37] width 443 height 21
drag, startPoint x: 316, startPoint y: 114, endPoint x: 389, endPoint y: 123, distance: 74.1
click at [389, 123] on div "572 Natone Road Natone, Tasmania, Australia, 7321" at bounding box center [356, 127] width 76 height 37
click at [529, 66] on span "WoodHeating Mar..." at bounding box center [538, 66] width 40 height 8
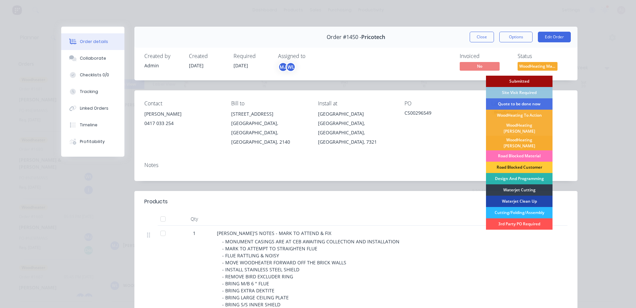
click at [523, 135] on div "WoodHeating [PERSON_NAME]" at bounding box center [519, 142] width 67 height 15
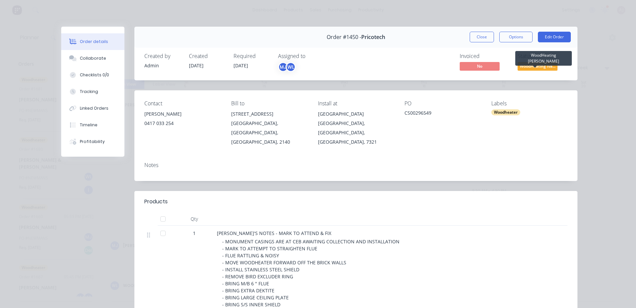
click at [546, 67] on span "WoodHeating Iva..." at bounding box center [538, 66] width 40 height 8
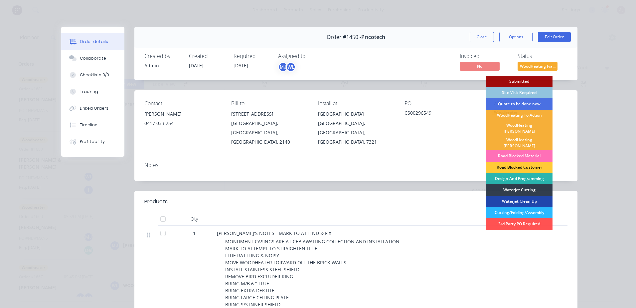
click at [522, 91] on div "Site Visit Required" at bounding box center [519, 92] width 67 height 11
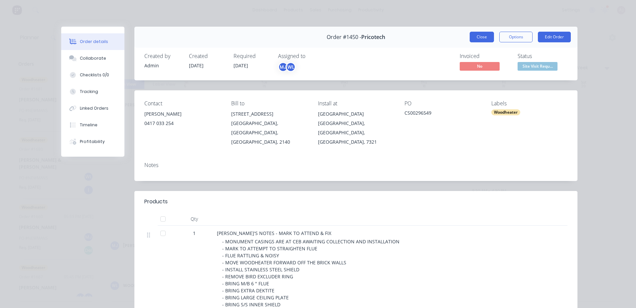
click at [485, 38] on button "Close" at bounding box center [482, 37] width 24 height 11
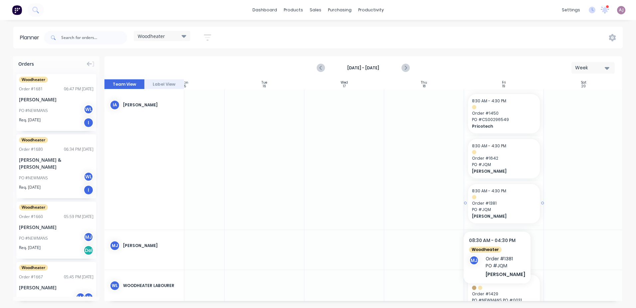
click at [498, 211] on span "PO # JQM" at bounding box center [504, 209] width 64 height 6
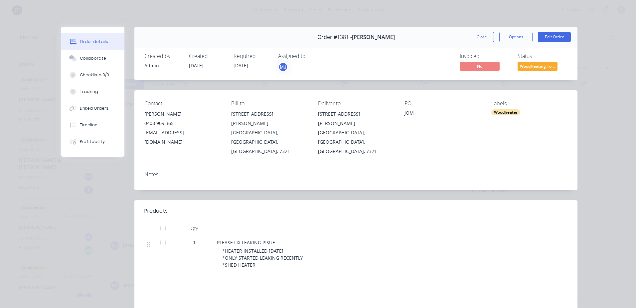
drag, startPoint x: 316, startPoint y: 38, endPoint x: 395, endPoint y: 37, distance: 78.9
click at [395, 37] on div "Order #1381 - Wendy Hodgetts Close Options Edit Order" at bounding box center [355, 37] width 443 height 21
drag, startPoint x: 315, startPoint y: 115, endPoint x: 389, endPoint y: 125, distance: 74.9
click at [389, 125] on div "Contact Wendy Hodgetts 0408 909 365 wendywoo65a@yahoo.com.au Bill to 873 Ridgle…" at bounding box center [355, 128] width 443 height 76
click at [478, 40] on button "Close" at bounding box center [482, 37] width 24 height 11
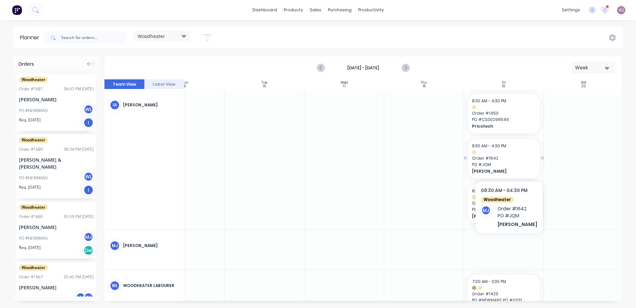
click at [509, 161] on span "Order # 1642" at bounding box center [504, 158] width 64 height 6
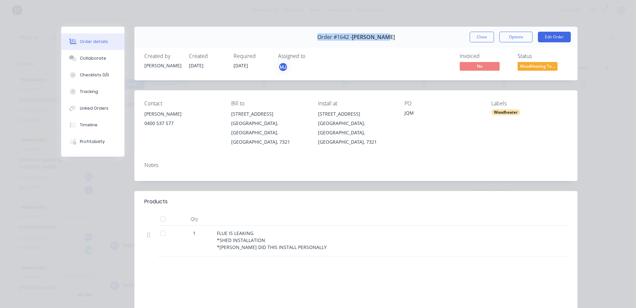
drag, startPoint x: 321, startPoint y: 36, endPoint x: 390, endPoint y: 36, distance: 68.9
click at [390, 36] on div "Order #1642 - Tania Hayes Close Options Edit Order" at bounding box center [355, 37] width 443 height 21
drag, startPoint x: 230, startPoint y: 113, endPoint x: 246, endPoint y: 131, distance: 23.6
click at [246, 131] on div "211 Stowport Road Stowport, Tasmania, Australia, 7321" at bounding box center [269, 127] width 76 height 37
drag, startPoint x: 492, startPoint y: 40, endPoint x: 469, endPoint y: 49, distance: 24.0
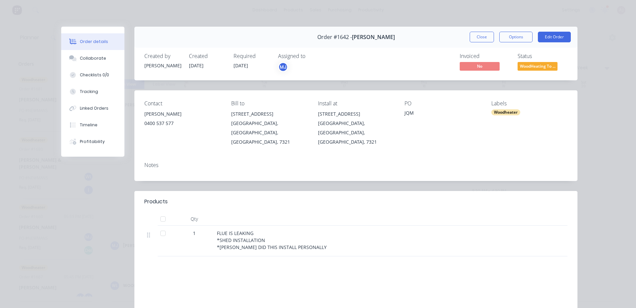
click at [469, 49] on div "Created by Katrina Created 27/08/25 Required 04/09/25 Assigned to MJ Invoiced N…" at bounding box center [355, 62] width 443 height 35
click at [524, 63] on span "WoodHeating To ..." at bounding box center [538, 66] width 40 height 8
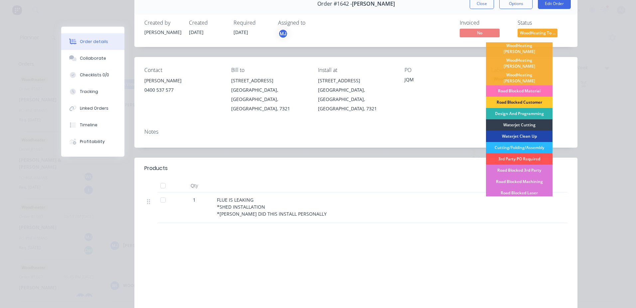
scroll to position [0, 0]
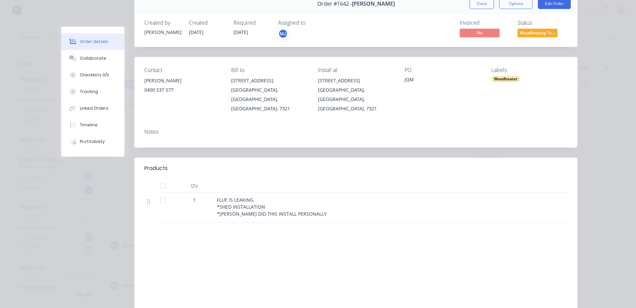
click at [402, 42] on div "Created by Katrina Created 27/08/25 Required 04/09/25 Assigned to MJ Invoiced N…" at bounding box center [355, 29] width 443 height 35
click at [480, 4] on button "Close" at bounding box center [482, 3] width 24 height 11
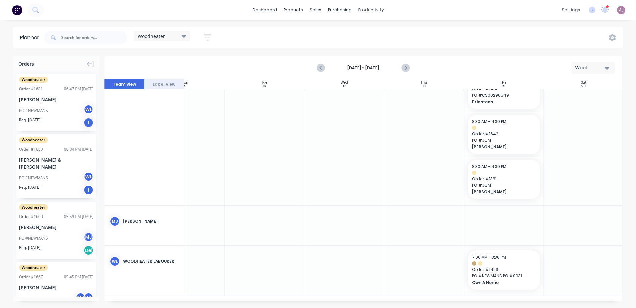
scroll to position [0, 119]
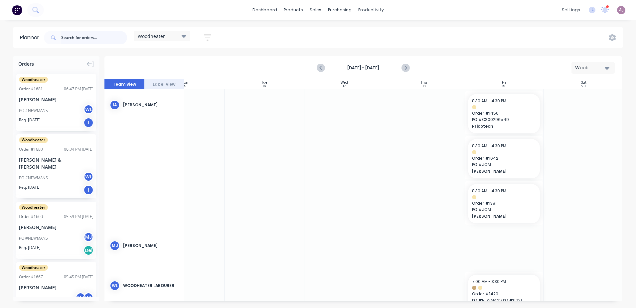
click at [104, 41] on input "text" at bounding box center [94, 37] width 66 height 13
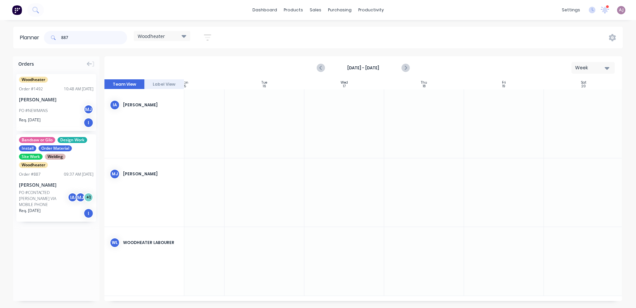
type input "887"
drag, startPoint x: 45, startPoint y: 182, endPoint x: 476, endPoint y: 126, distance: 434.9
click at [65, 36] on input "887" at bounding box center [94, 37] width 66 height 13
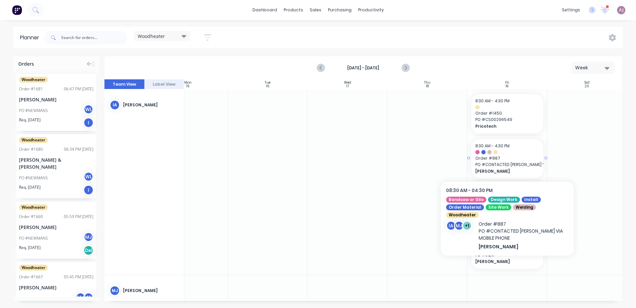
click at [500, 153] on div at bounding box center [508, 152] width 64 height 4
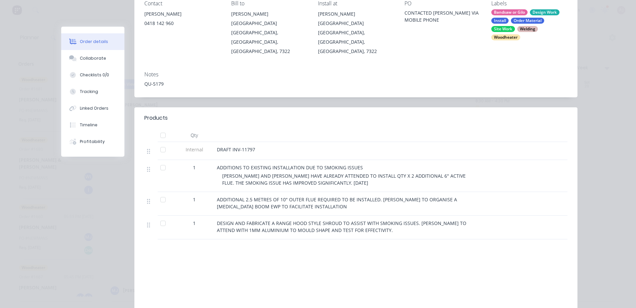
scroll to position [0, 0]
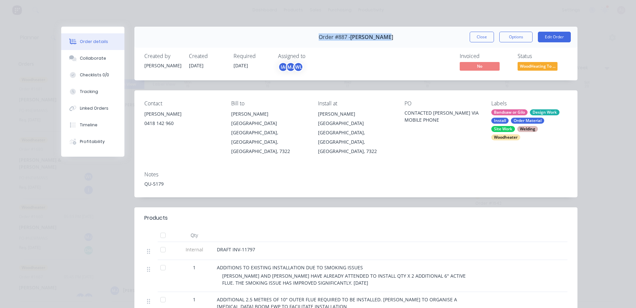
drag, startPoint x: 321, startPoint y: 38, endPoint x: 388, endPoint y: 40, distance: 67.9
click at [388, 40] on div "Order #887 - Shane Groves Close Options Edit Order" at bounding box center [355, 37] width 443 height 21
drag, startPoint x: 315, startPoint y: 114, endPoint x: 327, endPoint y: 131, distance: 21.5
click at [327, 131] on div "Contact Shane Groves 0418 142 960 Bill to Alberts Road Somerset, Tasmania, Aust…" at bounding box center [355, 128] width 443 height 76
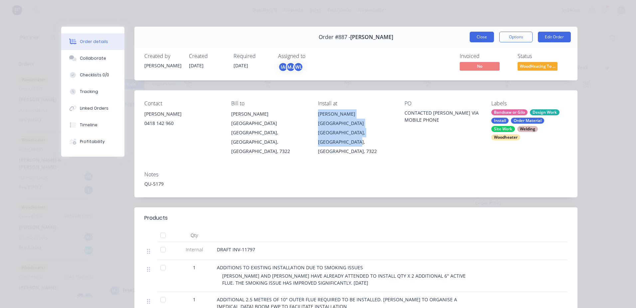
click at [485, 36] on button "Close" at bounding box center [482, 37] width 24 height 11
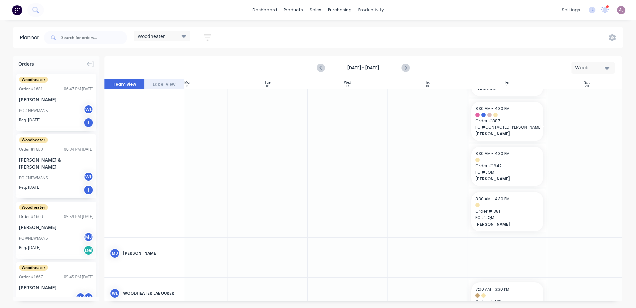
scroll to position [0, 116]
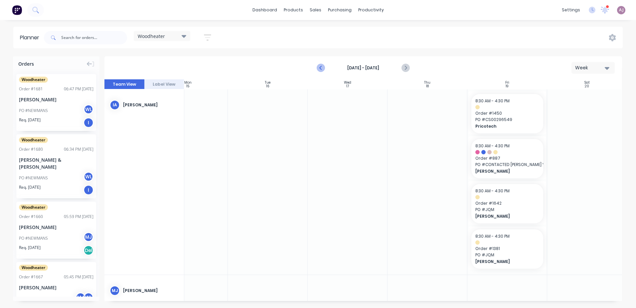
click at [321, 67] on icon "Previous page" at bounding box center [321, 67] width 3 height 5
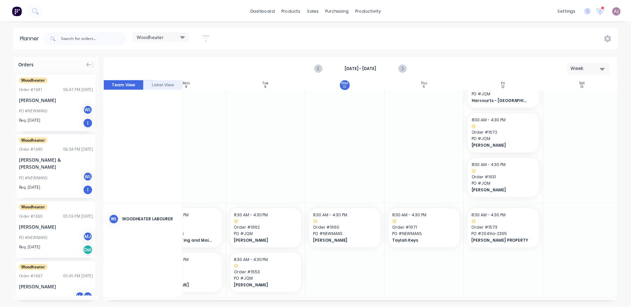
scroll to position [67, 116]
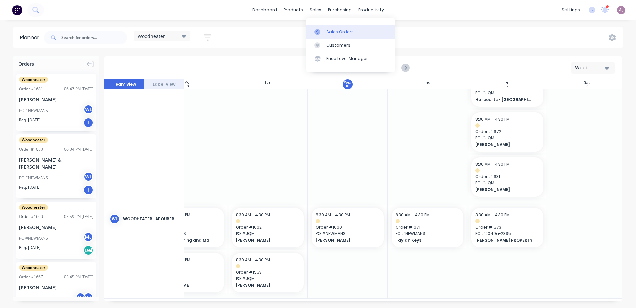
click at [322, 30] on div at bounding box center [320, 32] width 10 height 6
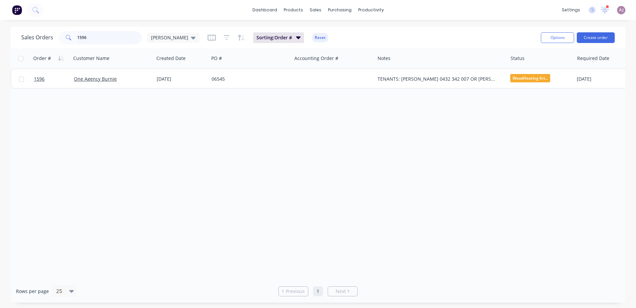
click at [106, 39] on input "1596" at bounding box center [109, 37] width 65 height 13
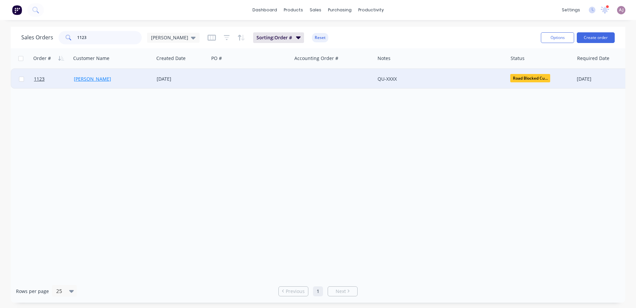
type input "1123"
click at [91, 79] on link "ANDREA GILMORE" at bounding box center [92, 79] width 37 height 6
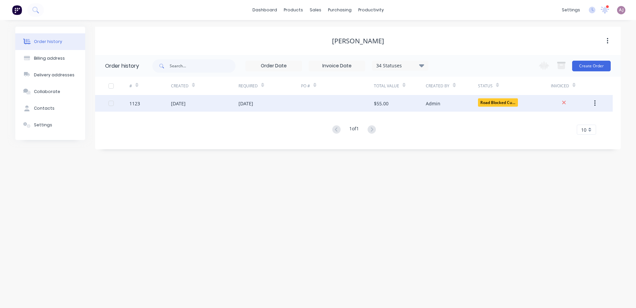
click at [185, 105] on div "13 Mar 2025" at bounding box center [178, 103] width 15 height 7
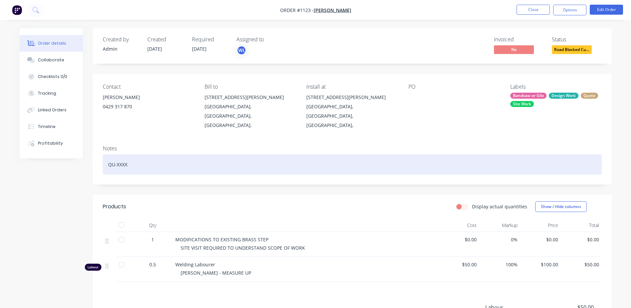
click at [133, 154] on div "QU-XXXX" at bounding box center [352, 164] width 499 height 20
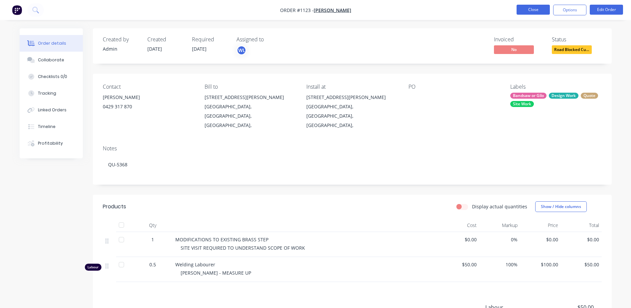
click at [534, 10] on button "Close" at bounding box center [533, 10] width 33 height 10
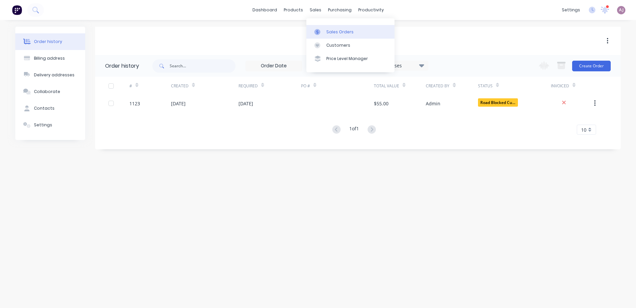
click at [350, 31] on div "Sales Orders" at bounding box center [339, 32] width 27 height 6
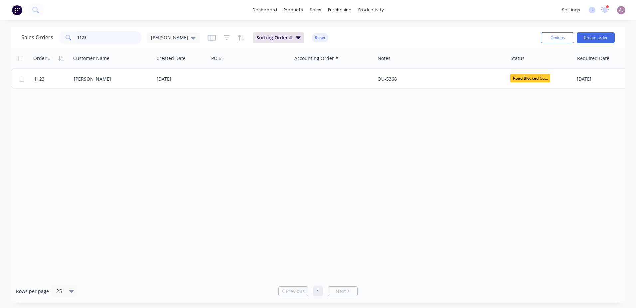
click at [102, 39] on input "1123" at bounding box center [109, 37] width 65 height 13
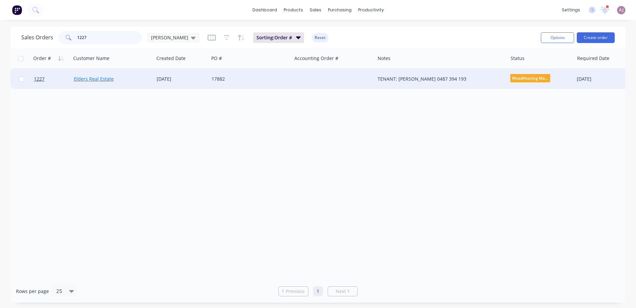
type input "1227"
click at [93, 78] on link "Elders Real Estate" at bounding box center [94, 79] width 40 height 6
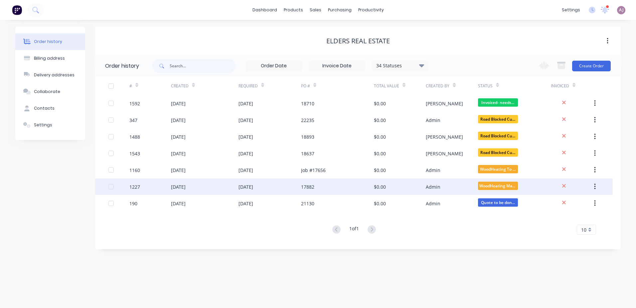
click at [181, 186] on div "14 Apr 2025" at bounding box center [178, 186] width 15 height 7
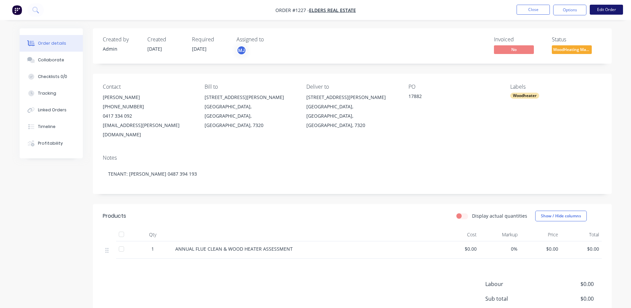
click at [599, 7] on button "Edit Order" at bounding box center [606, 10] width 33 height 10
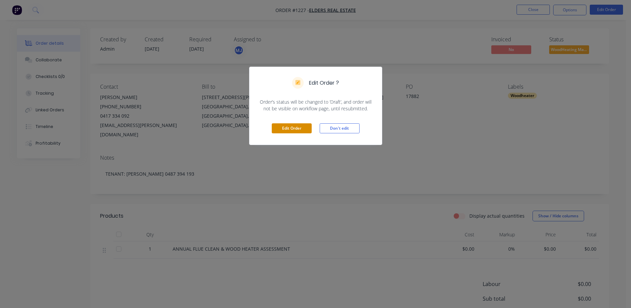
click at [283, 125] on button "Edit Order" at bounding box center [292, 128] width 40 height 10
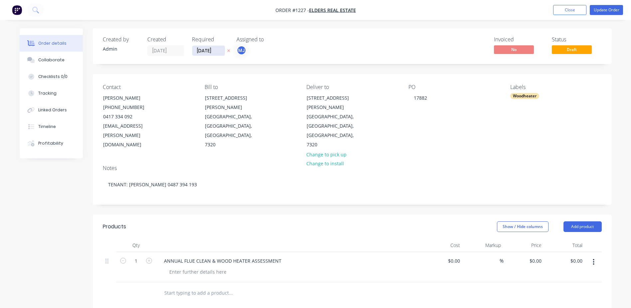
click at [204, 50] on input "18/04/25" at bounding box center [208, 51] width 33 height 10
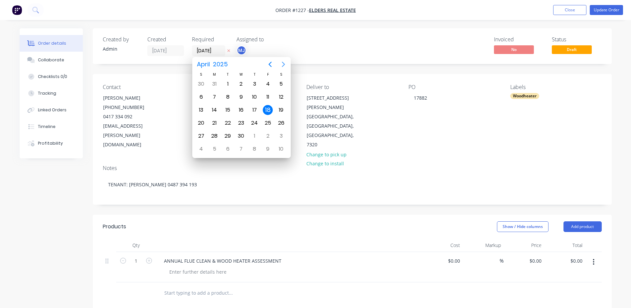
click at [285, 64] on icon "Next page" at bounding box center [284, 64] width 8 height 8
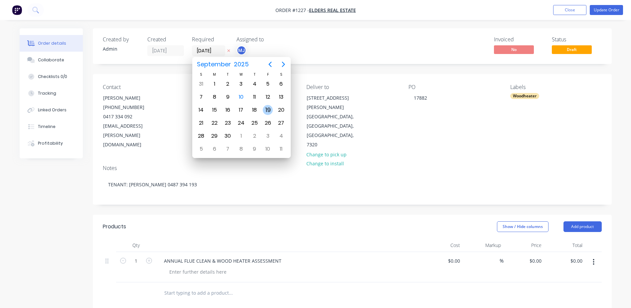
click at [267, 109] on div "19" at bounding box center [268, 110] width 10 height 10
type input "[DATE]"
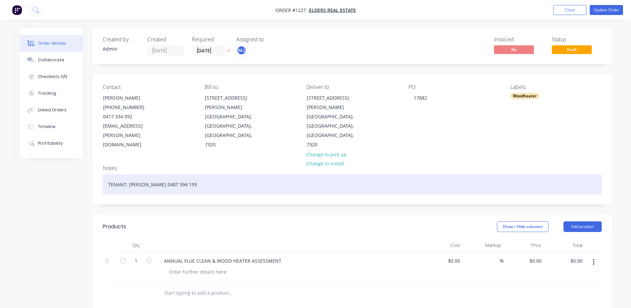
click at [211, 174] on div "TENANT: BRADLEY ANDERSON 0487 394 193" at bounding box center [352, 184] width 499 height 20
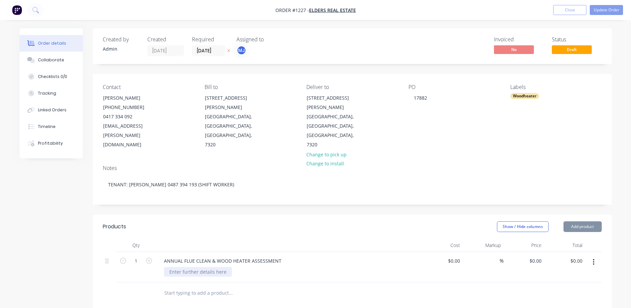
click at [199, 267] on div at bounding box center [198, 272] width 68 height 10
click at [184, 267] on div at bounding box center [198, 272] width 68 height 10
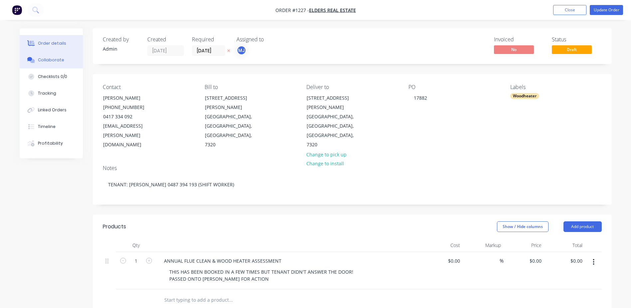
click at [65, 59] on button "Collaborate" at bounding box center [51, 60] width 63 height 17
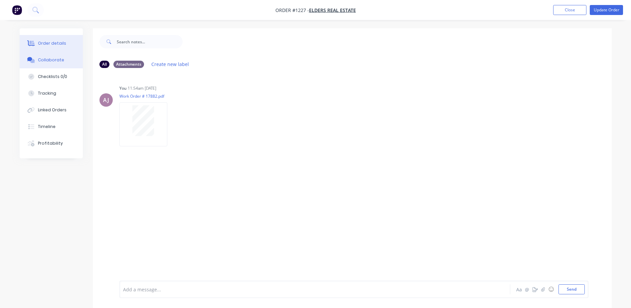
click at [61, 39] on button "Order details" at bounding box center [51, 43] width 63 height 17
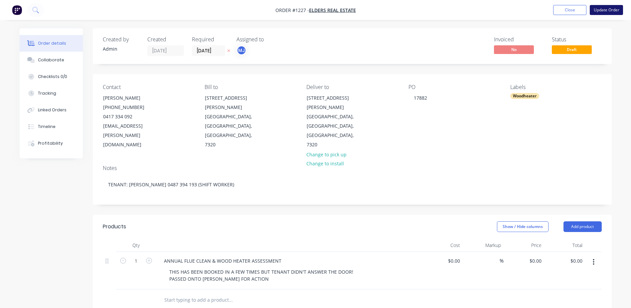
click at [603, 11] on button "Update Order" at bounding box center [606, 10] width 33 height 10
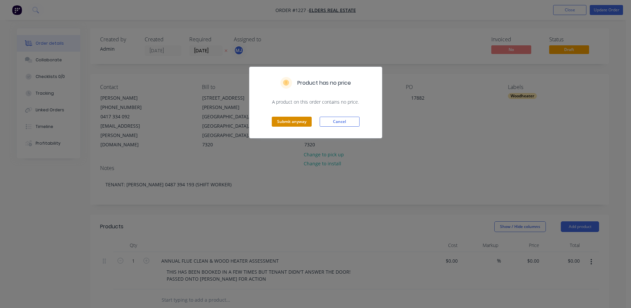
click at [294, 118] on button "Submit anyway" at bounding box center [292, 121] width 40 height 10
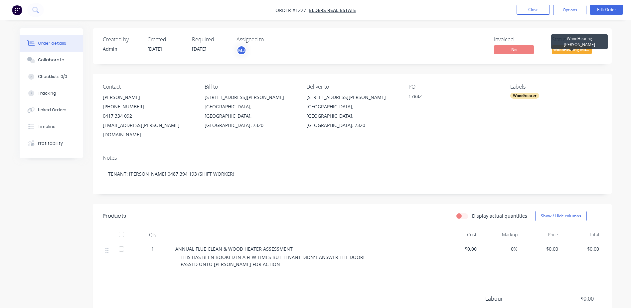
click at [575, 49] on span "WoodHeating Mar..." at bounding box center [572, 49] width 40 height 8
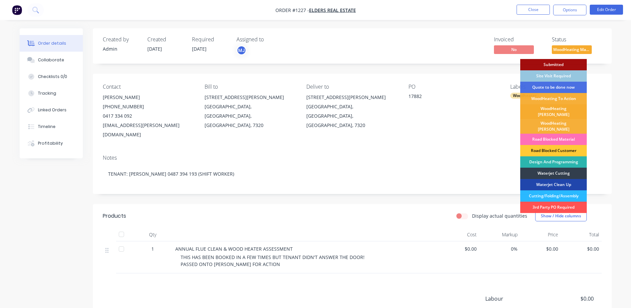
click at [562, 110] on div "WoodHeating [PERSON_NAME]" at bounding box center [554, 111] width 67 height 15
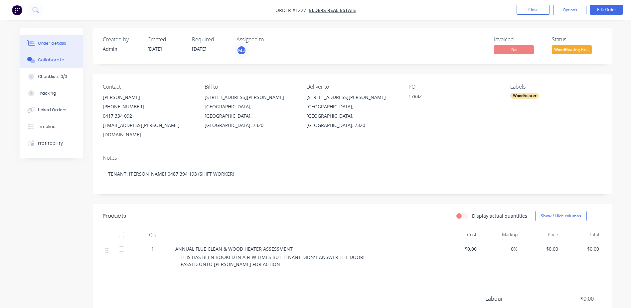
click at [50, 55] on button "Collaborate" at bounding box center [51, 60] width 63 height 17
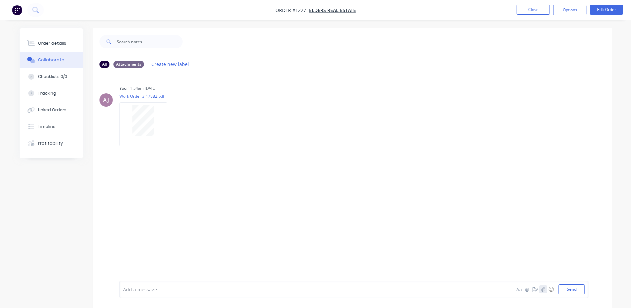
click at [545, 288] on icon "button" at bounding box center [543, 289] width 4 height 5
click at [567, 286] on button "Send" at bounding box center [572, 289] width 26 height 10
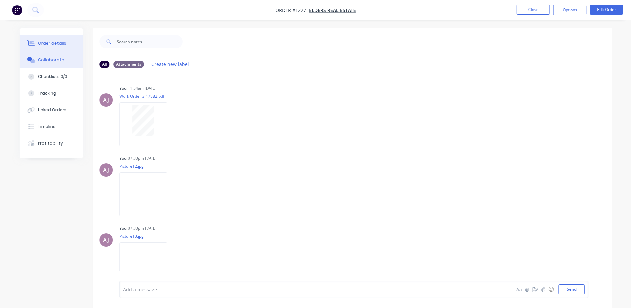
click at [54, 45] on div "Order details" at bounding box center [52, 43] width 28 height 6
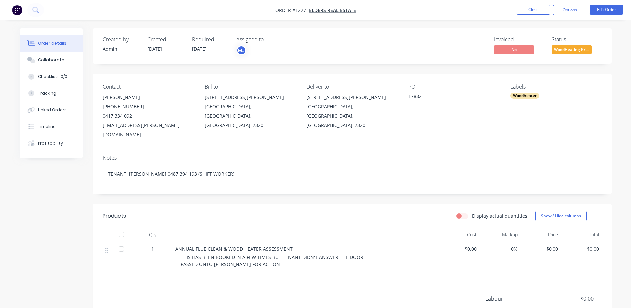
click at [180, 248] on div "ANNUAL FLUE CLEAN & WOOD HEATER ASSESSMENT THIS HAS BEEN BOOKED IN A FEW TIMES …" at bounding box center [306, 257] width 266 height 32
click at [567, 13] on button "Options" at bounding box center [569, 10] width 33 height 11
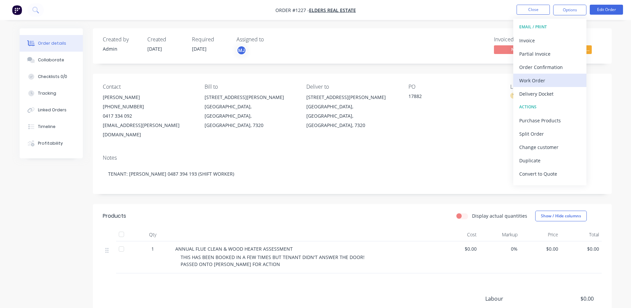
click at [546, 80] on div "Work Order" at bounding box center [550, 81] width 61 height 10
click at [546, 80] on div "Custom" at bounding box center [550, 81] width 61 height 10
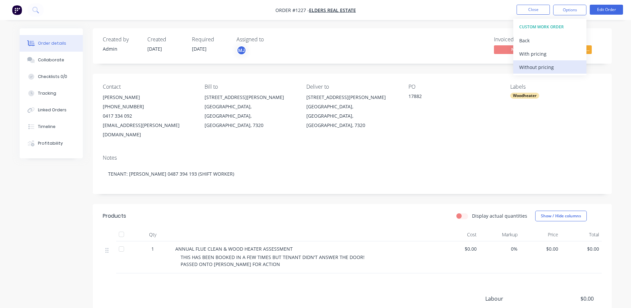
click at [545, 69] on div "Without pricing" at bounding box center [550, 67] width 61 height 10
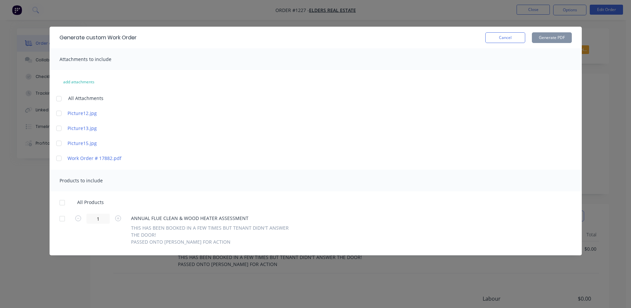
click at [59, 101] on div at bounding box center [58, 98] width 13 height 13
click at [60, 159] on div at bounding box center [58, 157] width 13 height 13
click at [61, 204] on div at bounding box center [62, 202] width 13 height 13
click at [539, 37] on button "Generate PDF" at bounding box center [552, 37] width 40 height 11
click at [497, 38] on button "Cancel" at bounding box center [506, 37] width 40 height 11
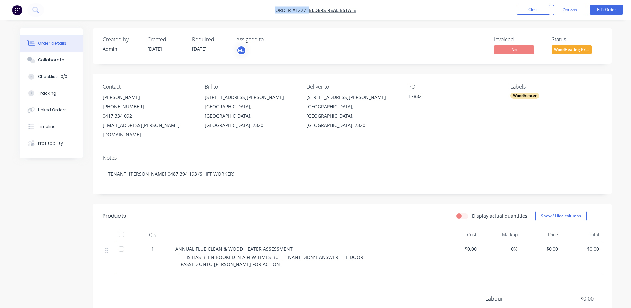
drag, startPoint x: 276, startPoint y: 12, endPoint x: 309, endPoint y: 14, distance: 33.0
click at [309, 14] on nav "Order #1227 - Elders Real Estate Close Options Edit Order" at bounding box center [315, 10] width 631 height 20
drag, startPoint x: 308, startPoint y: 98, endPoint x: 397, endPoint y: 110, distance: 89.8
click at [397, 110] on div "40 Wiseman Street Shorewell Park, Tasmania, Australia, 7320" at bounding box center [352, 111] width 91 height 37
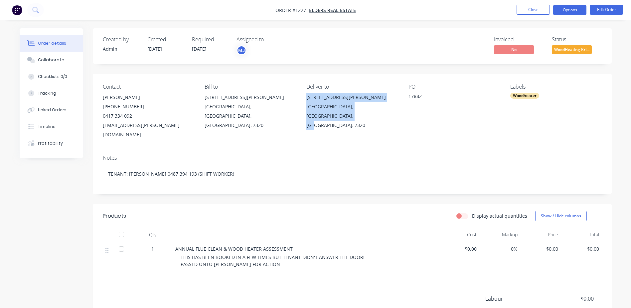
click at [565, 14] on button "Options" at bounding box center [569, 10] width 33 height 11
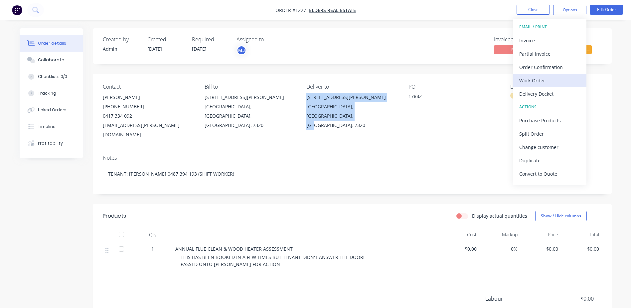
click at [542, 83] on div "Work Order" at bounding box center [550, 81] width 61 height 10
drag, startPoint x: 542, startPoint y: 83, endPoint x: 542, endPoint y: 76, distance: 7.3
click at [542, 83] on div "Custom" at bounding box center [550, 81] width 61 height 10
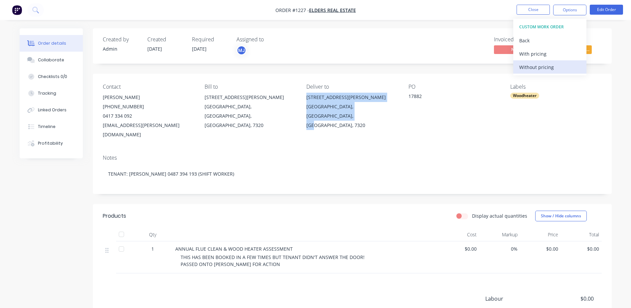
click at [540, 66] on div "Without pricing" at bounding box center [550, 67] width 61 height 10
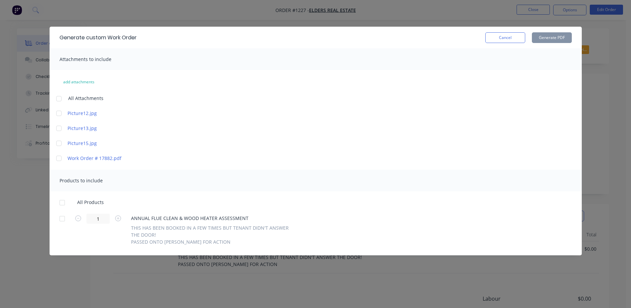
click at [57, 102] on div at bounding box center [58, 98] width 13 height 13
click at [58, 159] on div at bounding box center [58, 157] width 13 height 13
click at [60, 202] on div at bounding box center [62, 202] width 13 height 13
click at [553, 40] on button "Generate PDF" at bounding box center [552, 37] width 40 height 11
click at [499, 38] on button "Cancel" at bounding box center [506, 37] width 40 height 11
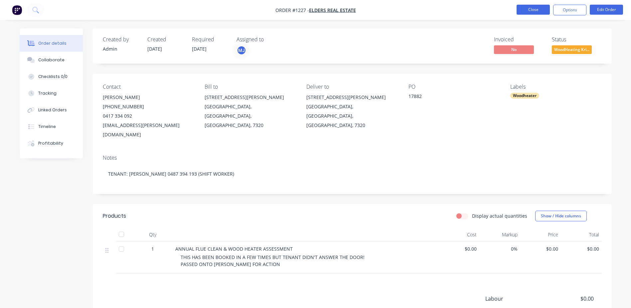
click at [528, 7] on button "Close" at bounding box center [533, 10] width 33 height 10
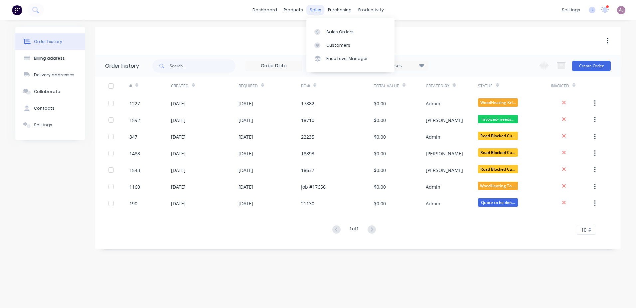
click at [315, 6] on div "sales" at bounding box center [316, 10] width 18 height 10
click at [322, 28] on link "Sales Orders" at bounding box center [351, 31] width 88 height 13
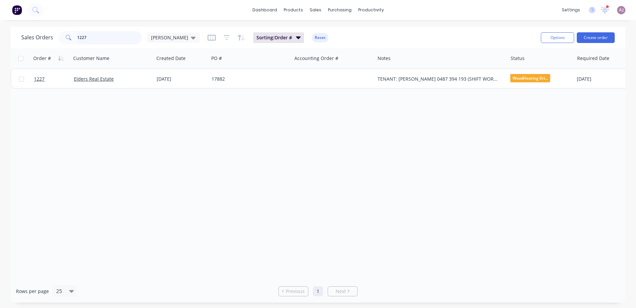
click at [107, 33] on input "1227" at bounding box center [109, 37] width 65 height 13
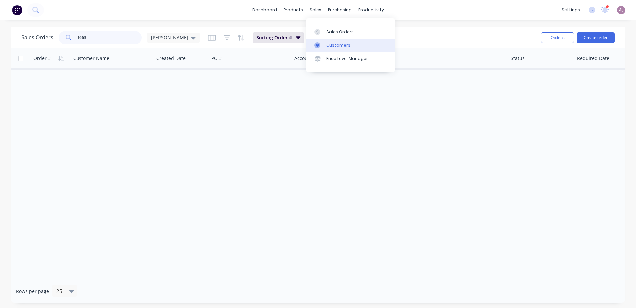
type input "1663"
click at [322, 47] on div at bounding box center [320, 45] width 10 height 6
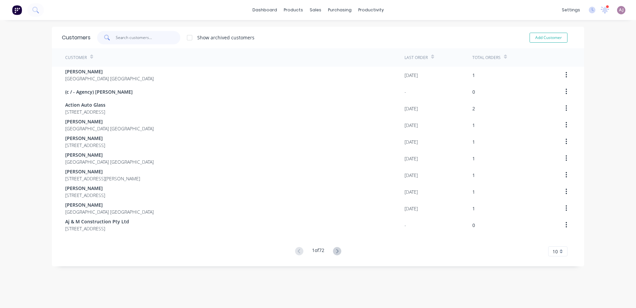
click at [126, 38] on input "text" at bounding box center [148, 37] width 65 height 13
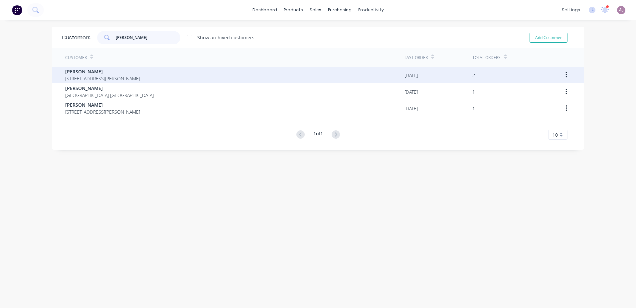
type input "BRETT"
click at [127, 81] on span "17 Sandy Crescent Wynyard Tasmania Australia 7325" at bounding box center [102, 78] width 75 height 7
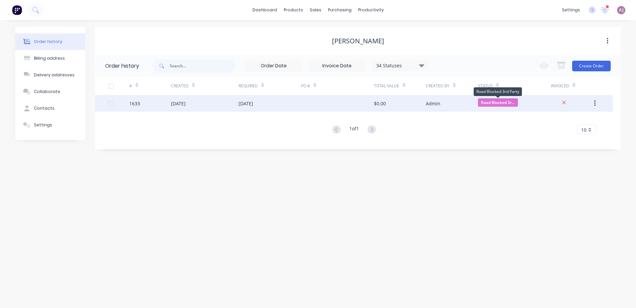
click at [496, 104] on span "Road Blocked 3r..." at bounding box center [498, 102] width 40 height 8
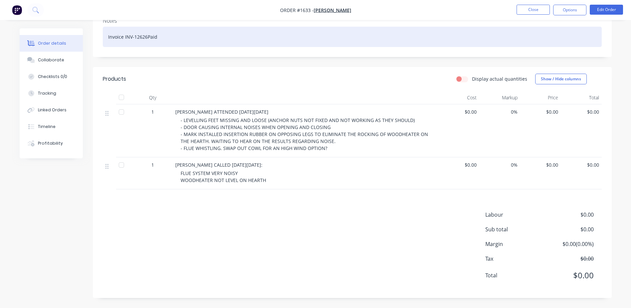
scroll to position [125, 0]
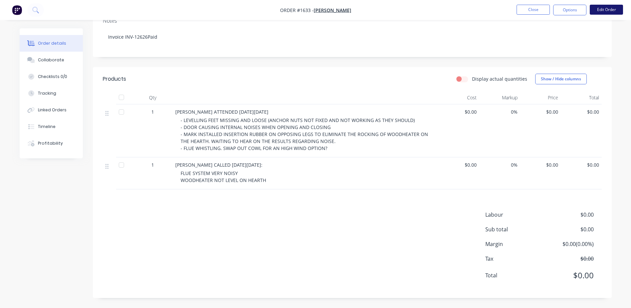
click at [607, 12] on button "Edit Order" at bounding box center [606, 10] width 33 height 10
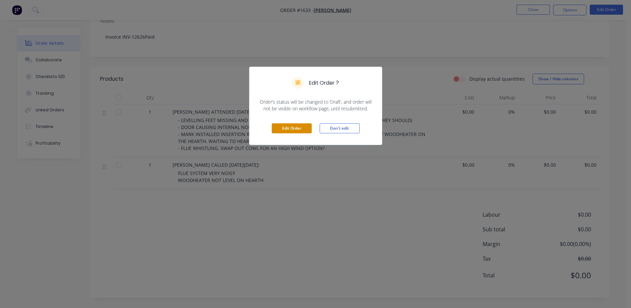
click at [294, 128] on button "Edit Order" at bounding box center [292, 128] width 40 height 10
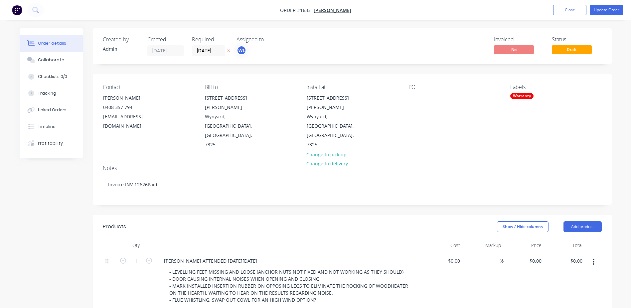
click at [214, 46] on label "05/09/25" at bounding box center [208, 50] width 33 height 11
click at [214, 46] on input "05/09/25" at bounding box center [208, 51] width 33 height 10
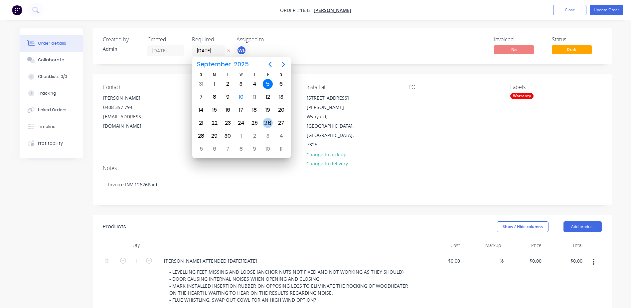
click at [266, 121] on div "26" at bounding box center [268, 123] width 10 height 10
type input "26/09/25"
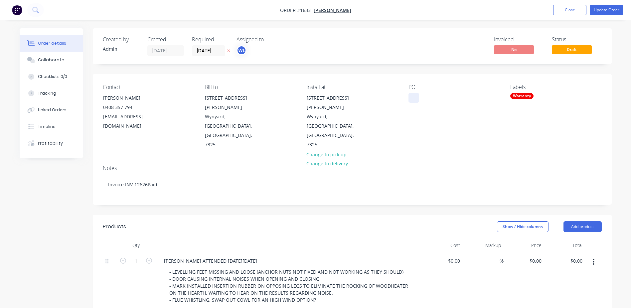
click at [411, 97] on div at bounding box center [414, 98] width 11 height 10
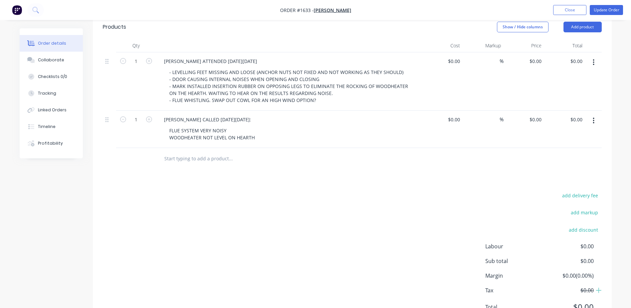
scroll to position [200, 0]
click at [185, 151] on input "text" at bounding box center [230, 157] width 133 height 13
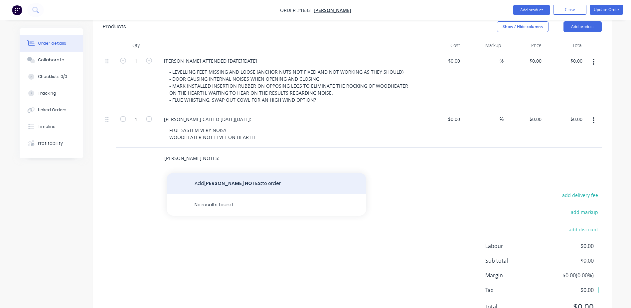
type input "MARK NOTES:"
click at [232, 173] on button "Add MARK NOTES: to order" at bounding box center [267, 183] width 200 height 21
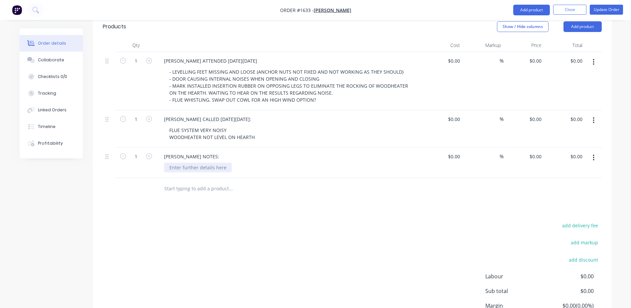
click at [193, 162] on div at bounding box center [198, 167] width 68 height 10
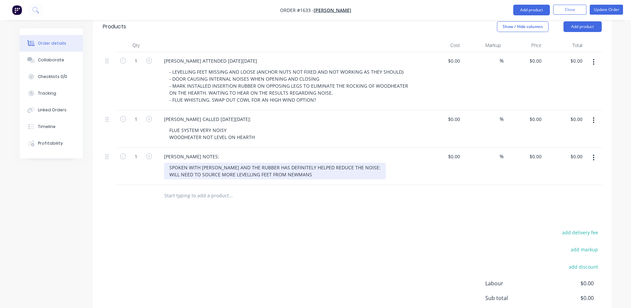
click at [170, 162] on div "SPOKEN WITH BRETT AND THE RUBBER HAS DEFINITELY HELPED REDUCE THE NOISE: WILL N…" at bounding box center [275, 170] width 222 height 17
click at [320, 162] on div "SPOKEN WITH BRETT AND THE RUBBER HAS DEFINITELY HELPED REDUCE THE NOISE: - WILL…" at bounding box center [275, 170] width 222 height 17
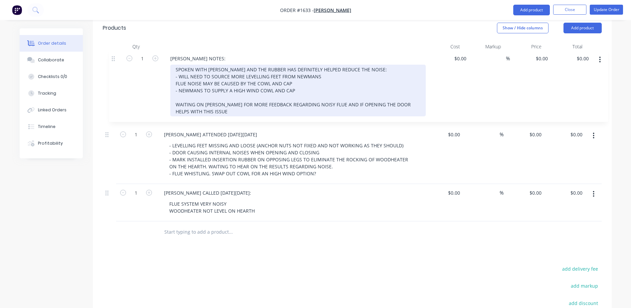
drag, startPoint x: 108, startPoint y: 138, endPoint x: 112, endPoint y: 50, distance: 88.9
click at [112, 53] on div "1 MARK ATTENDED ON THURSDAY THE 28TH AUGUST - LEVELLING FEET MISSING AND LOOSE …" at bounding box center [352, 137] width 499 height 168
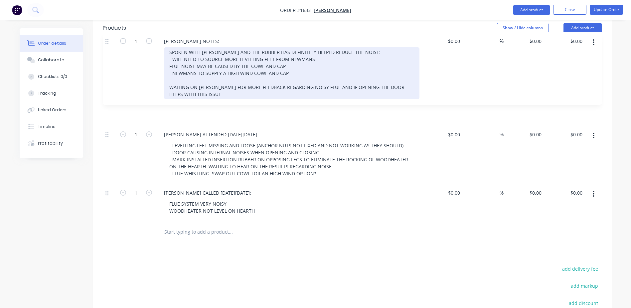
scroll to position [198, 0]
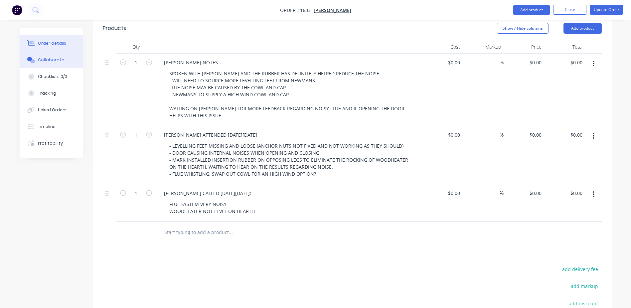
click at [55, 63] on button "Collaborate" at bounding box center [51, 60] width 63 height 17
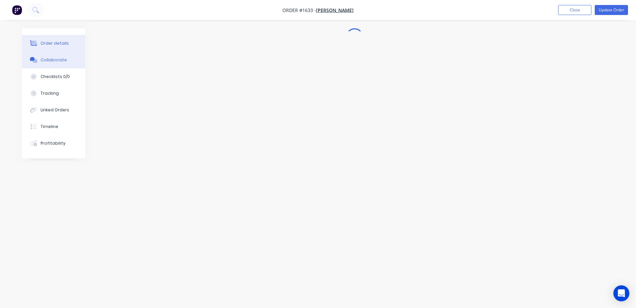
click at [52, 46] on div "Order details" at bounding box center [55, 43] width 28 height 6
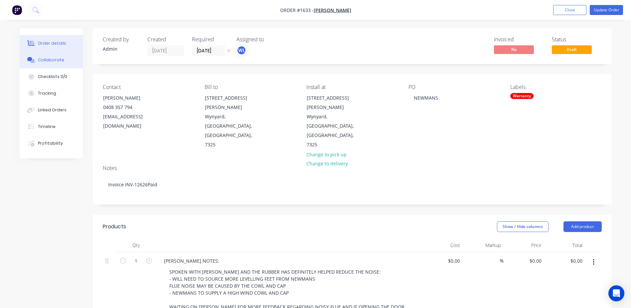
click at [50, 57] on div "Collaborate" at bounding box center [51, 60] width 26 height 6
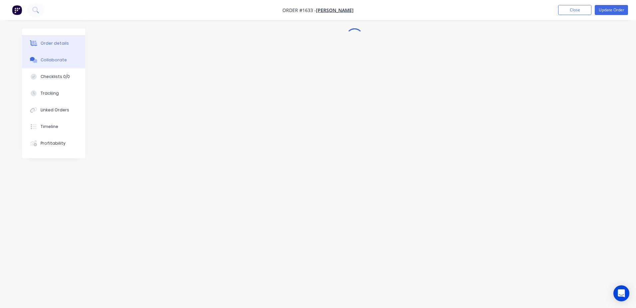
click at [61, 43] on div "Order details" at bounding box center [55, 43] width 28 height 6
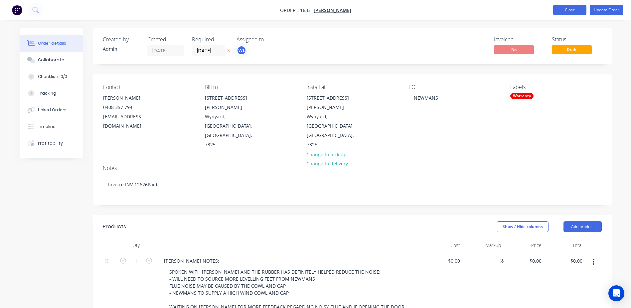
click at [568, 6] on button "Close" at bounding box center [569, 10] width 33 height 10
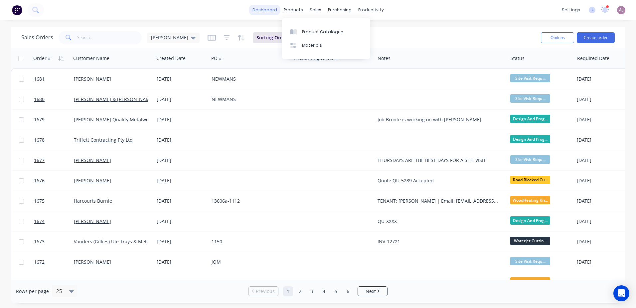
click at [275, 12] on link "dashboard" at bounding box center [264, 10] width 31 height 10
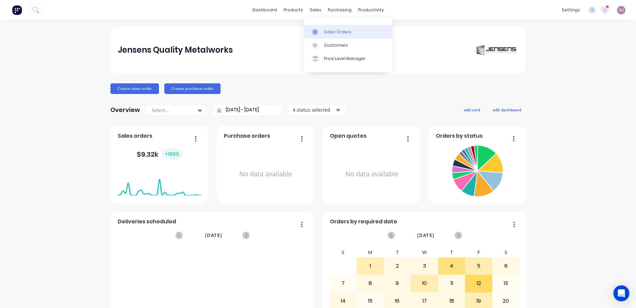
click at [326, 30] on div "Sales Orders" at bounding box center [337, 32] width 27 height 6
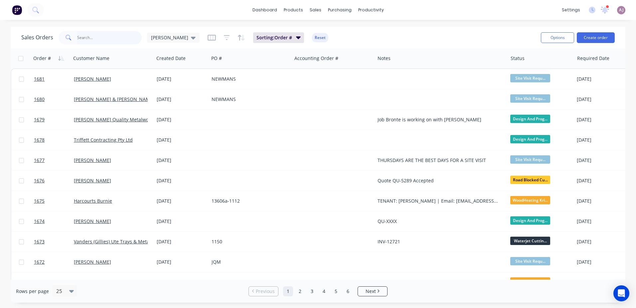
click at [98, 41] on input "text" at bounding box center [109, 37] width 65 height 13
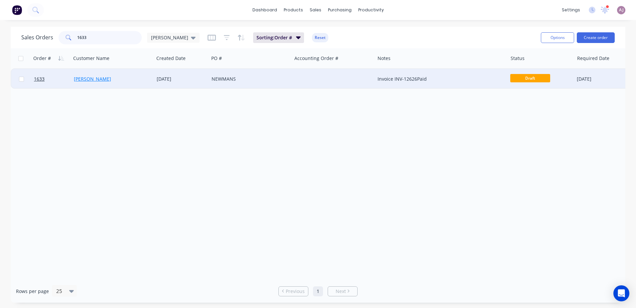
type input "1633"
click at [98, 77] on link "[PERSON_NAME]" at bounding box center [92, 79] width 37 height 6
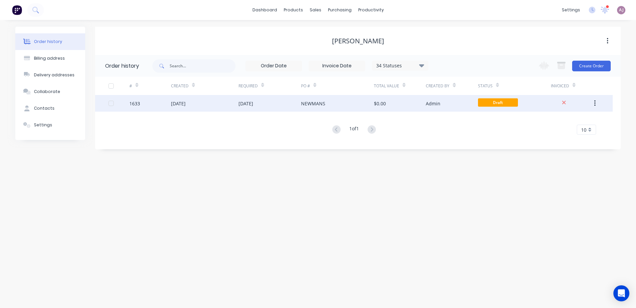
click at [283, 106] on div "[DATE]" at bounding box center [270, 103] width 63 height 17
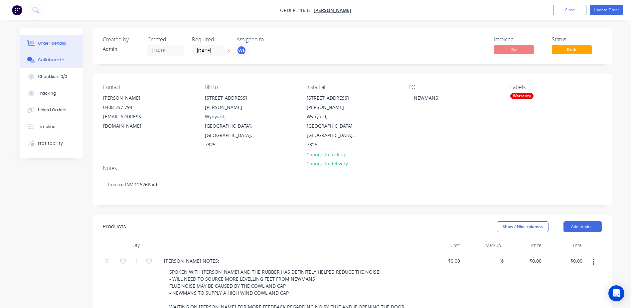
click at [62, 55] on button "Collaborate" at bounding box center [51, 60] width 63 height 17
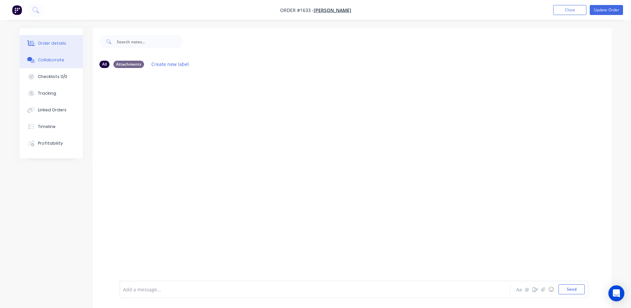
click at [58, 43] on div "Order details" at bounding box center [52, 43] width 28 height 6
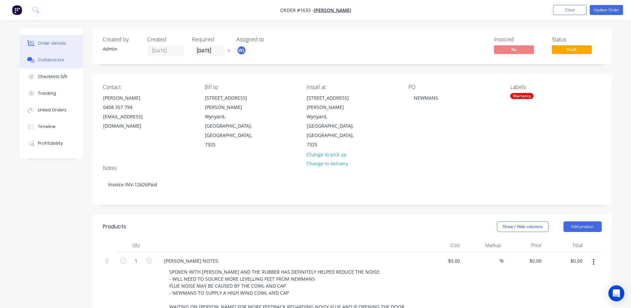
click at [45, 65] on button "Collaborate" at bounding box center [51, 60] width 63 height 17
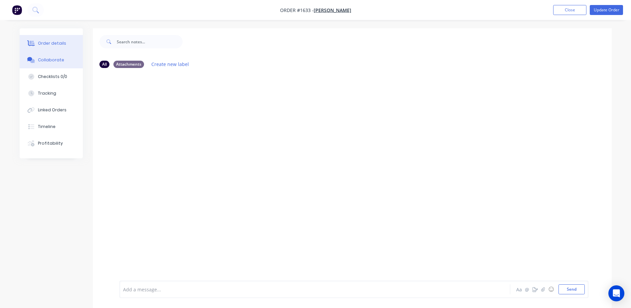
click at [52, 46] on div "Order details" at bounding box center [52, 43] width 28 height 6
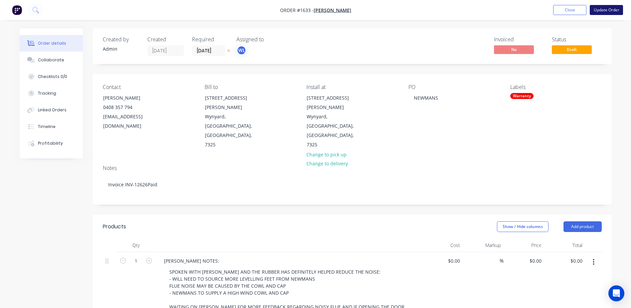
click at [606, 13] on button "Update Order" at bounding box center [606, 10] width 33 height 10
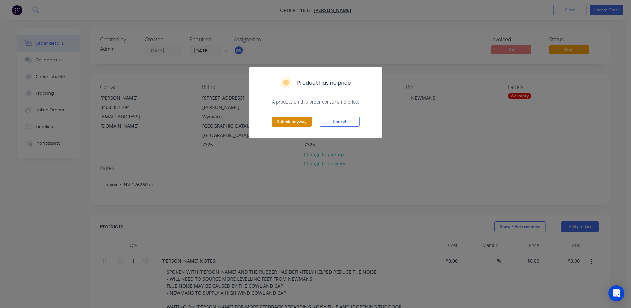
click at [286, 123] on button "Submit anyway" at bounding box center [292, 121] width 40 height 10
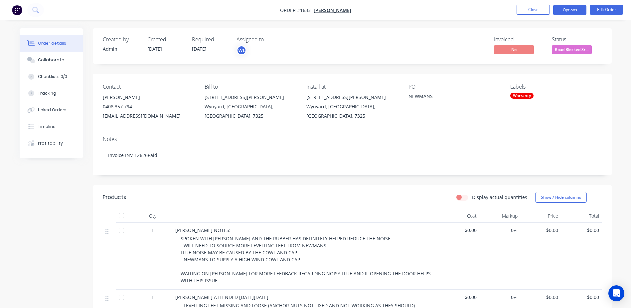
click at [569, 9] on button "Options" at bounding box center [569, 10] width 33 height 11
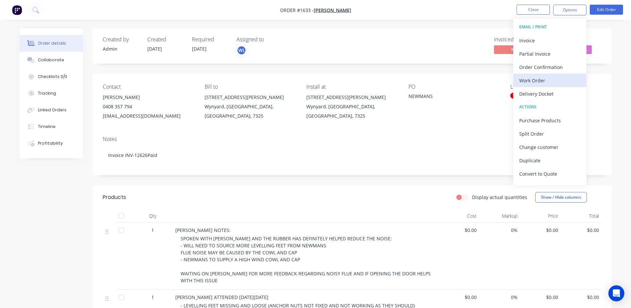
click at [534, 81] on div "Work Order" at bounding box center [550, 81] width 61 height 10
click at [532, 74] on button "Custom" at bounding box center [550, 80] width 73 height 13
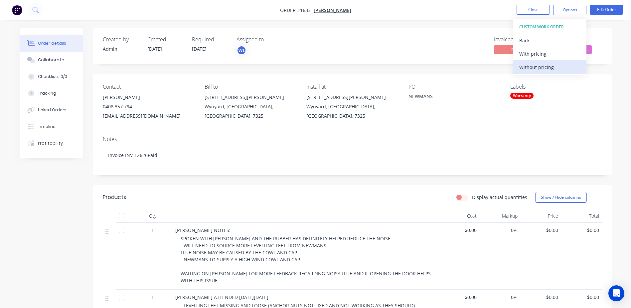
click at [531, 66] on div "Without pricing" at bounding box center [550, 67] width 61 height 10
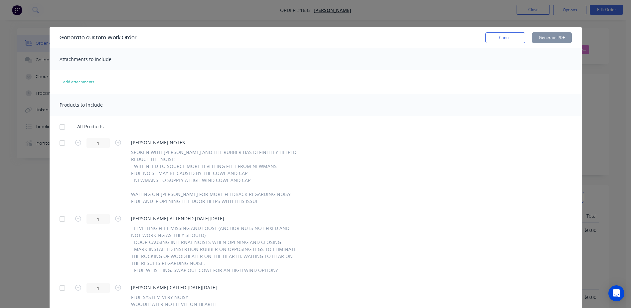
click at [59, 126] on div at bounding box center [62, 126] width 13 height 13
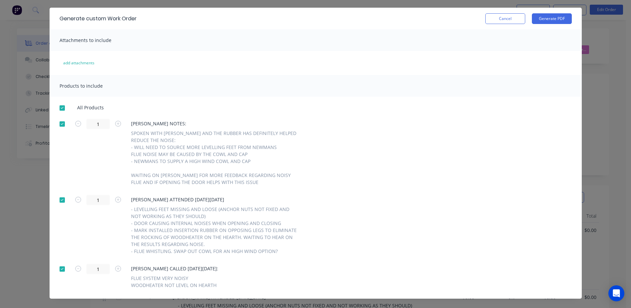
scroll to position [29, 0]
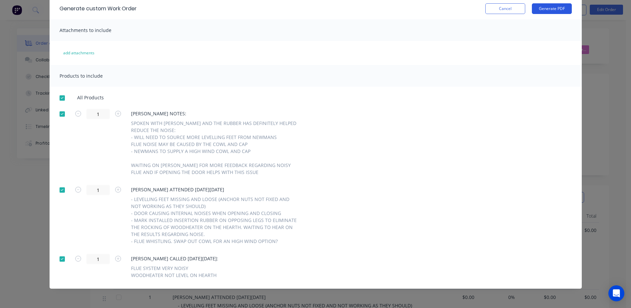
click at [534, 5] on button "Generate PDF" at bounding box center [552, 8] width 40 height 11
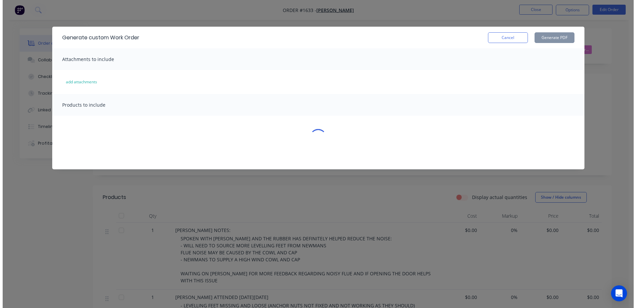
scroll to position [0, 0]
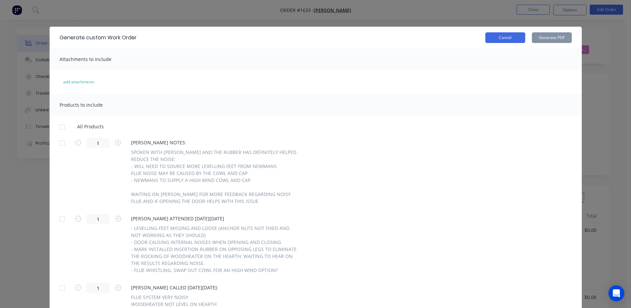
click at [514, 33] on button "Cancel" at bounding box center [506, 37] width 40 height 11
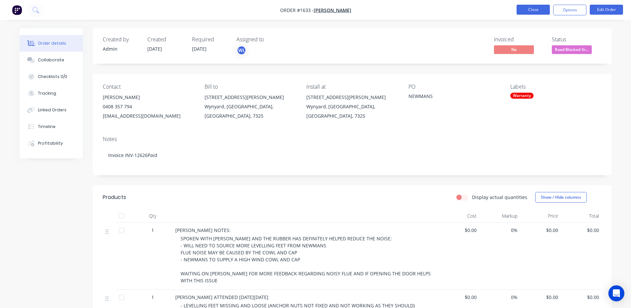
click at [539, 9] on button "Close" at bounding box center [533, 10] width 33 height 10
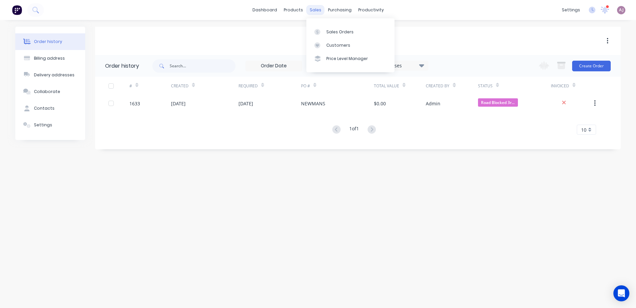
click at [312, 14] on div "sales" at bounding box center [316, 10] width 18 height 10
click at [327, 33] on div "Sales Orders" at bounding box center [339, 32] width 27 height 6
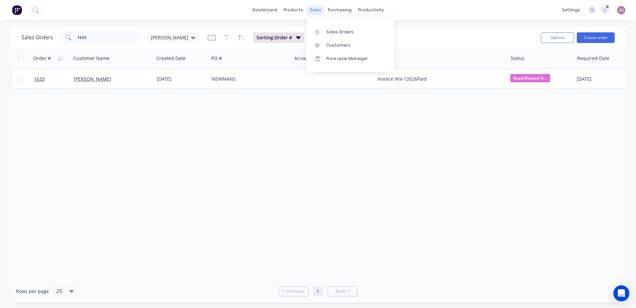
click at [312, 12] on div "sales" at bounding box center [316, 10] width 18 height 10
click at [320, 28] on link "Sales Orders" at bounding box center [351, 31] width 88 height 13
click at [324, 35] on div at bounding box center [320, 32] width 10 height 6
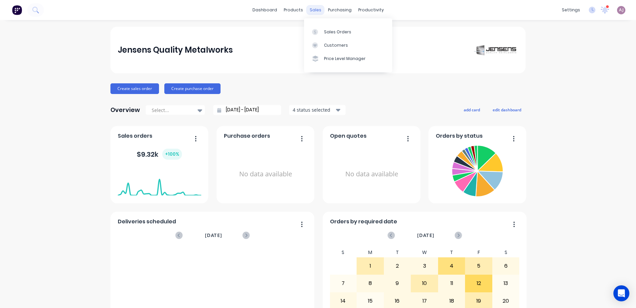
click at [310, 11] on div "sales" at bounding box center [316, 10] width 18 height 10
click at [323, 29] on link "Sales Orders" at bounding box center [348, 31] width 88 height 13
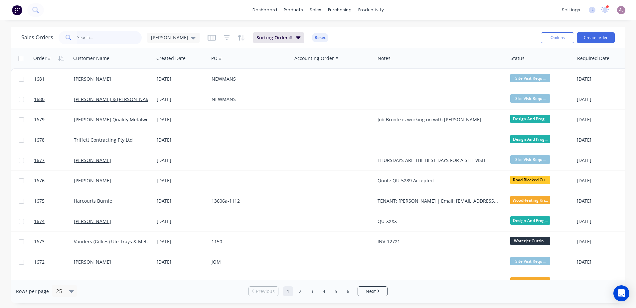
click at [97, 41] on input "text" at bounding box center [109, 37] width 65 height 13
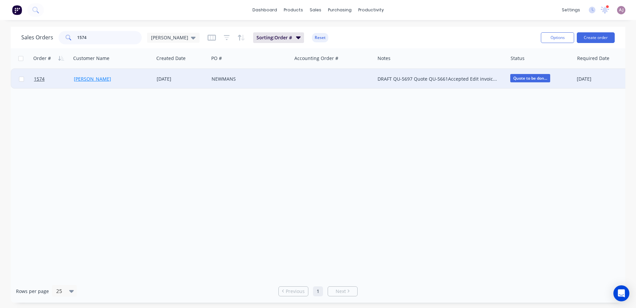
type input "1574"
click at [94, 80] on link "[PERSON_NAME]" at bounding box center [92, 79] width 37 height 6
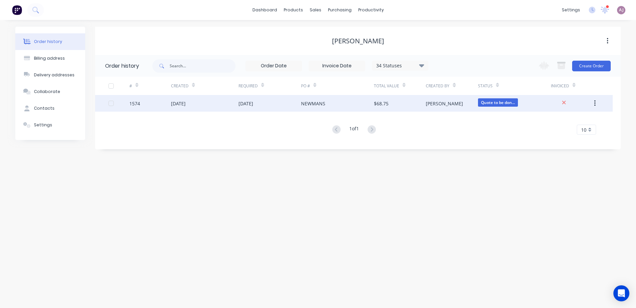
click at [253, 101] on div "[DATE]" at bounding box center [246, 103] width 15 height 7
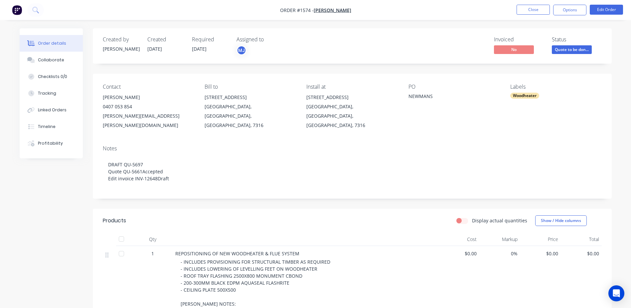
click at [206, 48] on span "[DATE]" at bounding box center [199, 49] width 15 height 6
click at [523, 11] on button "Close" at bounding box center [533, 10] width 33 height 10
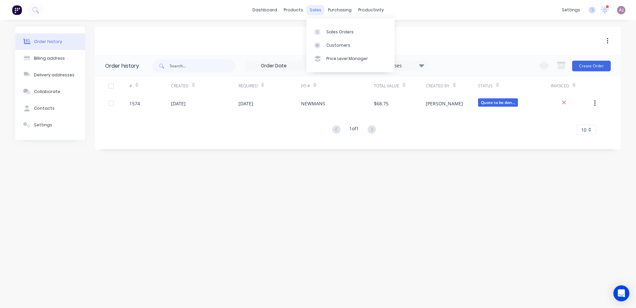
click at [317, 10] on div "sales" at bounding box center [316, 10] width 18 height 10
click at [328, 32] on div "Sales Orders" at bounding box center [339, 32] width 27 height 6
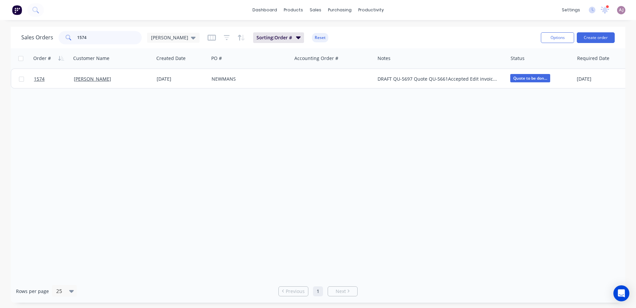
click at [86, 37] on input "1574" at bounding box center [109, 37] width 65 height 13
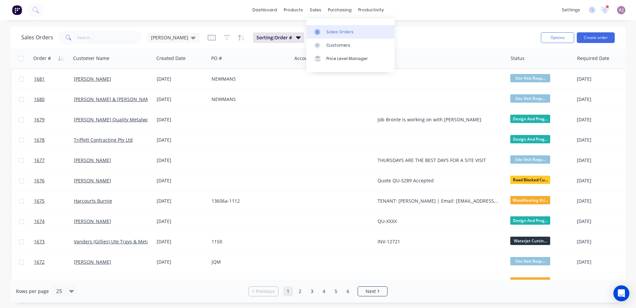
click at [331, 36] on link "Sales Orders" at bounding box center [351, 31] width 88 height 13
click at [594, 33] on button "Create order" at bounding box center [596, 37] width 38 height 11
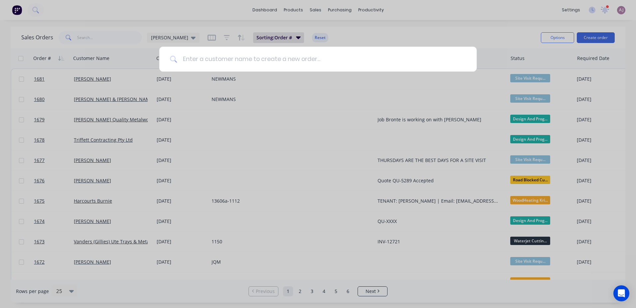
click at [186, 57] on input at bounding box center [321, 59] width 289 height 25
paste input "[PERSON_NAME]"
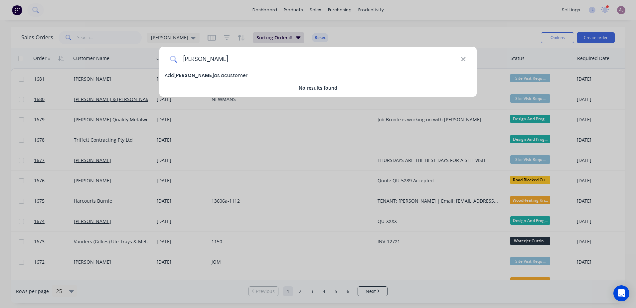
type input "[PERSON_NAME]"
click at [194, 72] on div "Add [PERSON_NAME] as a customer" at bounding box center [318, 75] width 318 height 7
select select "AU"
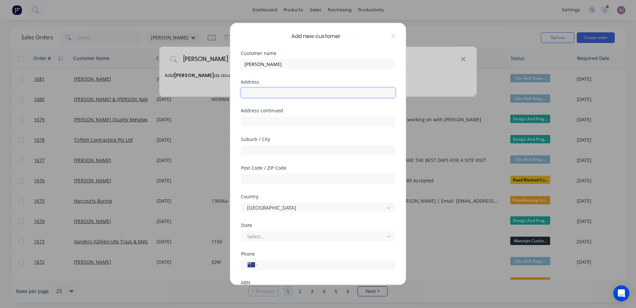
click at [265, 94] on input "text" at bounding box center [318, 93] width 154 height 10
paste input "7 Freestone Cres"
type input "7 Freestone Cres"
click at [280, 149] on input "text" at bounding box center [318, 150] width 154 height 10
paste input "Wynyard"
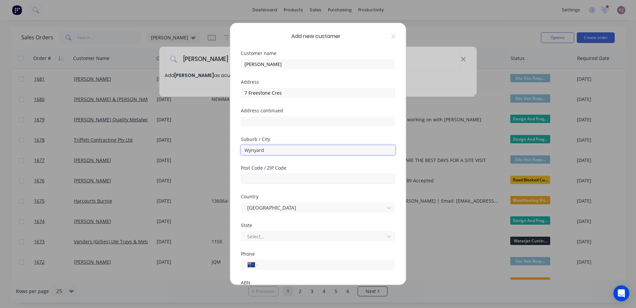
type input "Wynyard"
click at [281, 180] on input "text" at bounding box center [318, 178] width 154 height 10
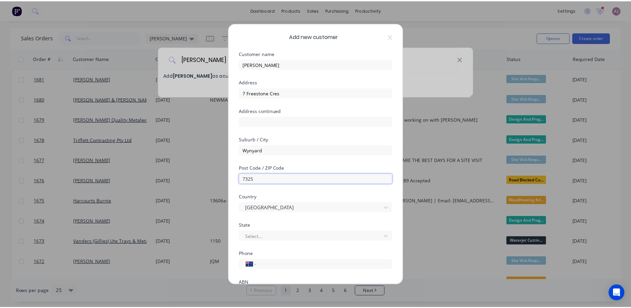
scroll to position [64, 0]
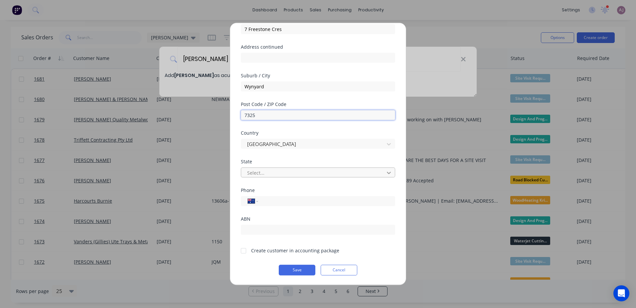
type input "7325"
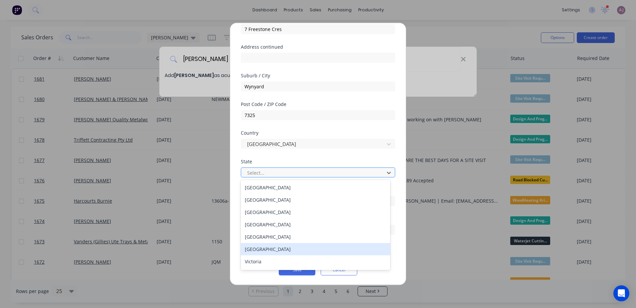
click at [252, 248] on div "[GEOGRAPHIC_DATA]" at bounding box center [315, 249] width 149 height 12
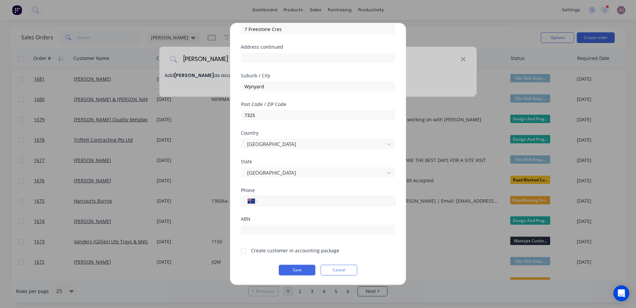
click at [288, 203] on input "tel" at bounding box center [325, 201] width 125 height 8
paste input "0448 906 775"
type input "0448 906 775"
click at [243, 251] on div at bounding box center [243, 250] width 13 height 13
click at [291, 267] on button "Save" at bounding box center [297, 269] width 37 height 11
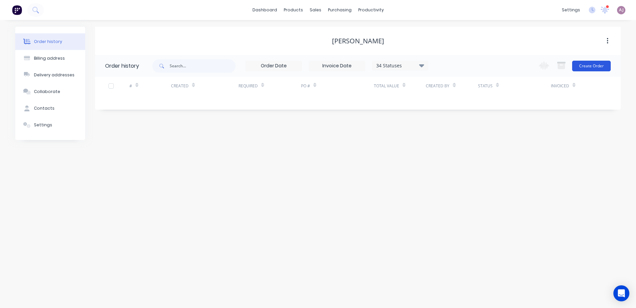
click at [591, 65] on button "Create Order" at bounding box center [591, 66] width 39 height 11
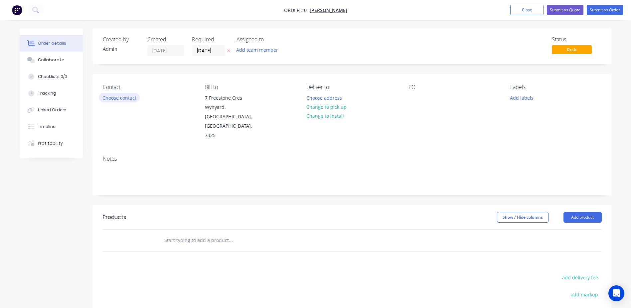
click at [128, 94] on button "Choose contact" at bounding box center [119, 97] width 41 height 9
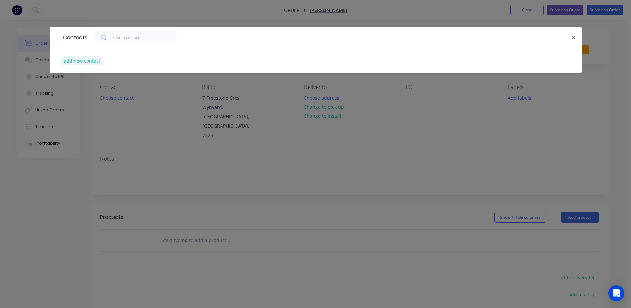
click at [81, 60] on button "add new contact" at bounding box center [82, 60] width 44 height 9
select select "AU"
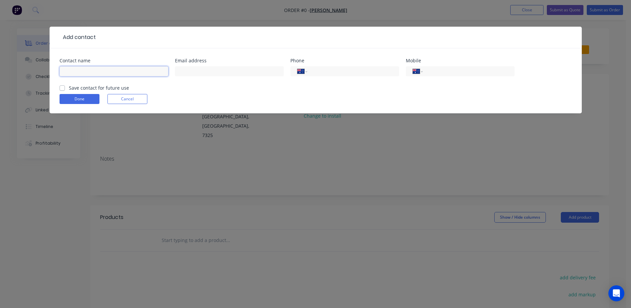
click at [95, 71] on input "text" at bounding box center [114, 71] width 109 height 10
paste input "[PERSON_NAME]"
type input "[PERSON_NAME]"
click at [188, 72] on input "text" at bounding box center [229, 71] width 109 height 10
paste input "[PERSON_NAME][EMAIL_ADDRESS][PERSON_NAME][DOMAIN_NAME]"
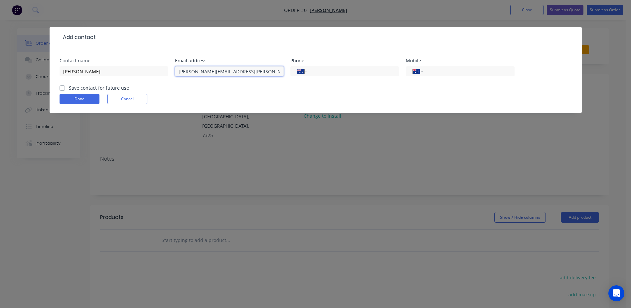
type input "[PERSON_NAME][EMAIL_ADDRESS][PERSON_NAME][DOMAIN_NAME]"
click at [442, 69] on input "tel" at bounding box center [468, 72] width 80 height 8
paste input "0448 906 775"
type input "0448 906 775"
click at [69, 87] on label "Save contact for future use" at bounding box center [99, 87] width 60 height 7
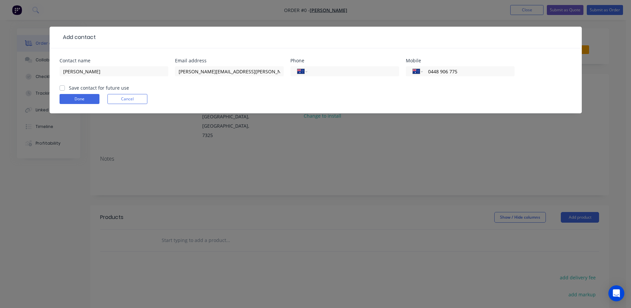
click at [63, 87] on input "Save contact for future use" at bounding box center [62, 87] width 5 height 6
checkbox input "true"
click at [75, 98] on button "Done" at bounding box center [80, 99] width 40 height 10
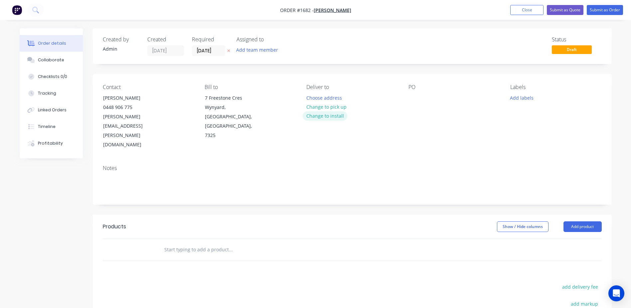
click at [325, 116] on button "Change to install" at bounding box center [325, 115] width 45 height 9
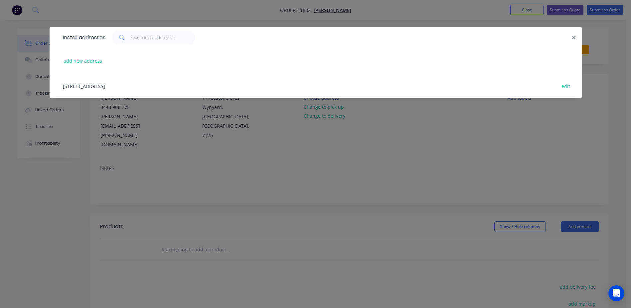
click at [113, 83] on div "[STREET_ADDRESS] edit" at bounding box center [316, 85] width 513 height 25
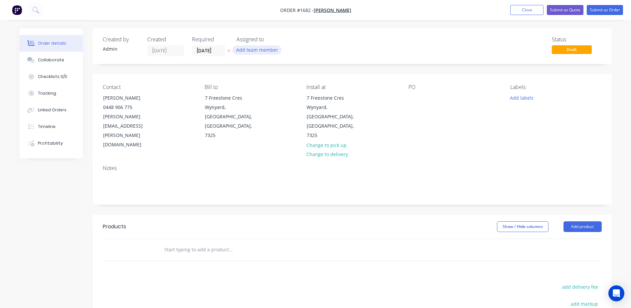
click at [251, 50] on button "Add team member" at bounding box center [257, 49] width 49 height 9
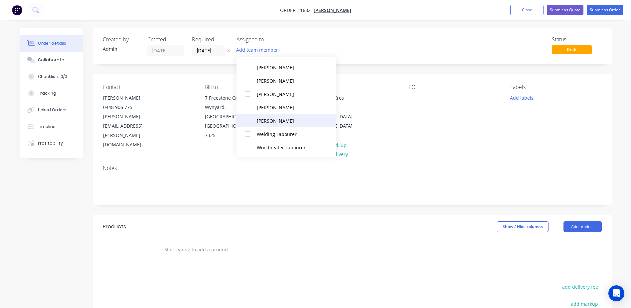
scroll to position [33, 0]
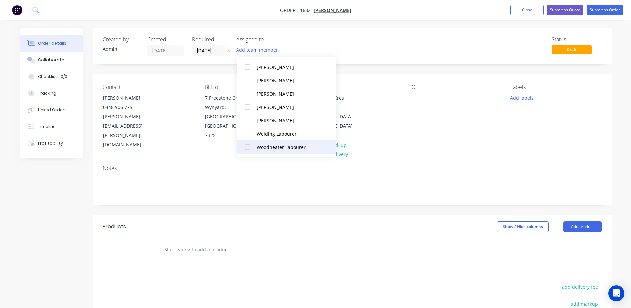
click at [265, 145] on div "Woodheater Labourer" at bounding box center [290, 146] width 67 height 7
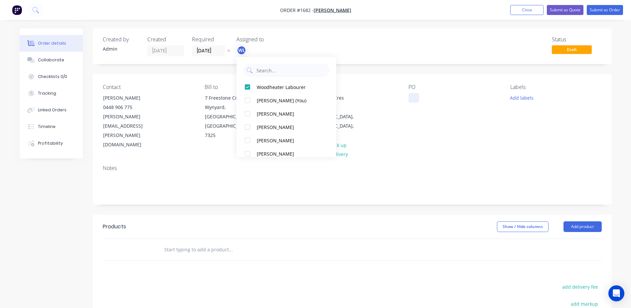
click at [413, 97] on div at bounding box center [414, 98] width 11 height 10
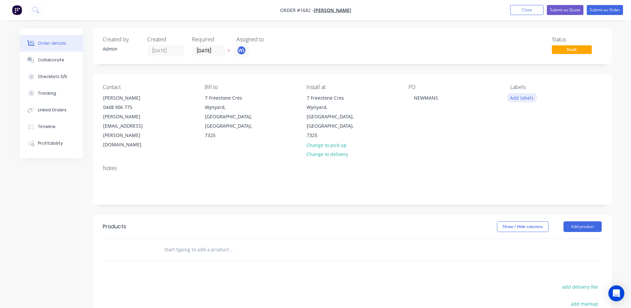
click at [533, 97] on button "Add labels" at bounding box center [522, 97] width 31 height 9
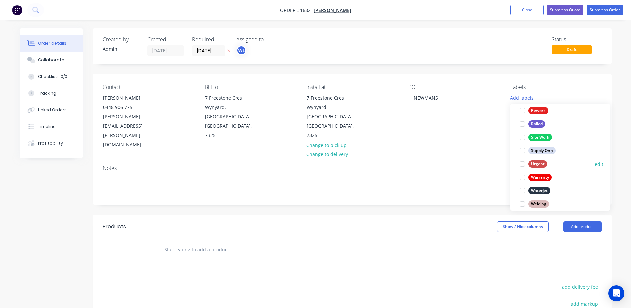
scroll to position [320, 0]
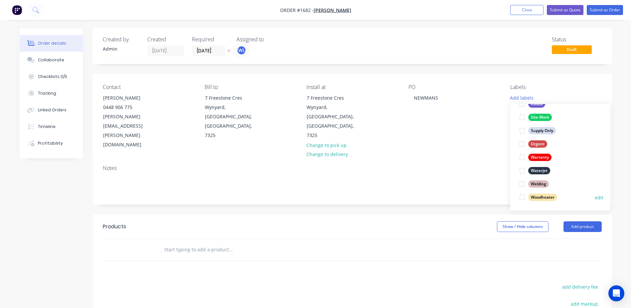
click at [537, 196] on div "Woodheater" at bounding box center [543, 196] width 29 height 7
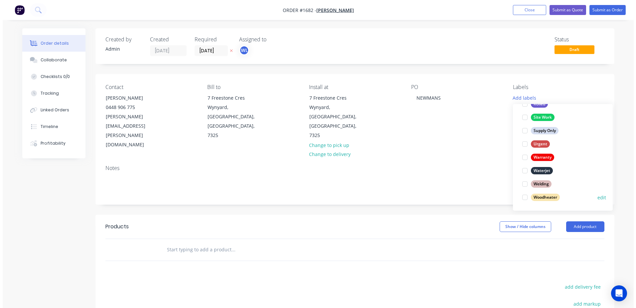
scroll to position [0, 0]
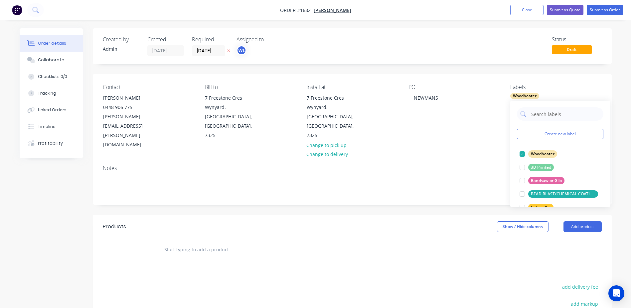
click at [197, 243] on input "text" at bounding box center [230, 249] width 133 height 13
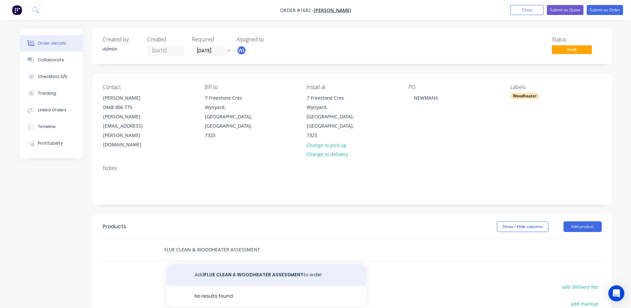
type input "FLUE CLEAN & WOODHEATER ASSESSMENT"
click at [239, 264] on button "Add FLUE CLEAN & WOODHEATER ASSESSMENT to order" at bounding box center [267, 274] width 200 height 21
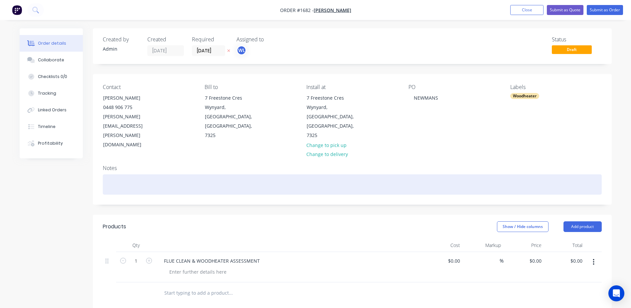
drag, startPoint x: 142, startPoint y: 166, endPoint x: 142, endPoint y: 160, distance: 5.7
click at [142, 174] on div at bounding box center [352, 184] width 499 height 20
paste div
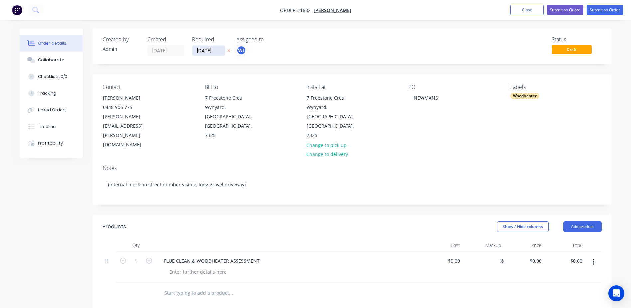
click at [213, 49] on input "[DATE]" at bounding box center [208, 51] width 33 height 10
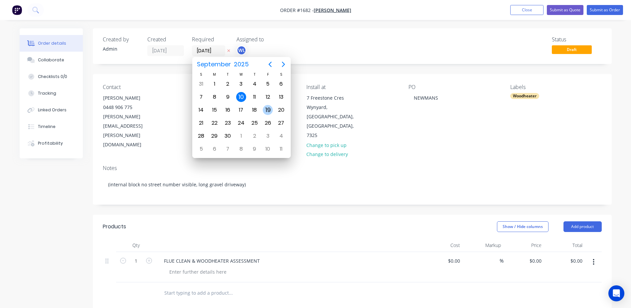
click at [266, 109] on div "19" at bounding box center [268, 110] width 10 height 10
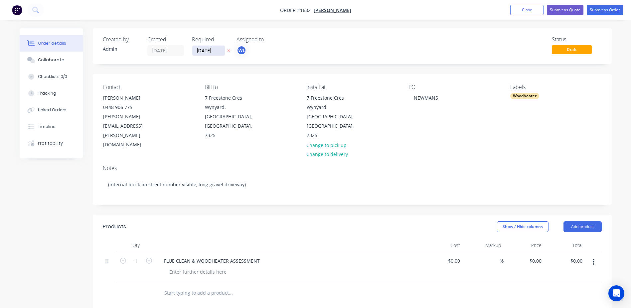
click at [205, 48] on input "[DATE]" at bounding box center [208, 51] width 33 height 10
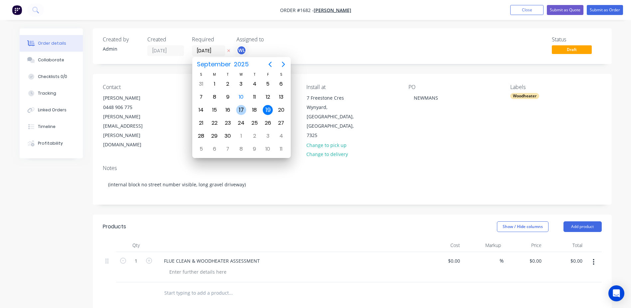
click at [240, 110] on div "17" at bounding box center [241, 110] width 10 height 10
type input "[DATE]"
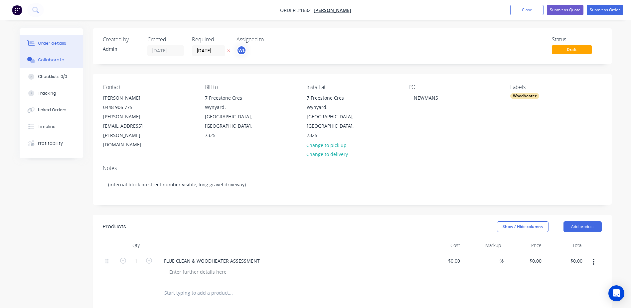
click at [47, 62] on div "Collaborate" at bounding box center [51, 60] width 26 height 6
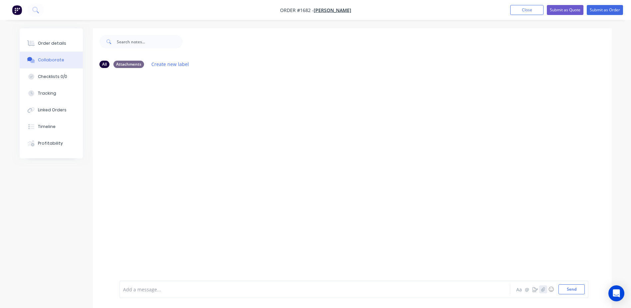
click at [542, 287] on icon "button" at bounding box center [543, 289] width 4 height 5
click at [572, 288] on button "Send" at bounding box center [572, 289] width 26 height 10
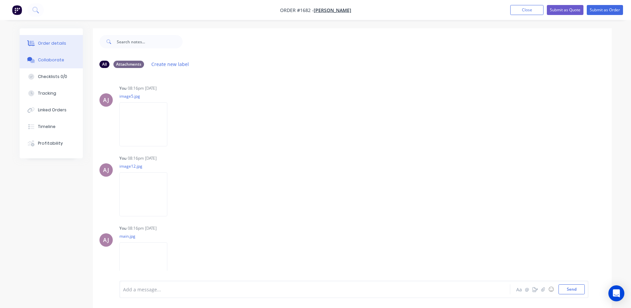
click at [55, 45] on div "Order details" at bounding box center [52, 43] width 28 height 6
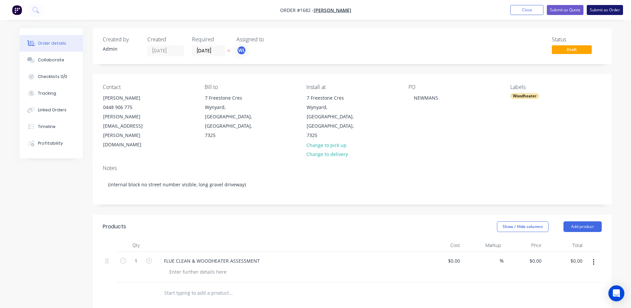
click at [594, 7] on button "Submit as Order" at bounding box center [605, 10] width 36 height 10
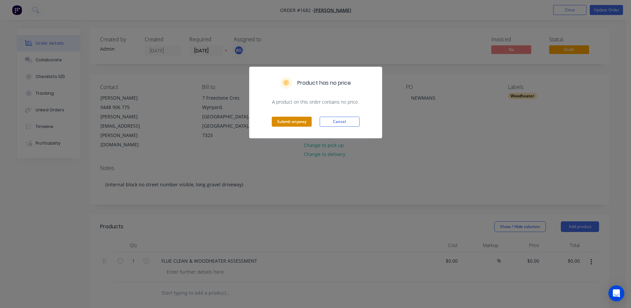
click at [291, 121] on button "Submit anyway" at bounding box center [292, 121] width 40 height 10
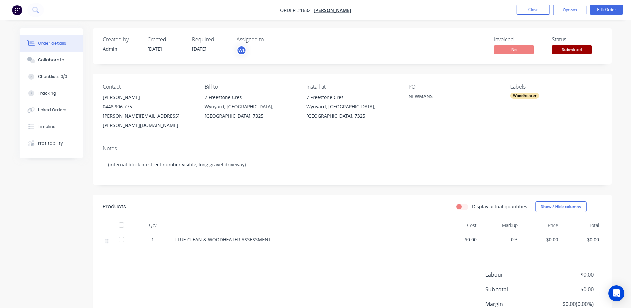
click at [565, 47] on span "Submitted" at bounding box center [572, 49] width 40 height 8
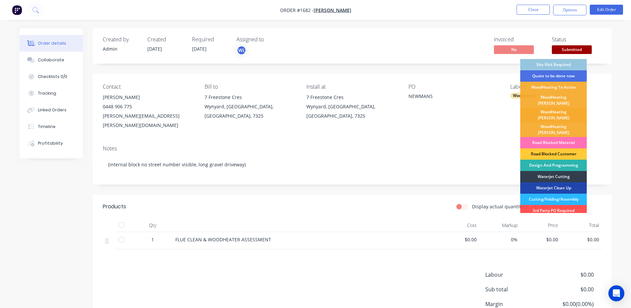
click at [551, 109] on div "WoodHeating [PERSON_NAME]" at bounding box center [554, 115] width 67 height 15
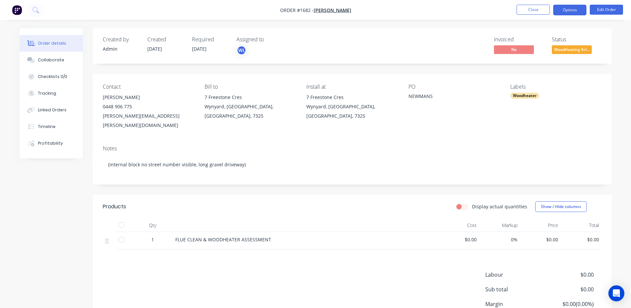
click at [576, 10] on button "Options" at bounding box center [569, 10] width 33 height 11
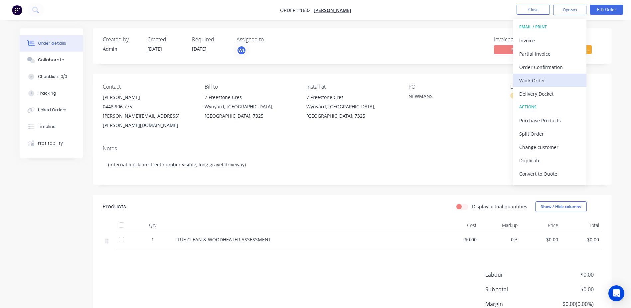
click at [541, 80] on div "Work Order" at bounding box center [550, 81] width 61 height 10
click at [526, 83] on div "Custom" at bounding box center [550, 81] width 61 height 10
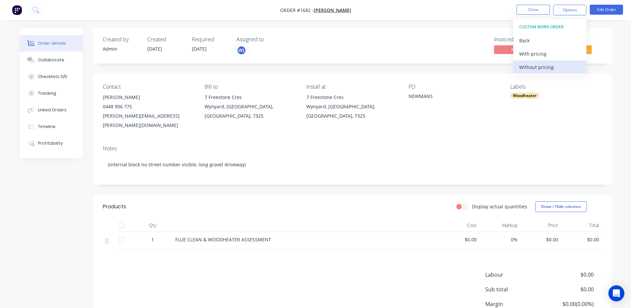
click at [533, 66] on div "Without pricing" at bounding box center [550, 67] width 61 height 10
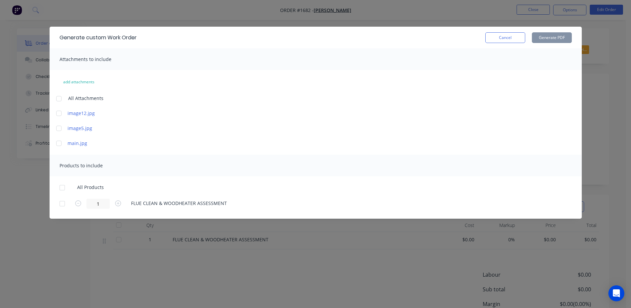
click at [60, 101] on div at bounding box center [58, 98] width 13 height 13
click at [61, 189] on div at bounding box center [62, 187] width 13 height 13
click at [546, 37] on button "Generate PDF" at bounding box center [552, 37] width 40 height 11
click at [498, 39] on button "Cancel" at bounding box center [506, 37] width 40 height 11
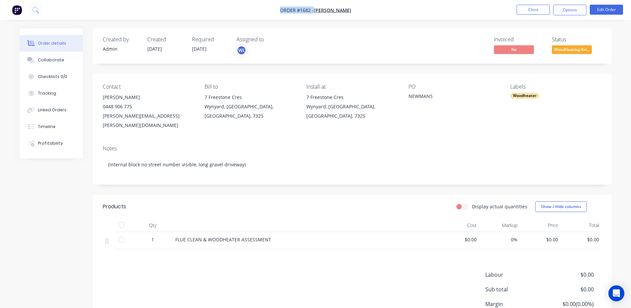
click at [284, 8] on nav "Order #1682 - [PERSON_NAME] Close Options Edit Order" at bounding box center [315, 10] width 631 height 20
copy div "Order #1682 - [PERSON_NAME] Close Options Edit Order"
drag, startPoint x: 205, startPoint y: 98, endPoint x: 243, endPoint y: 97, distance: 37.9
click at [243, 97] on div "7 Freestone Cres" at bounding box center [250, 97] width 91 height 9
copy div "7 Freestone Cres"
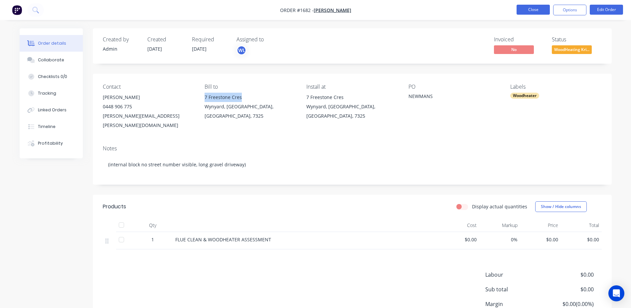
click at [538, 9] on button "Close" at bounding box center [533, 10] width 33 height 10
